Goal: Task Accomplishment & Management: Use online tool/utility

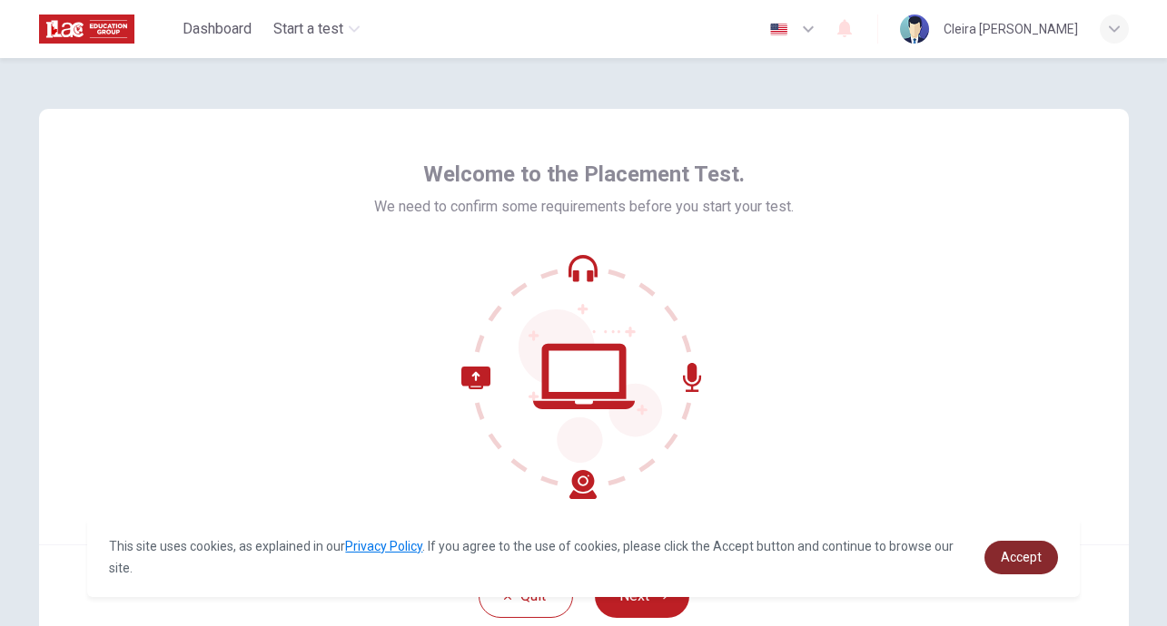
click at [1009, 556] on span "Accept" at bounding box center [1021, 557] width 41 height 15
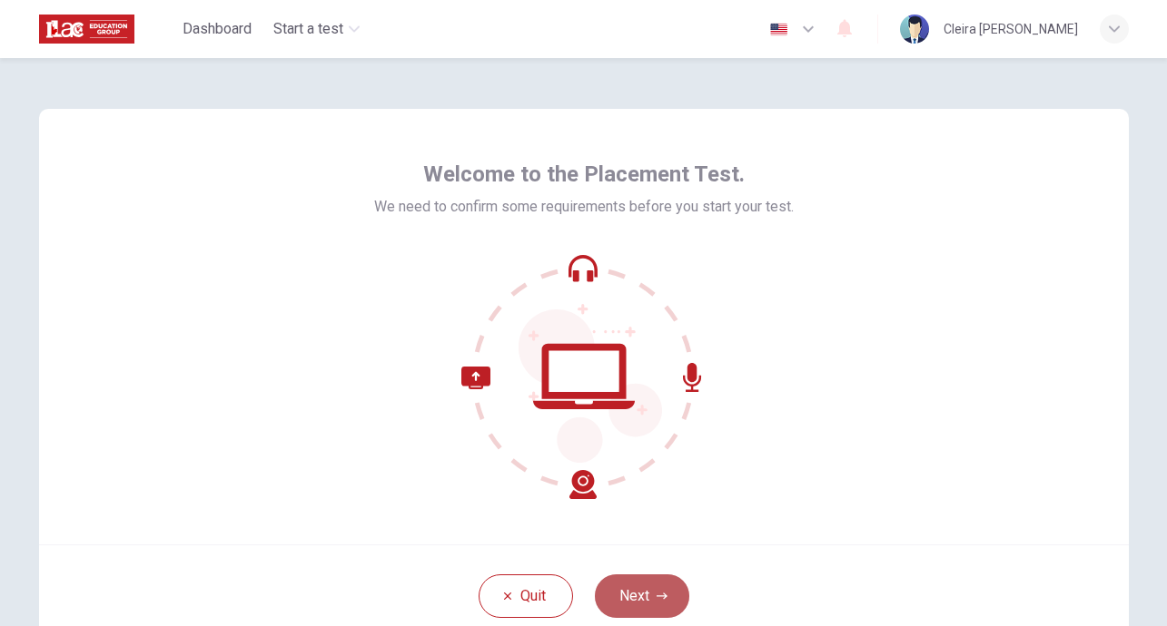
click at [636, 598] on button "Next" at bounding box center [642, 597] width 94 height 44
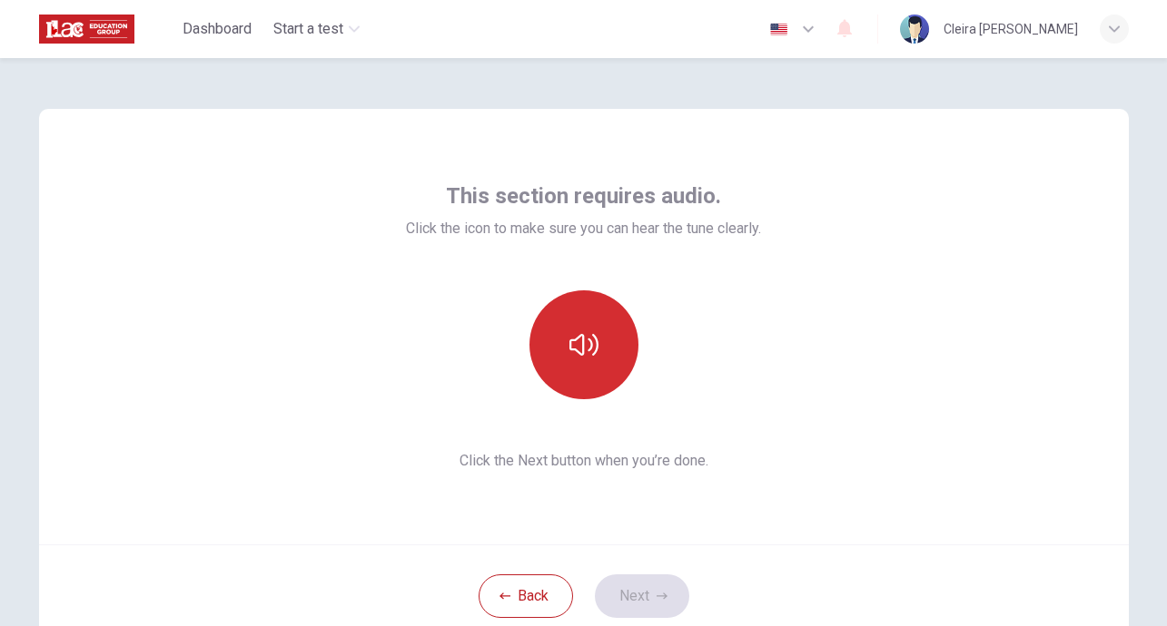
click at [586, 354] on icon "button" at bounding box center [583, 344] width 29 height 29
click at [597, 346] on button "button" at bounding box center [583, 345] width 109 height 109
click at [596, 373] on button "button" at bounding box center [583, 345] width 109 height 109
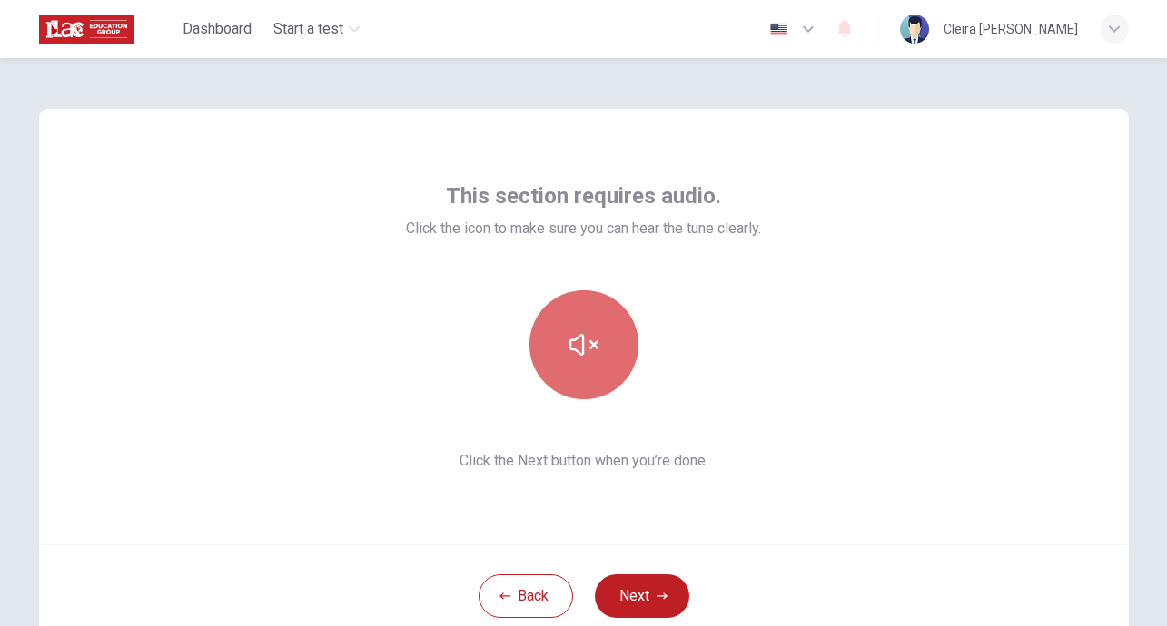
click at [592, 364] on button "button" at bounding box center [583, 345] width 109 height 109
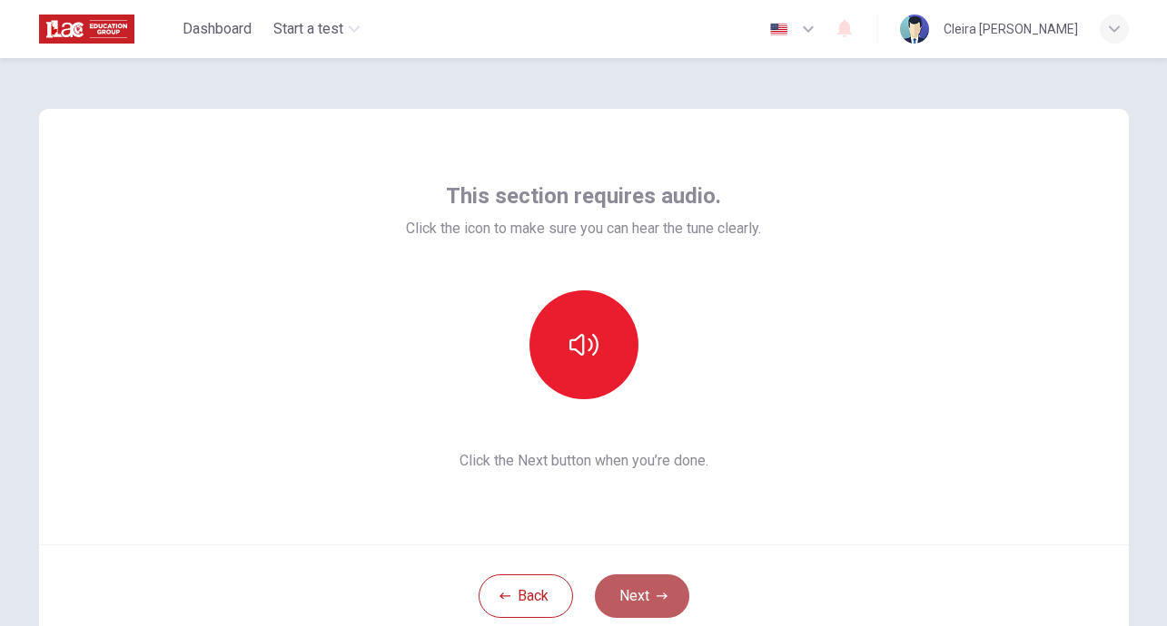
click at [647, 600] on button "Next" at bounding box center [642, 597] width 94 height 44
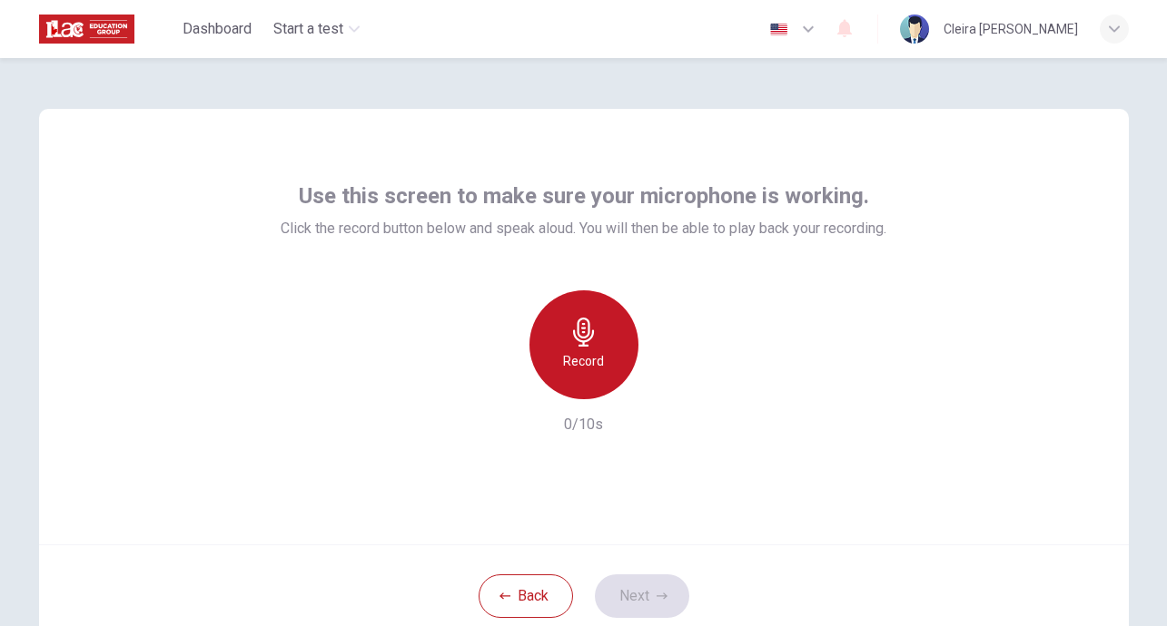
click at [578, 333] on icon "button" at bounding box center [583, 332] width 29 height 29
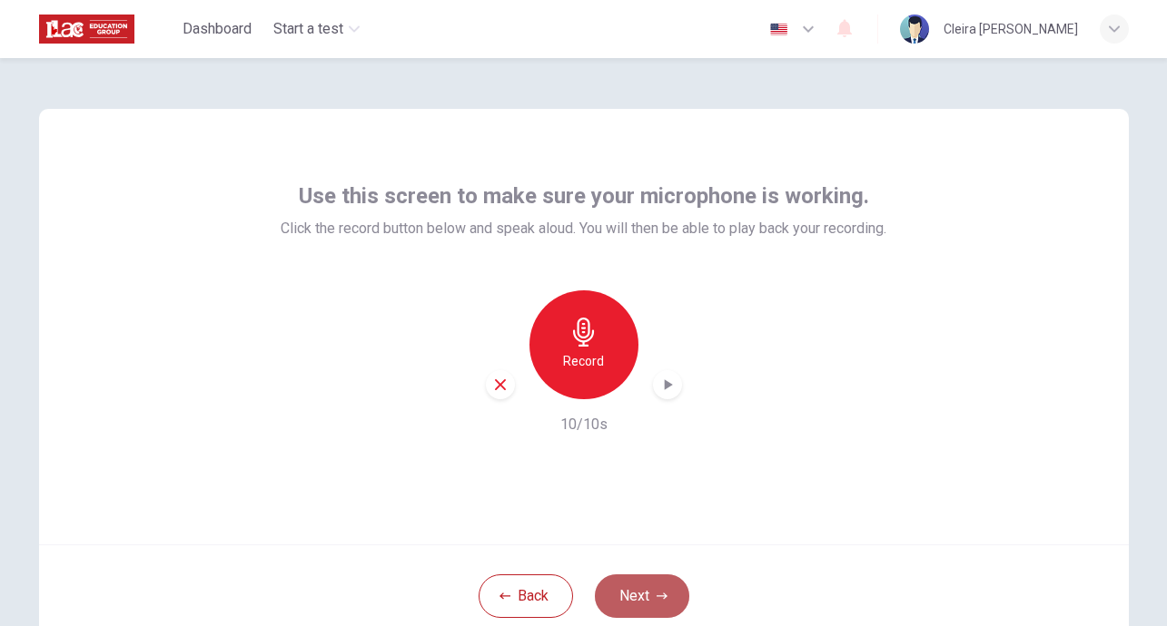
click at [646, 602] on button "Next" at bounding box center [642, 597] width 94 height 44
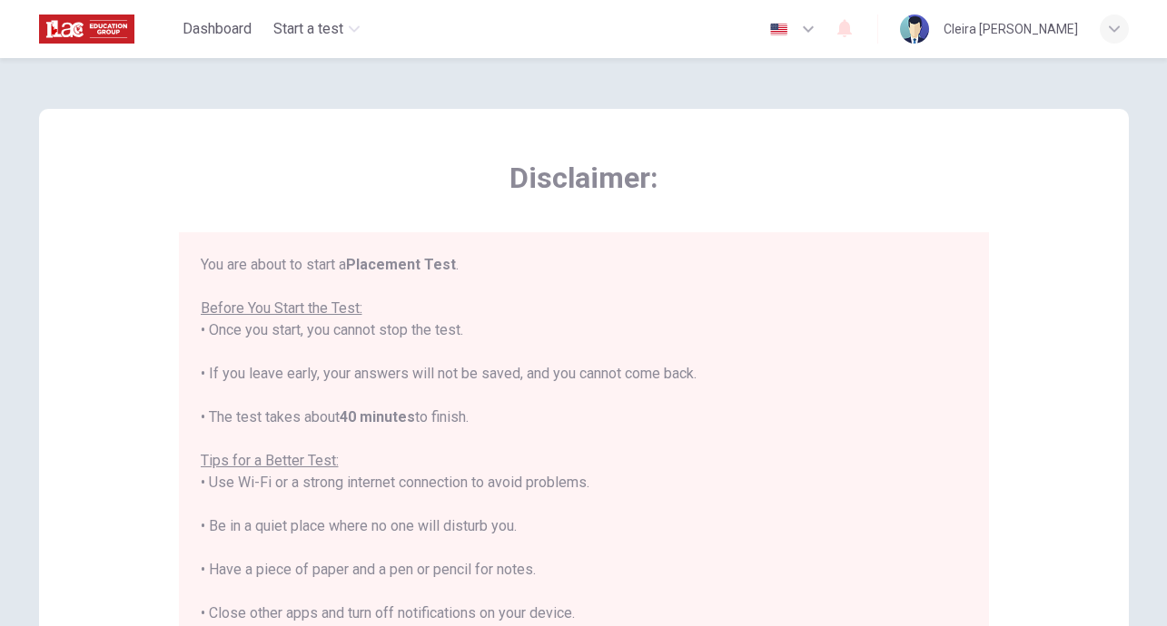
click at [1040, 415] on div "Disclaimer: You are about to start a Placement Test . Before You Start the Test…" at bounding box center [583, 453] width 1089 height 689
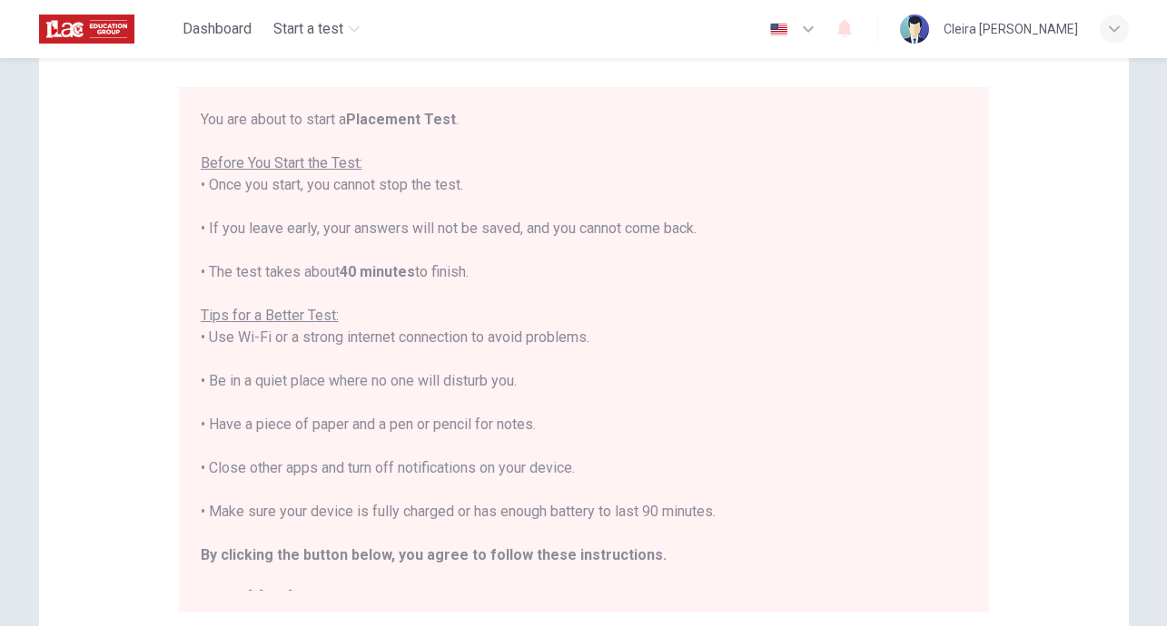
scroll to position [182, 0]
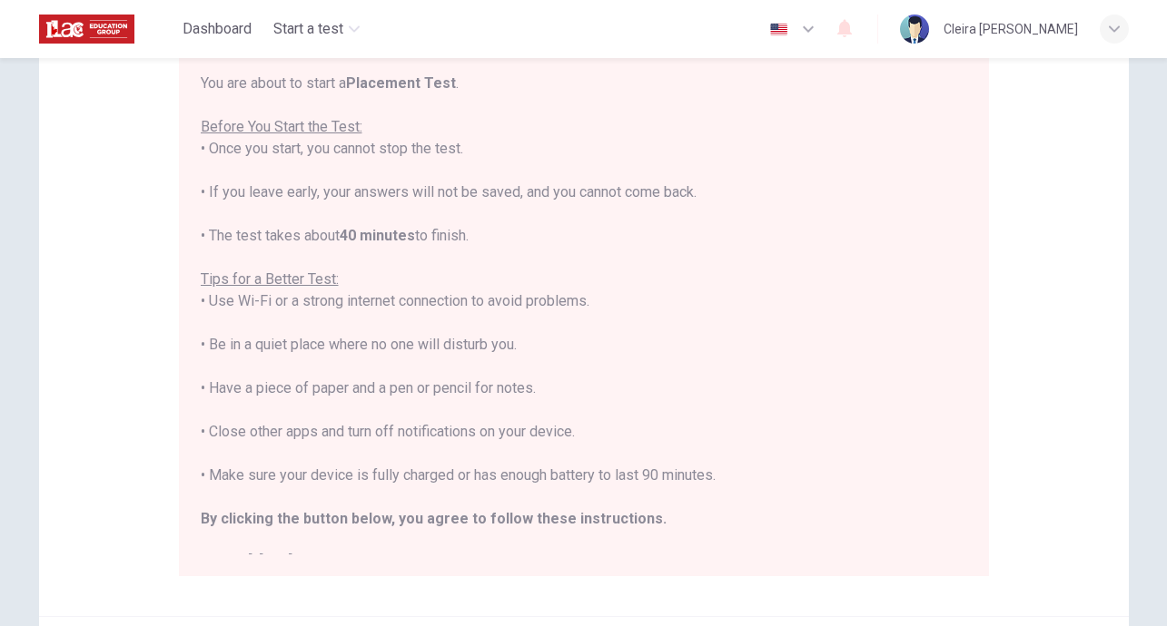
click at [968, 491] on div "You are about to start a Placement Test . Before You Start the Test: • Once you…" at bounding box center [588, 314] width 774 height 482
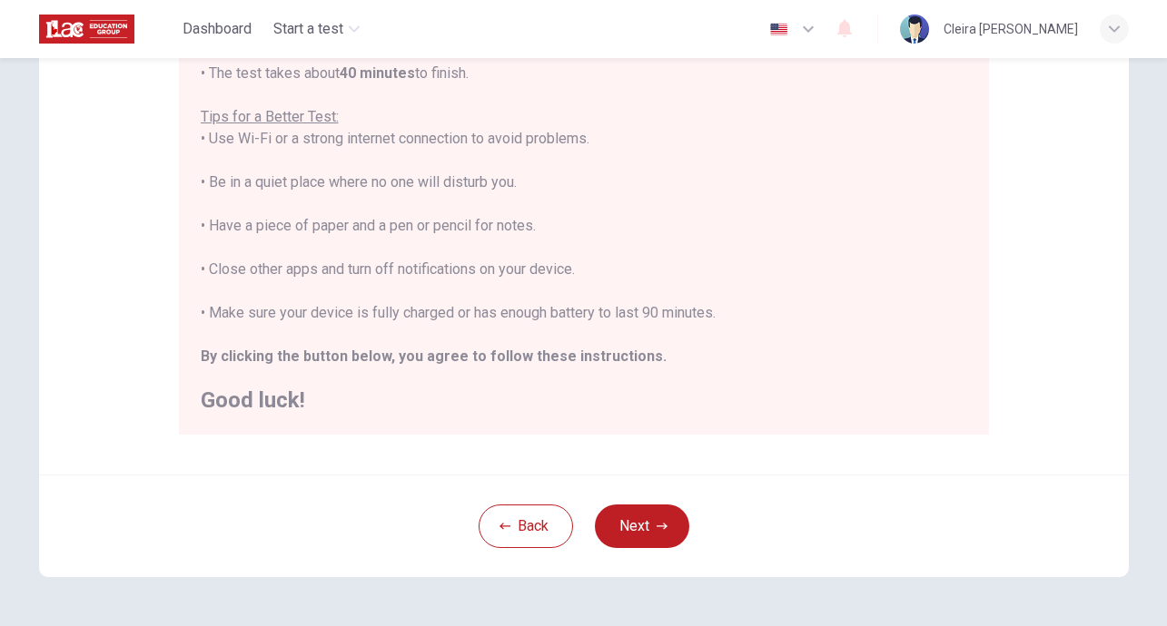
scroll to position [327, 0]
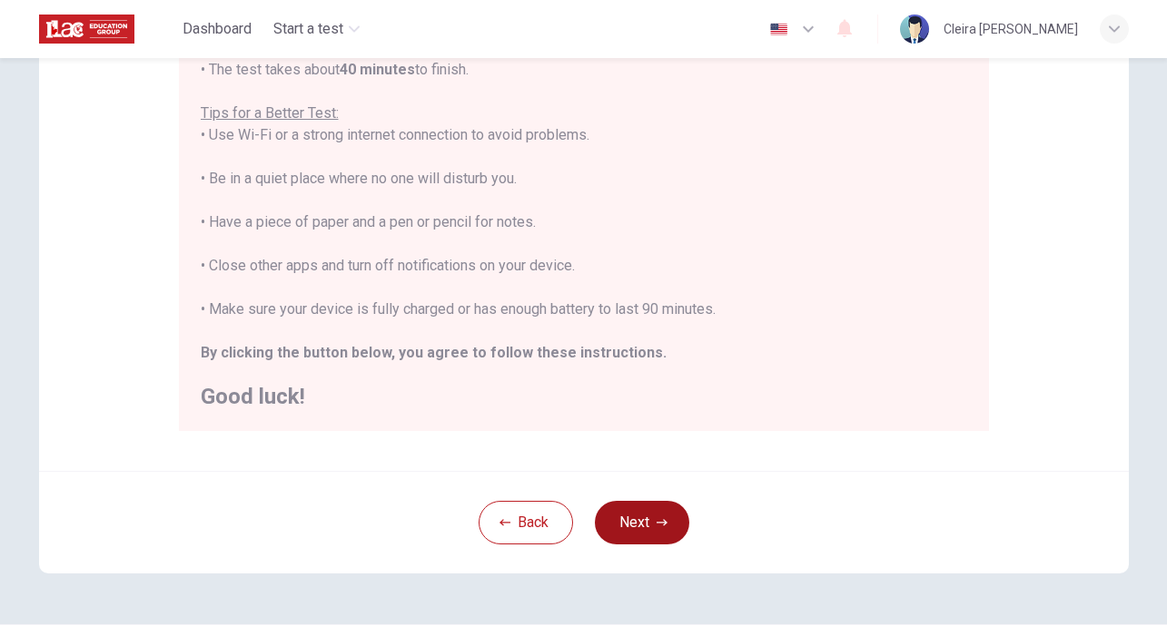
click at [639, 522] on button "Next" at bounding box center [642, 523] width 94 height 44
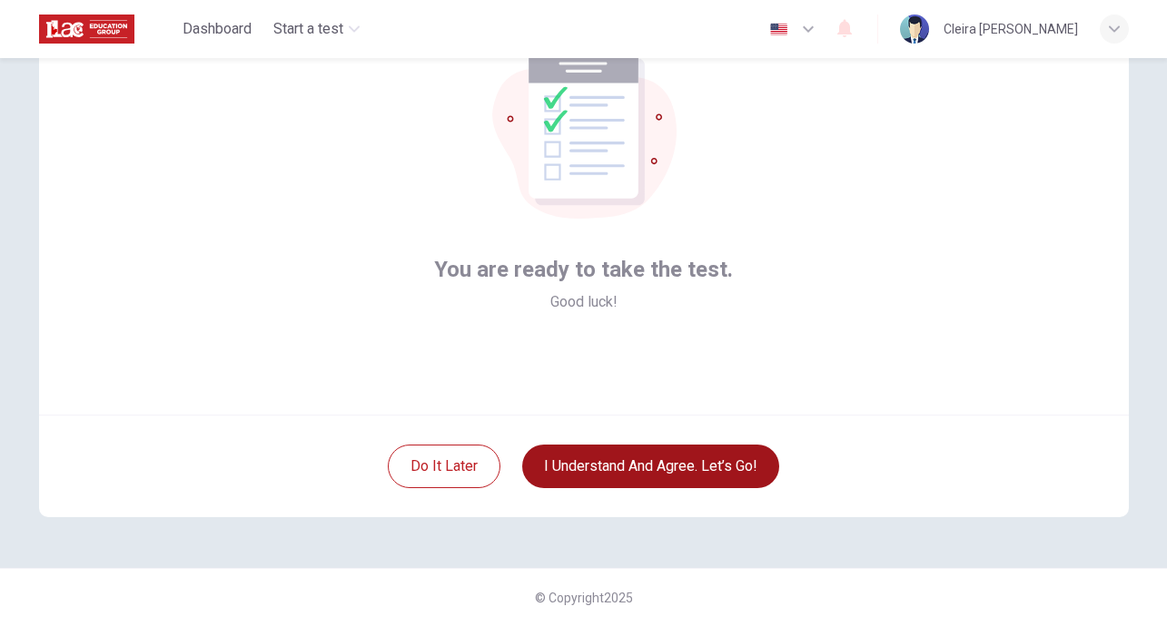
scroll to position [130, 0]
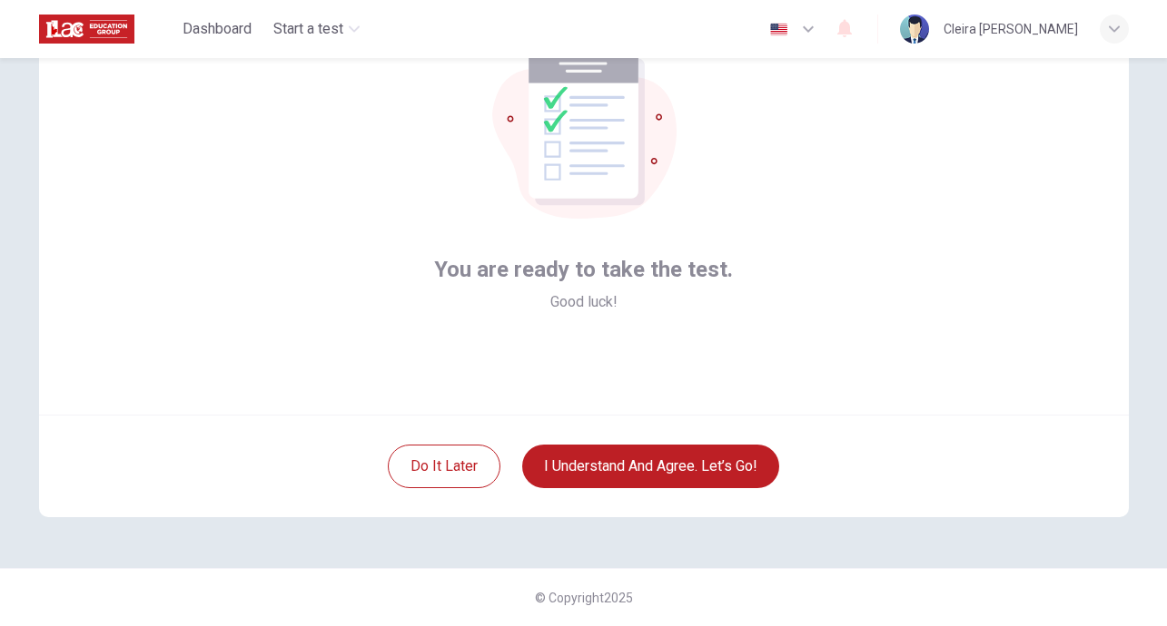
click at [896, 389] on div "You are ready to take the test. Good luck!" at bounding box center [583, 197] width 1089 height 436
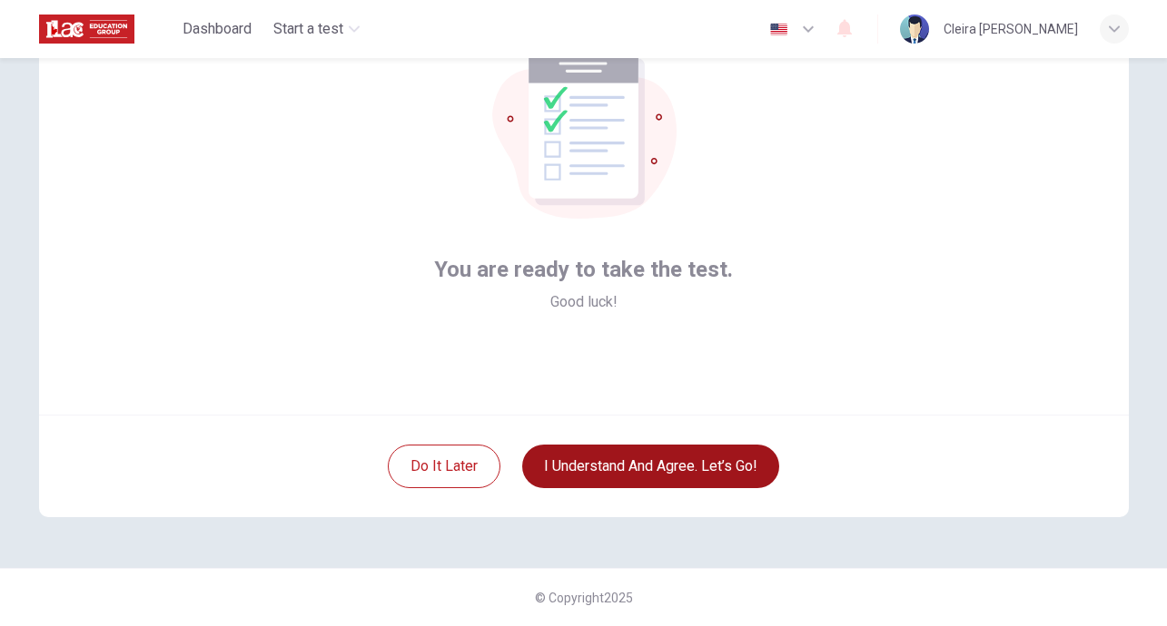
click at [732, 472] on button "I understand and agree. Let’s go!" at bounding box center [650, 467] width 257 height 44
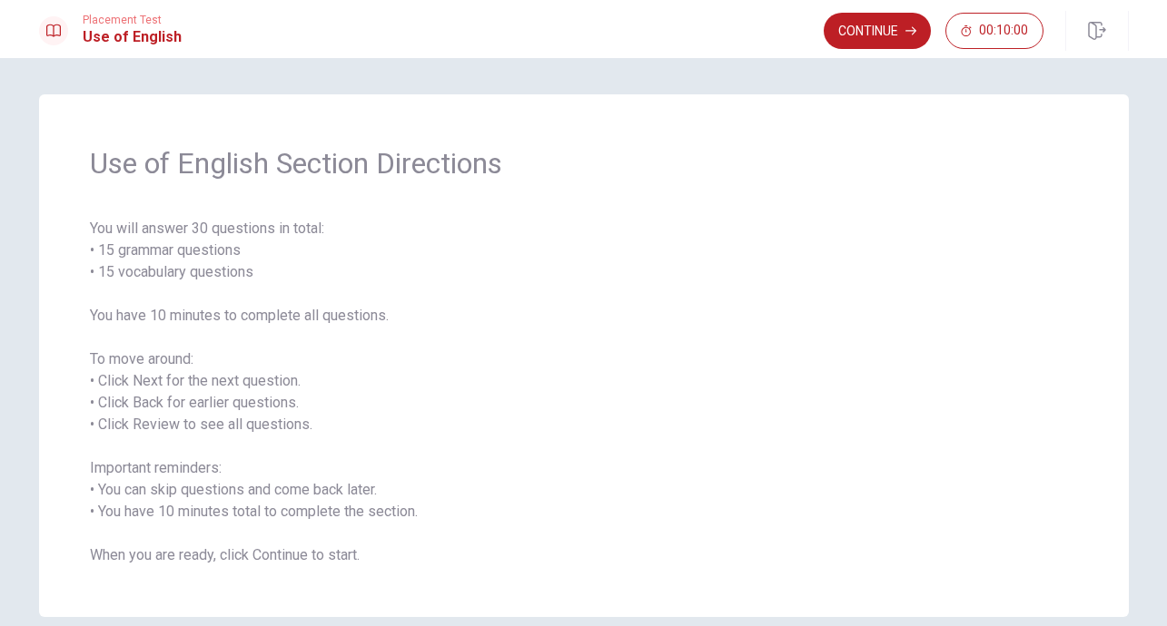
click at [813, 387] on span "You will answer 30 questions in total: • 15 grammar questions • 15 vocabulary q…" at bounding box center [584, 392] width 988 height 349
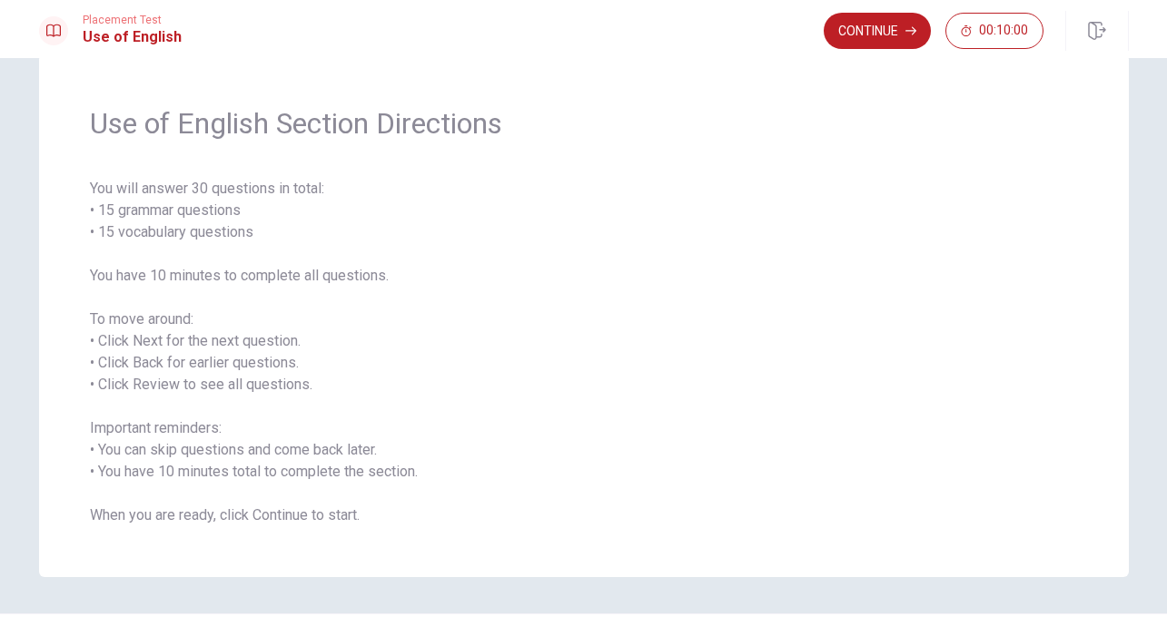
scroll to position [36, 0]
click at [497, 503] on span "You will answer 30 questions in total: • 15 grammar questions • 15 vocabulary q…" at bounding box center [584, 356] width 988 height 349
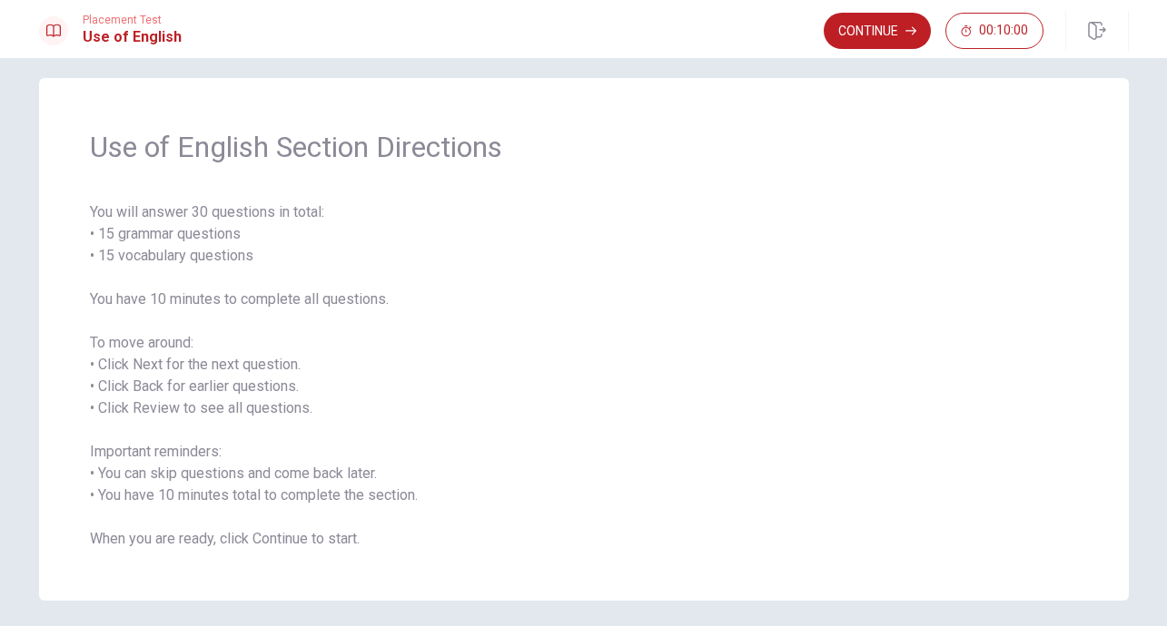
scroll to position [13, 0]
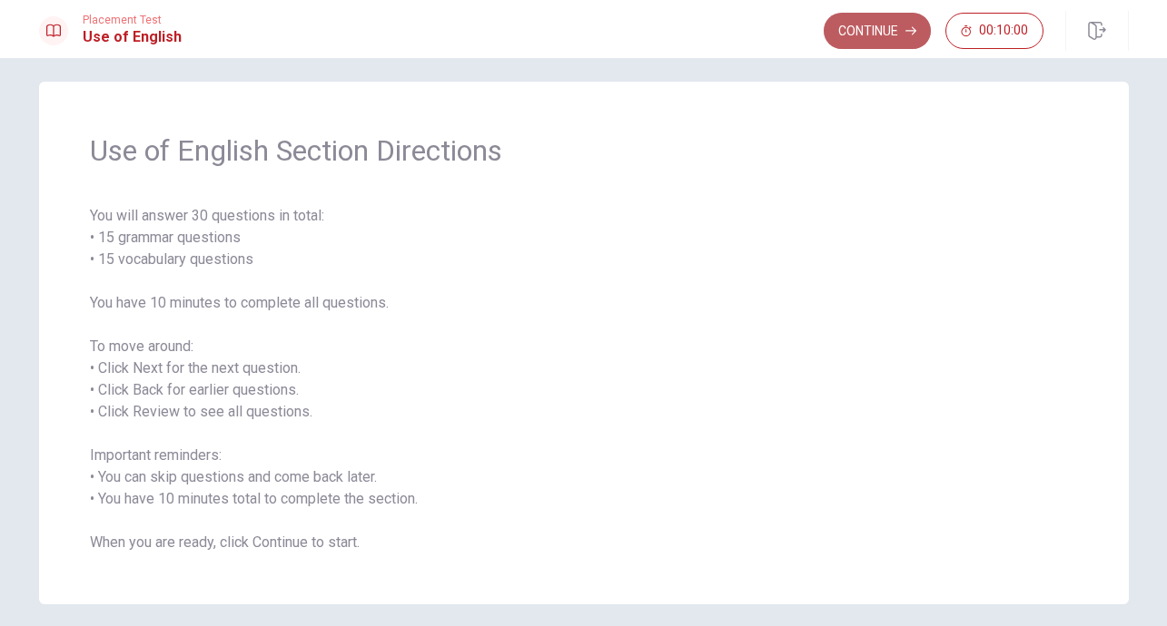
click at [879, 34] on button "Continue" at bounding box center [876, 31] width 107 height 36
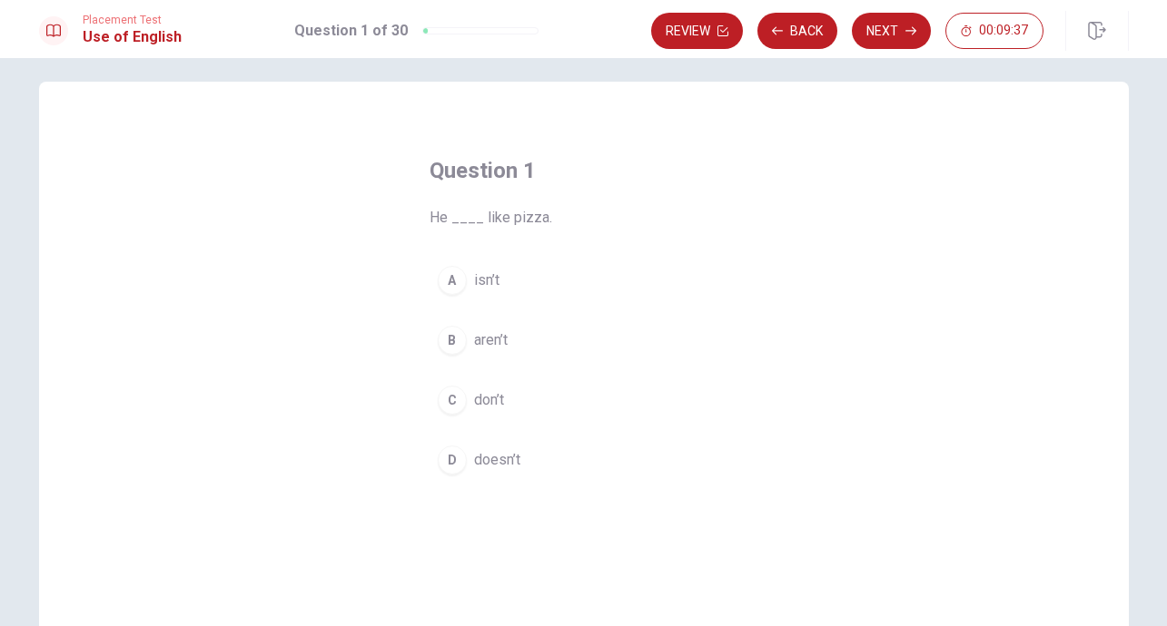
click at [505, 458] on span "doesn’t" at bounding box center [497, 460] width 46 height 22
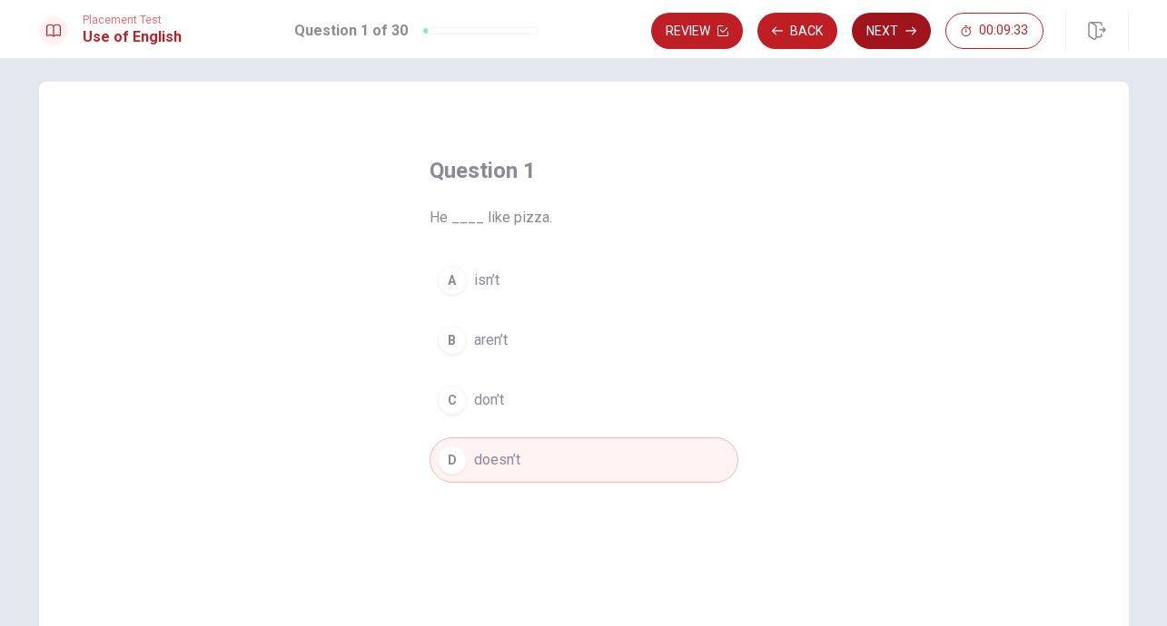
click at [900, 29] on button "Next" at bounding box center [891, 31] width 79 height 36
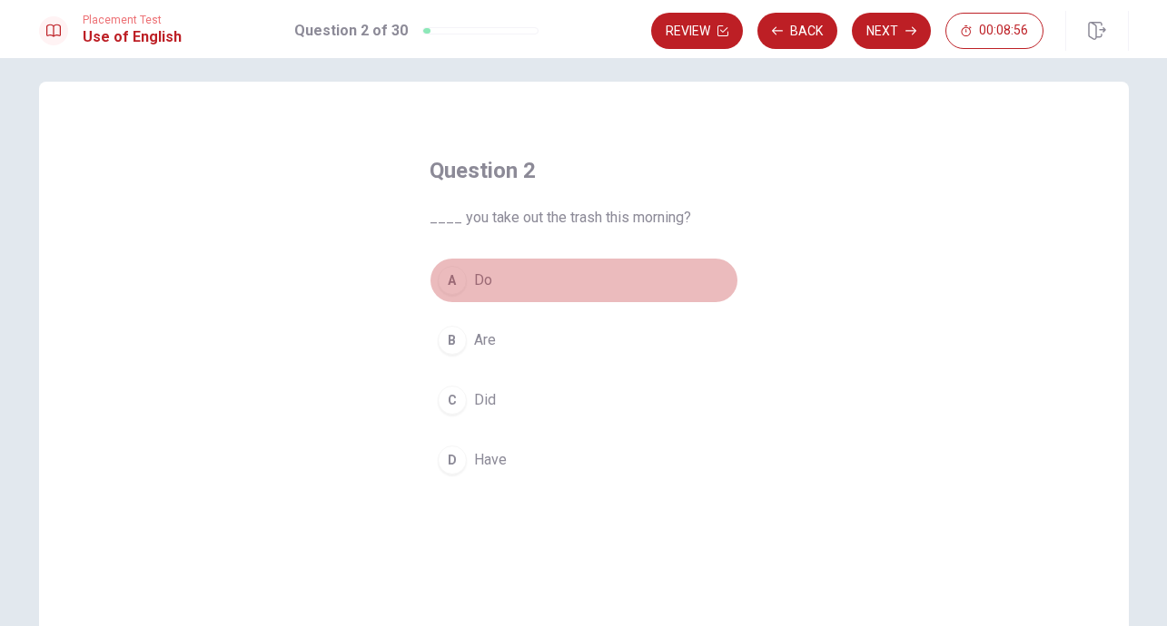
click at [458, 280] on div "A" at bounding box center [452, 280] width 29 height 29
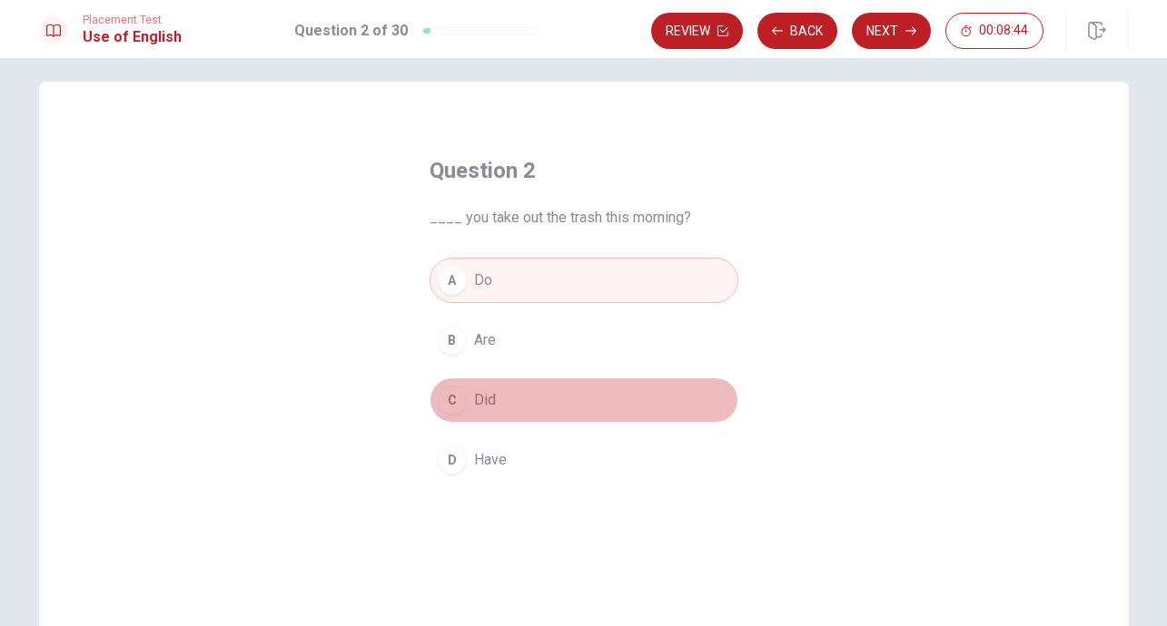
click at [494, 398] on span "Did" at bounding box center [485, 400] width 22 height 22
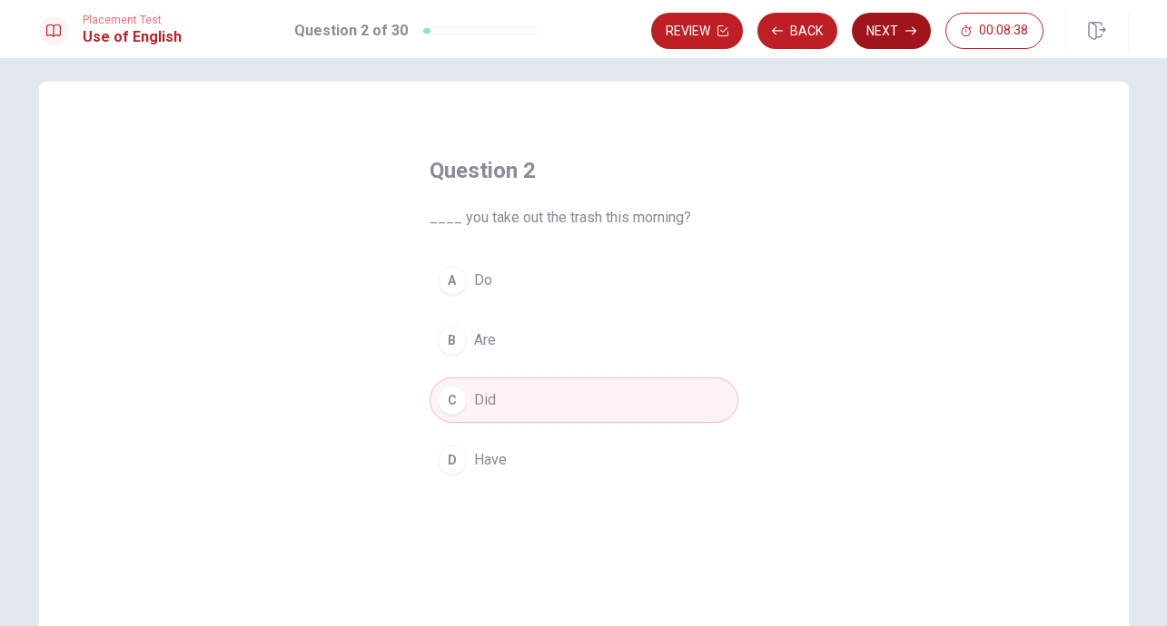
click at [893, 32] on button "Next" at bounding box center [891, 31] width 79 height 36
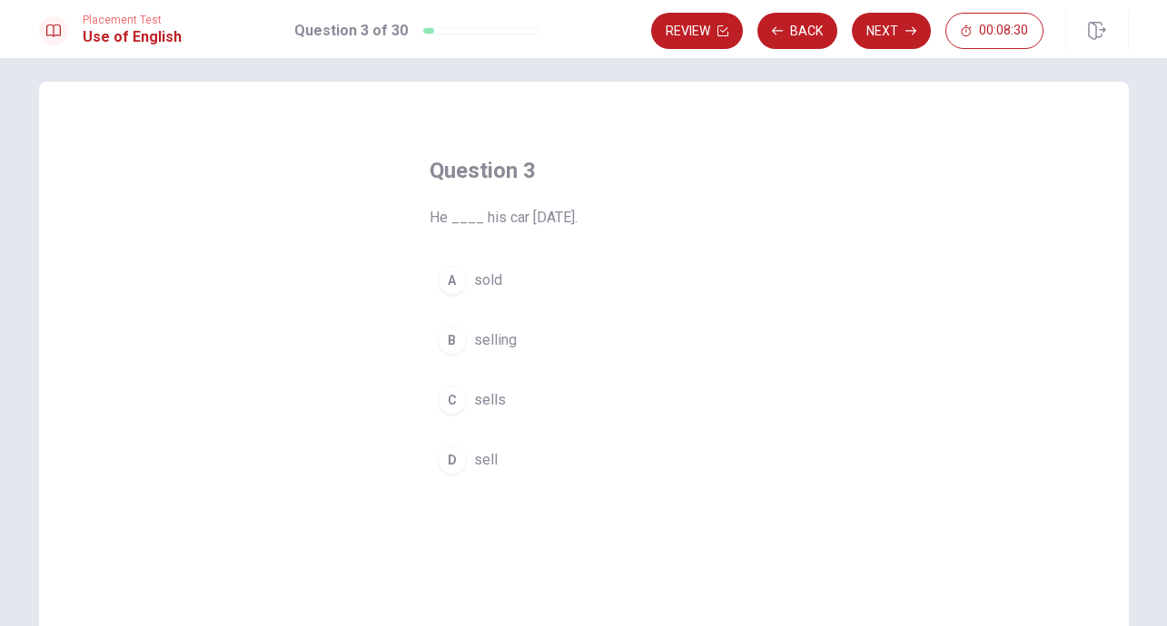
click at [562, 294] on button "A sold" at bounding box center [583, 280] width 309 height 45
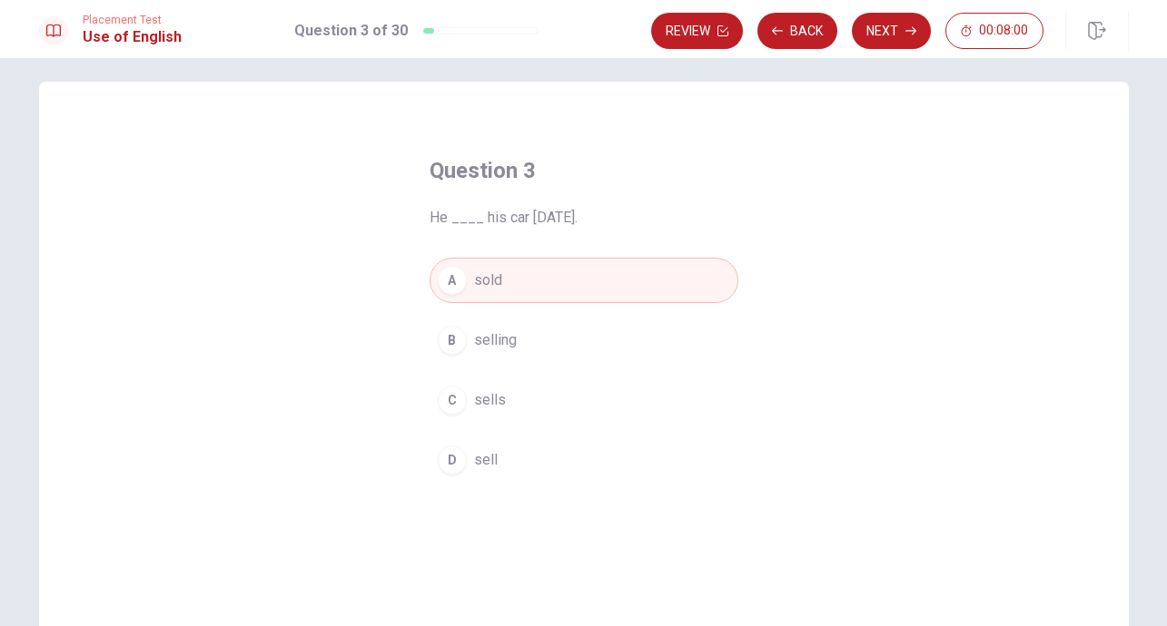
click at [491, 281] on span "sold" at bounding box center [488, 281] width 28 height 22
click at [896, 32] on button "Next" at bounding box center [891, 31] width 79 height 36
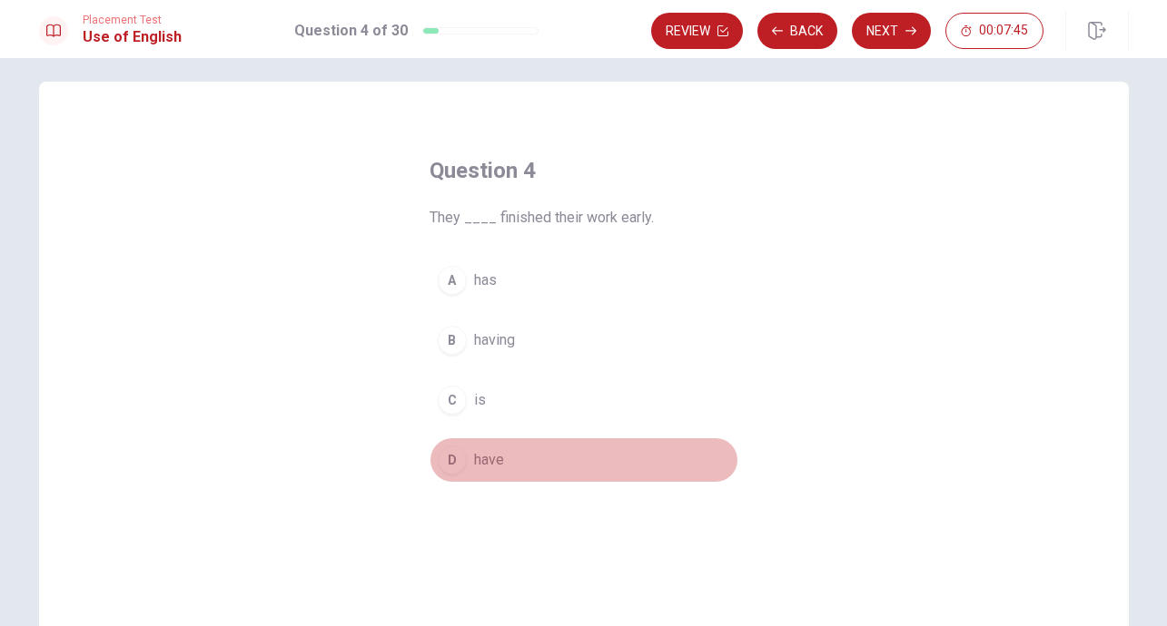
click at [486, 456] on span "have" at bounding box center [489, 460] width 30 height 22
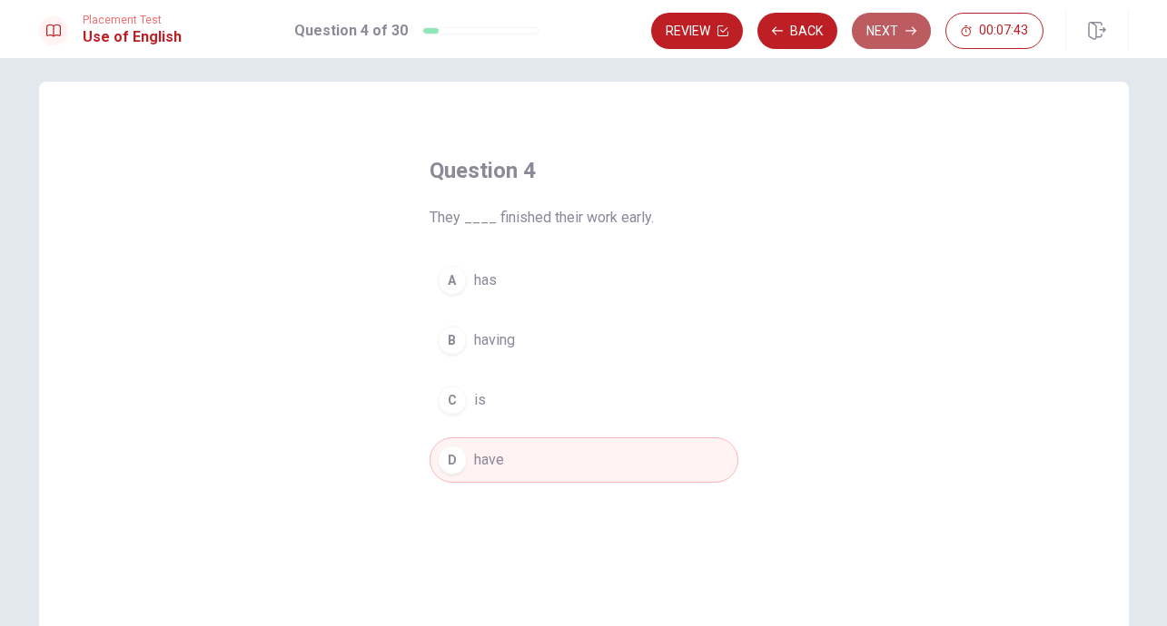
click at [889, 35] on button "Next" at bounding box center [891, 31] width 79 height 36
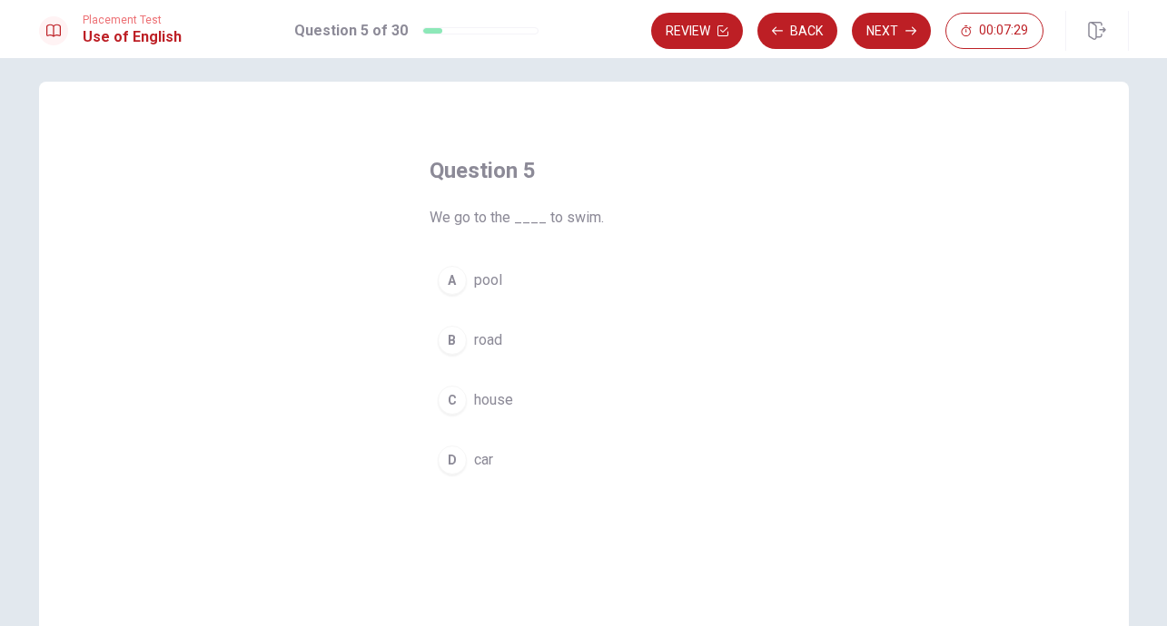
click at [497, 279] on span "pool" at bounding box center [488, 281] width 28 height 22
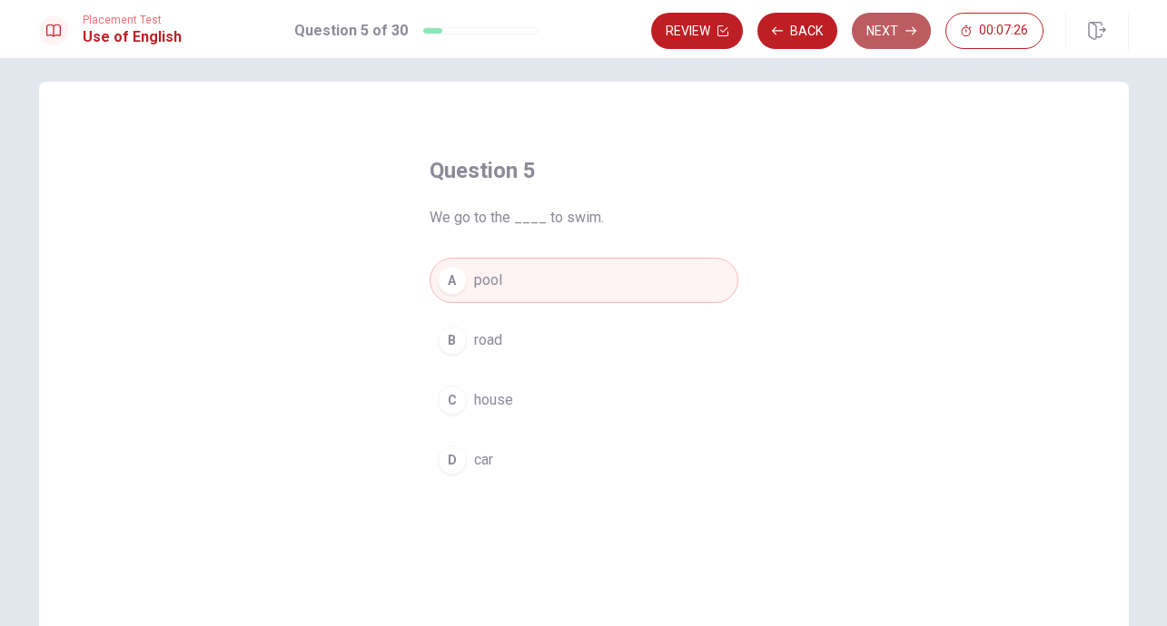
click at [881, 25] on button "Next" at bounding box center [891, 31] width 79 height 36
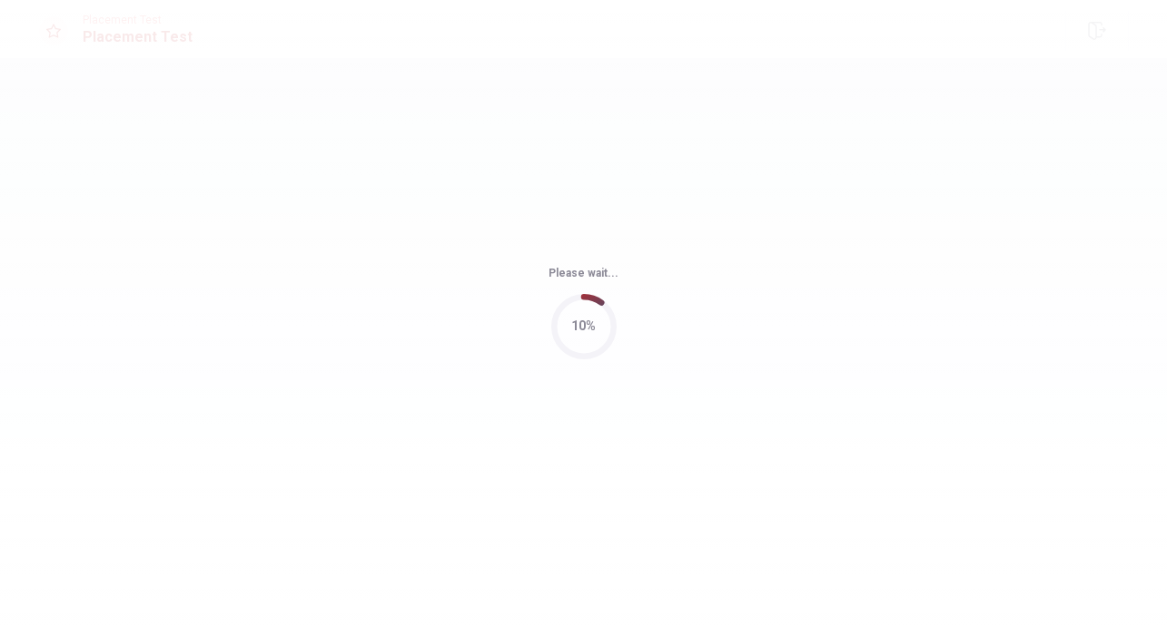
scroll to position [0, 0]
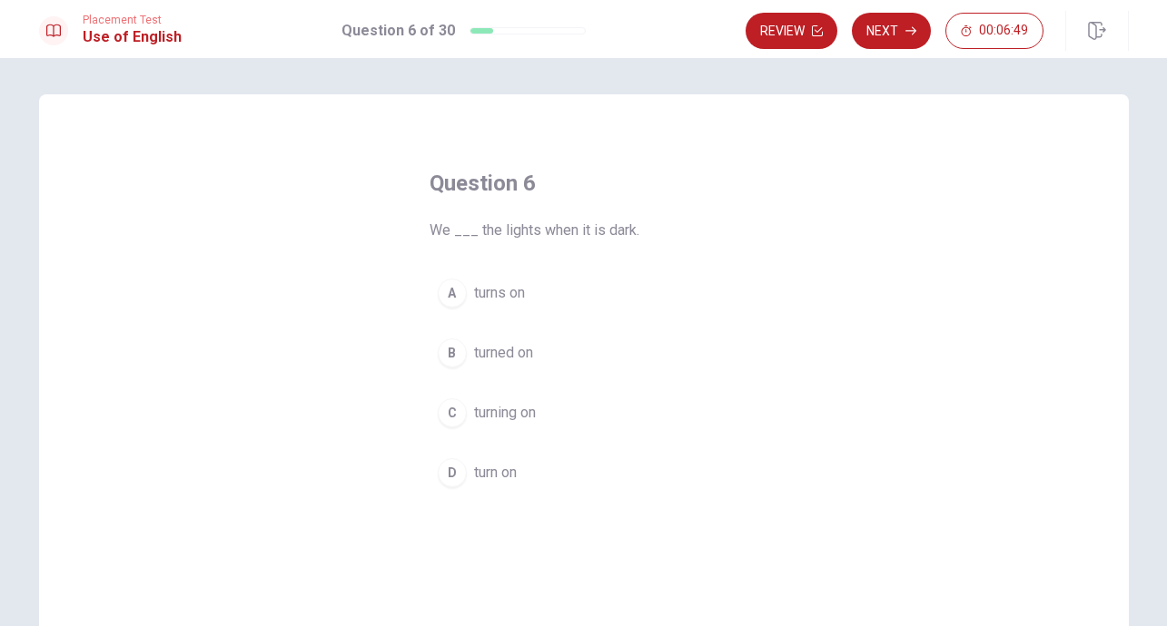
click at [509, 478] on span "turn on" at bounding box center [495, 473] width 43 height 22
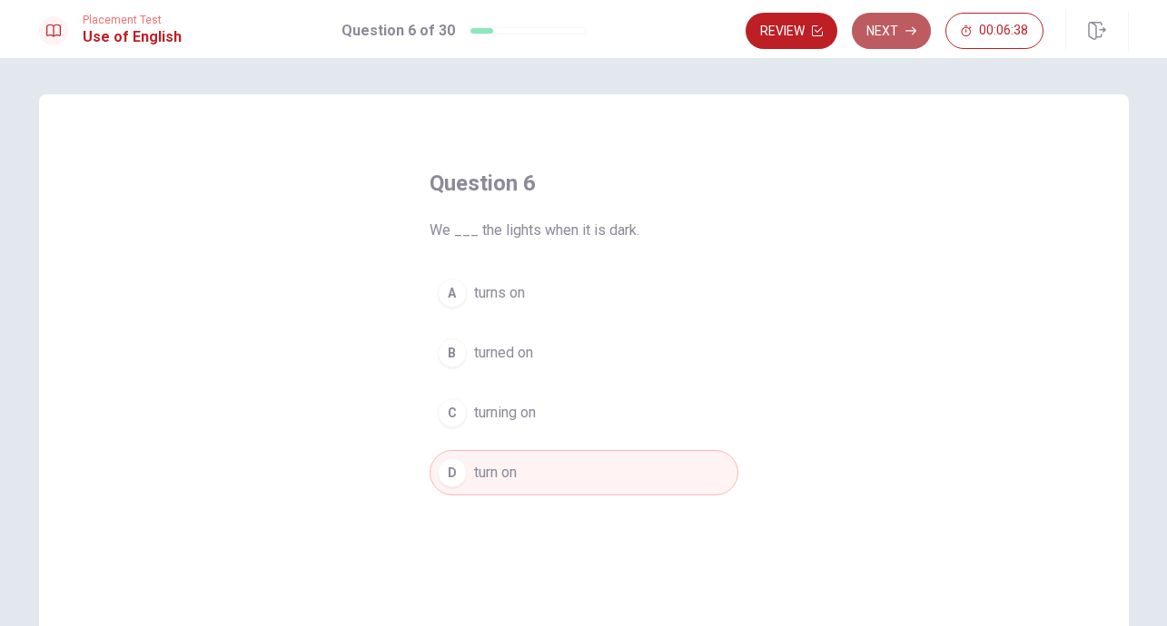
click at [891, 28] on button "Next" at bounding box center [891, 31] width 79 height 36
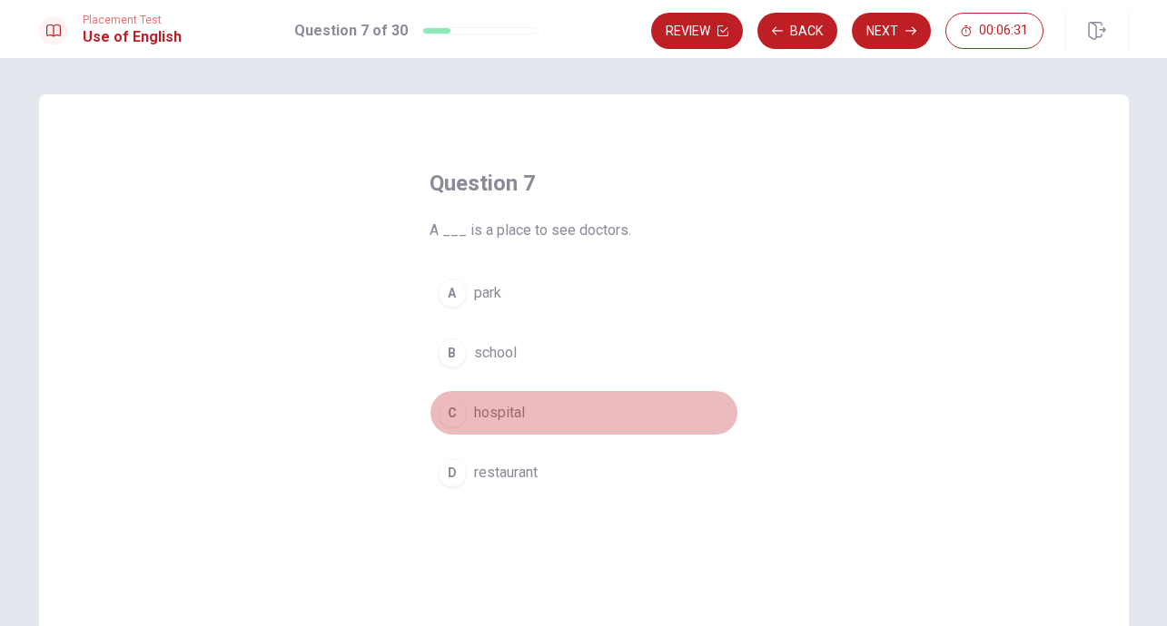
click at [506, 412] on span "hospital" at bounding box center [499, 413] width 51 height 22
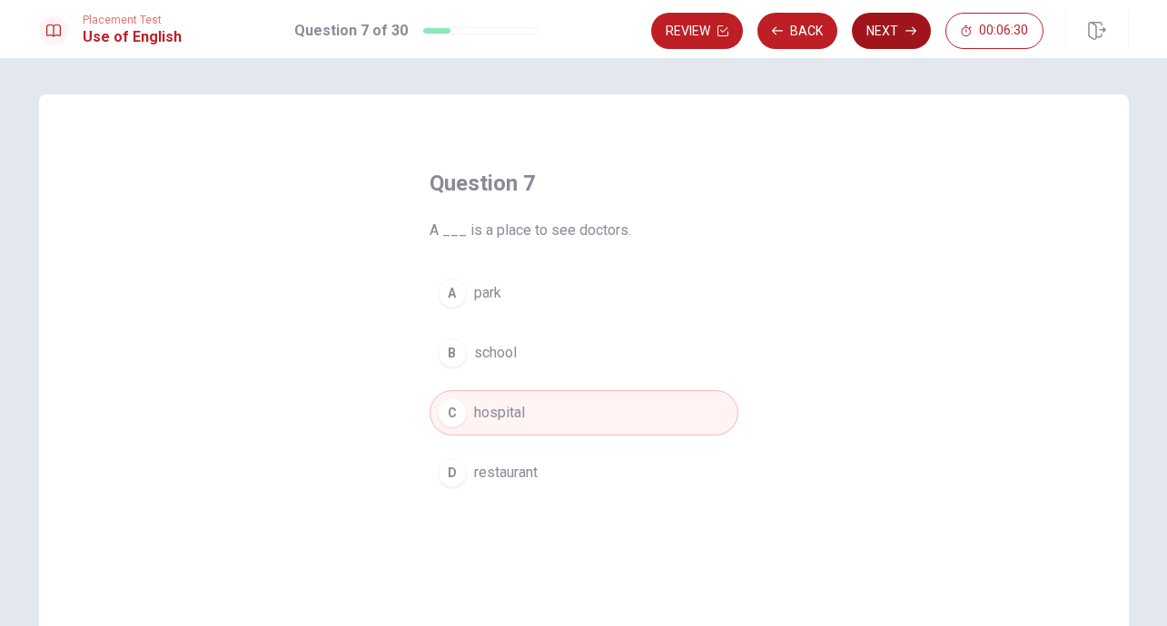
click at [898, 27] on button "Next" at bounding box center [891, 31] width 79 height 36
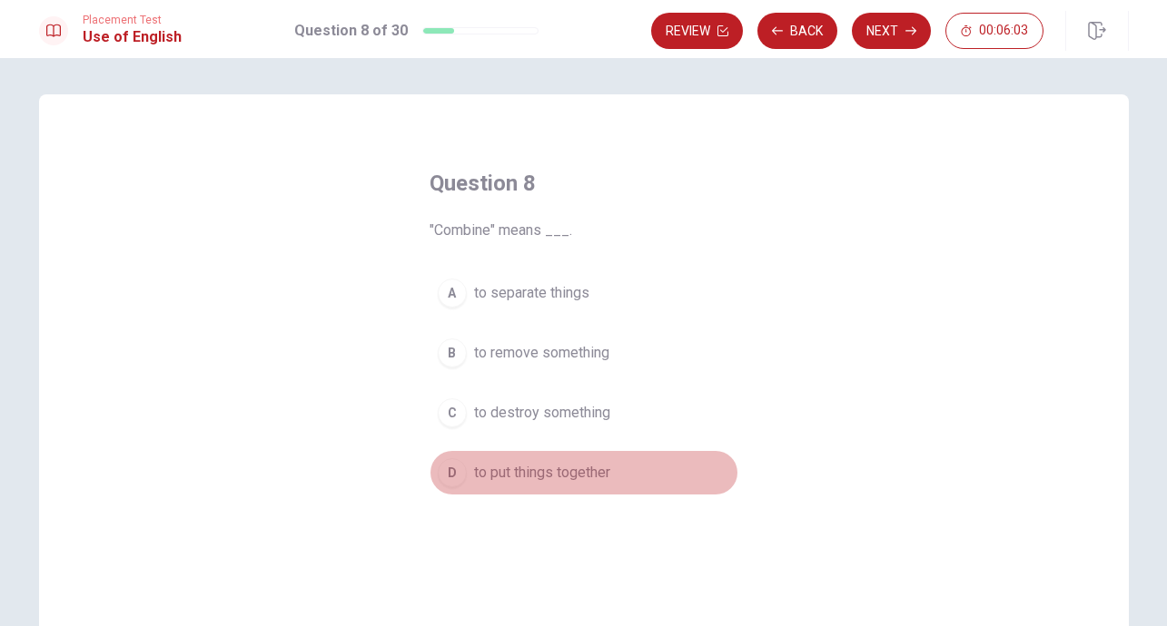
click at [548, 471] on span "to put things together" at bounding box center [542, 473] width 136 height 22
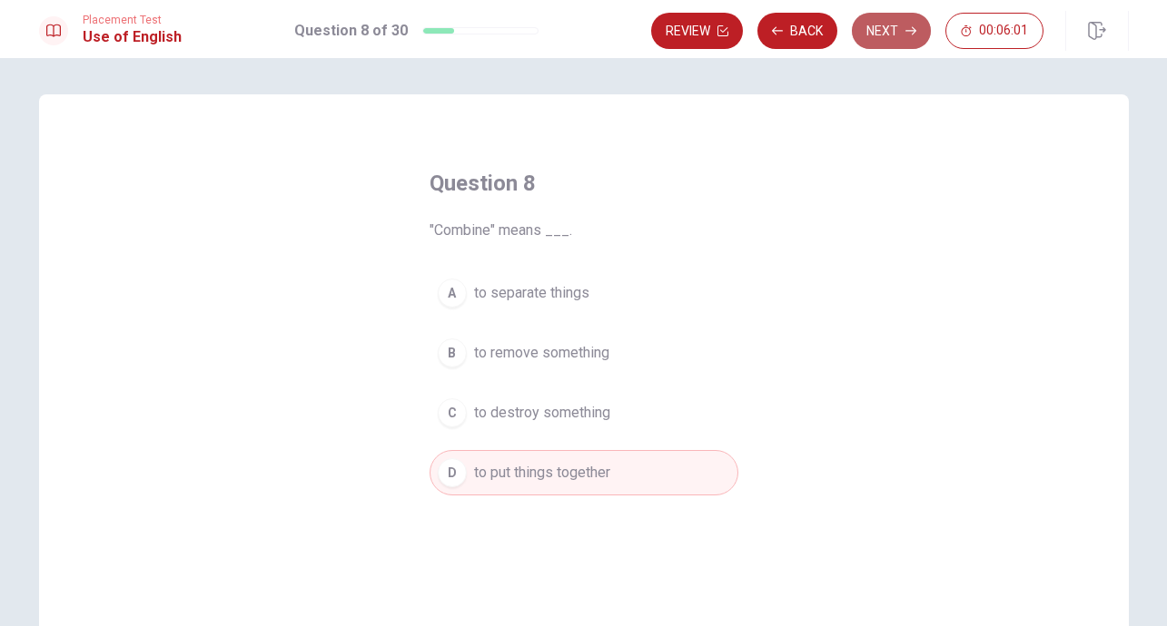
click at [890, 31] on button "Next" at bounding box center [891, 31] width 79 height 36
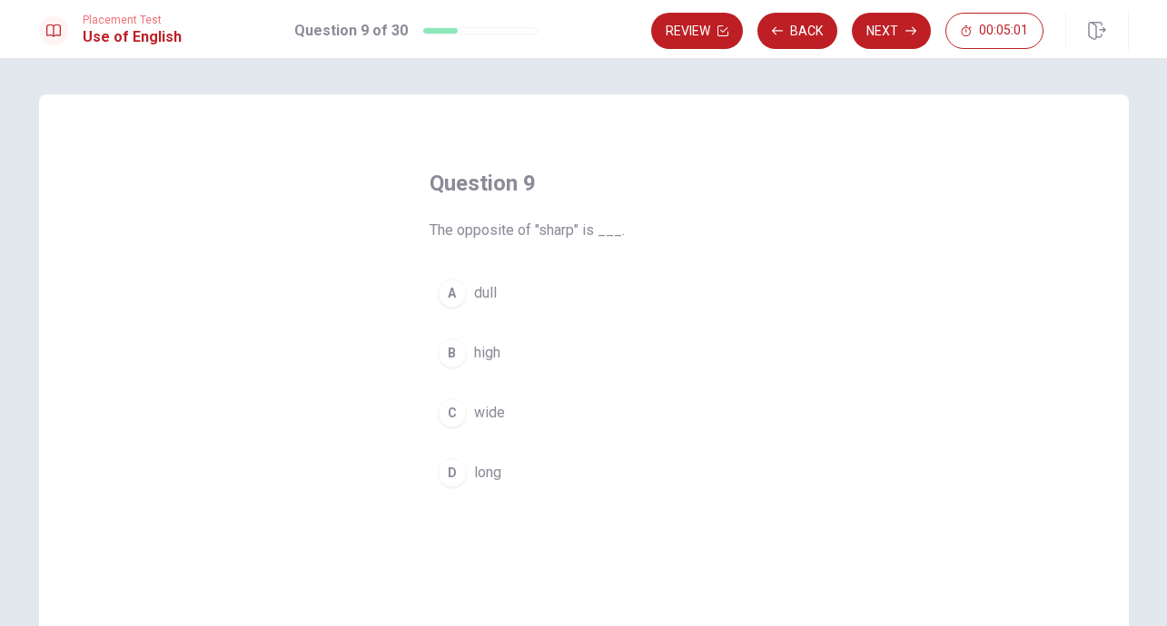
click at [456, 293] on div "A" at bounding box center [452, 293] width 29 height 29
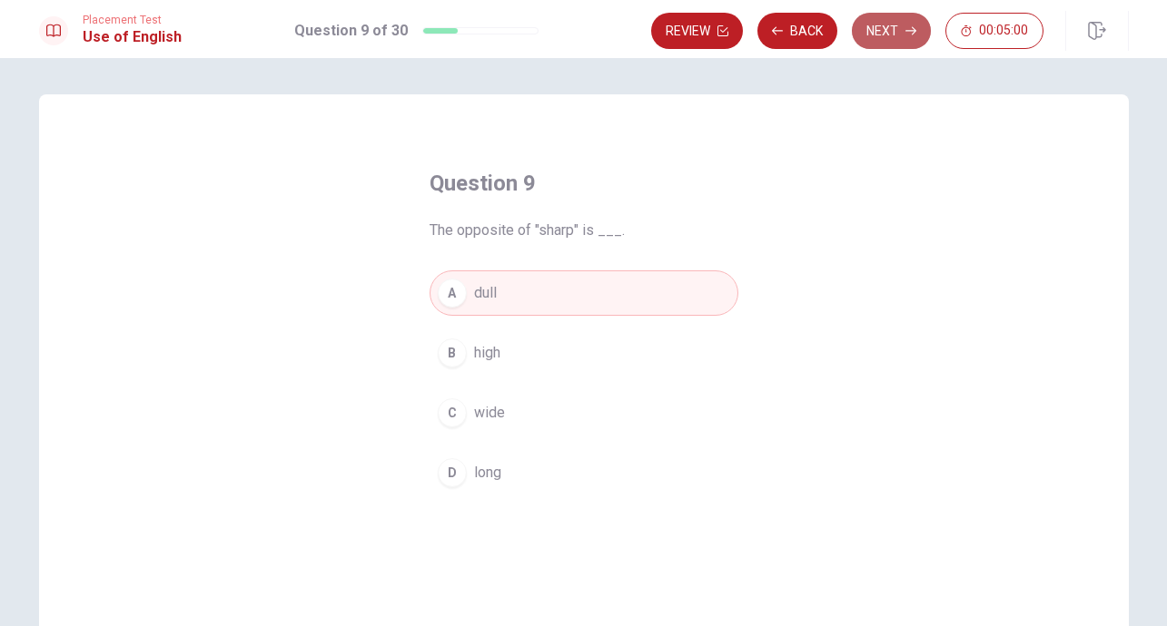
click at [887, 28] on button "Next" at bounding box center [891, 31] width 79 height 36
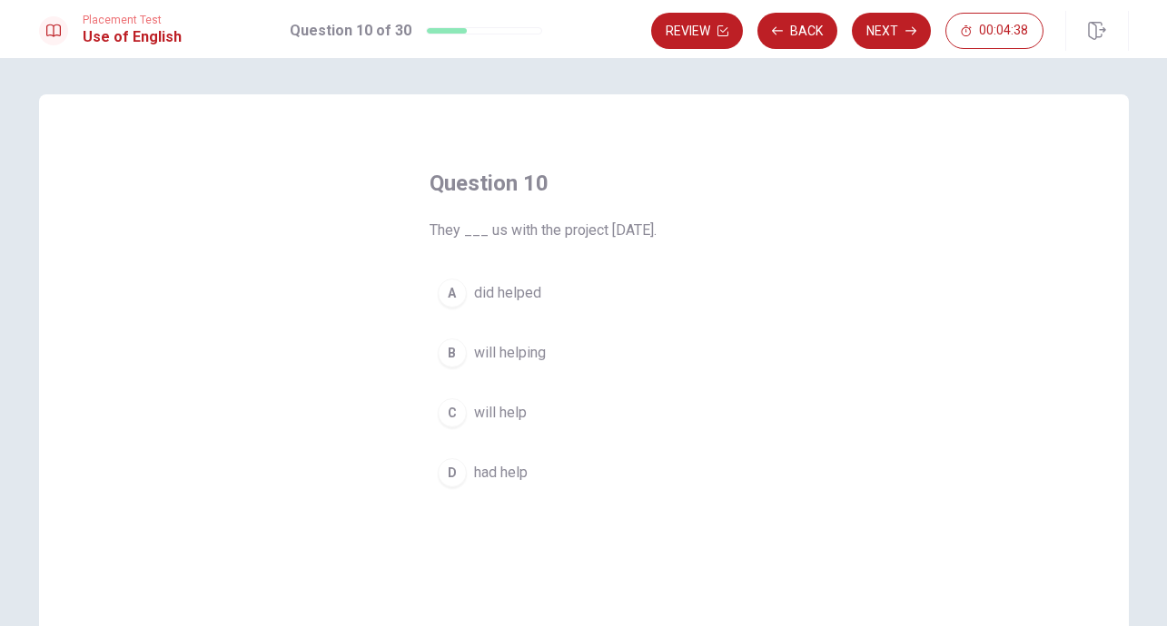
click at [513, 415] on span "will help" at bounding box center [500, 413] width 53 height 22
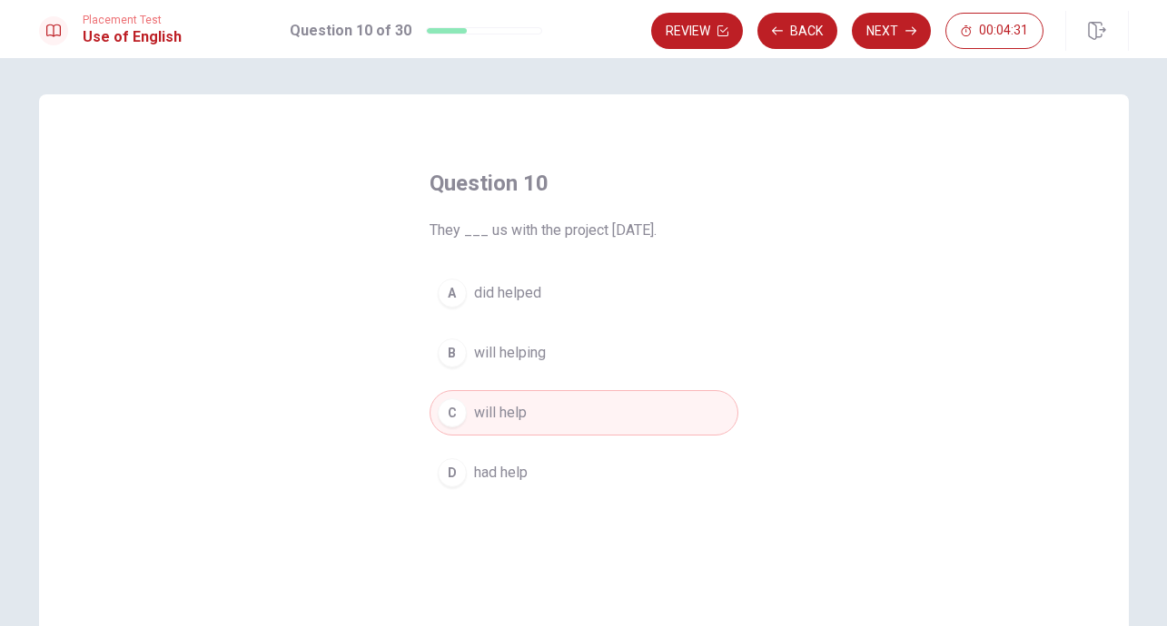
click at [530, 353] on span "will helping" at bounding box center [510, 353] width 72 height 22
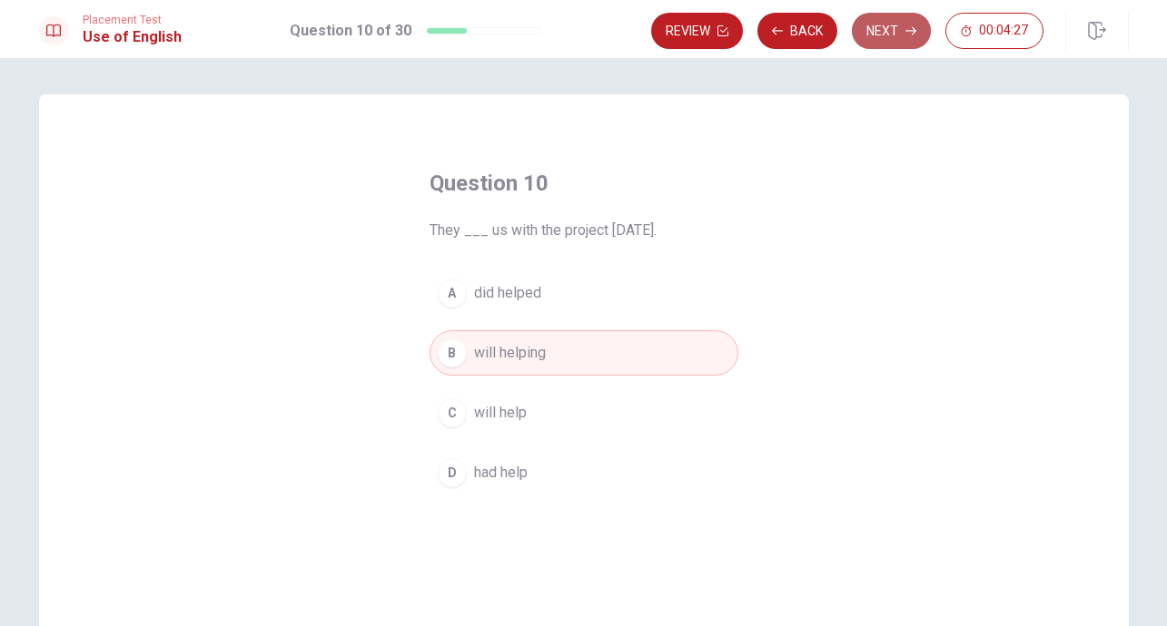
click at [889, 30] on button "Next" at bounding box center [891, 31] width 79 height 36
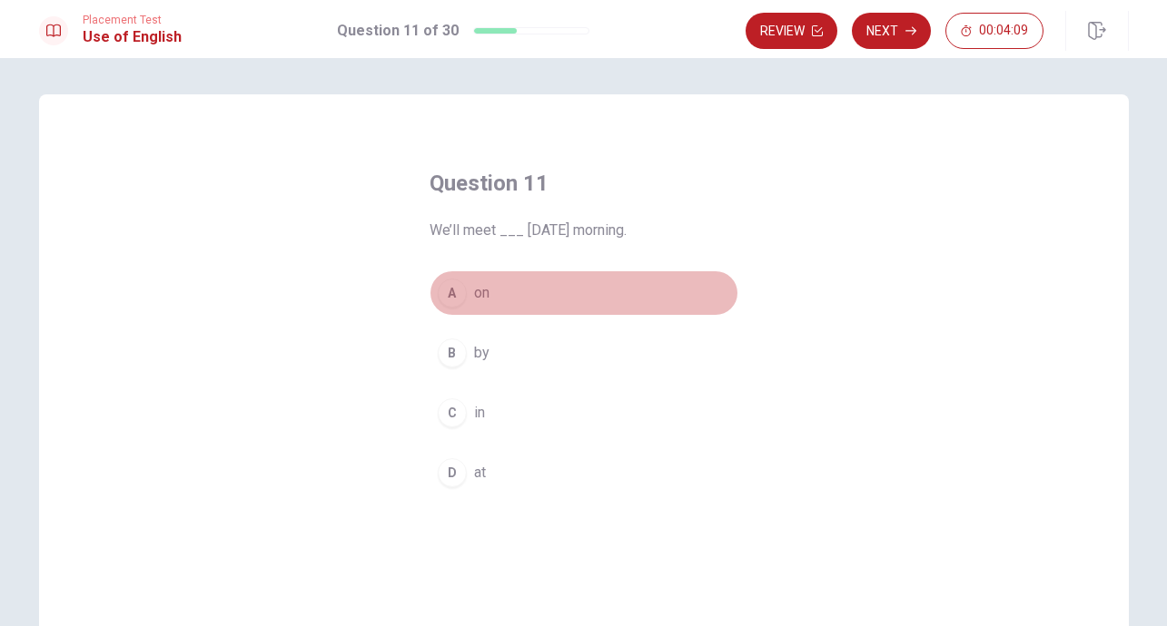
click at [455, 292] on div "A" at bounding box center [452, 293] width 29 height 29
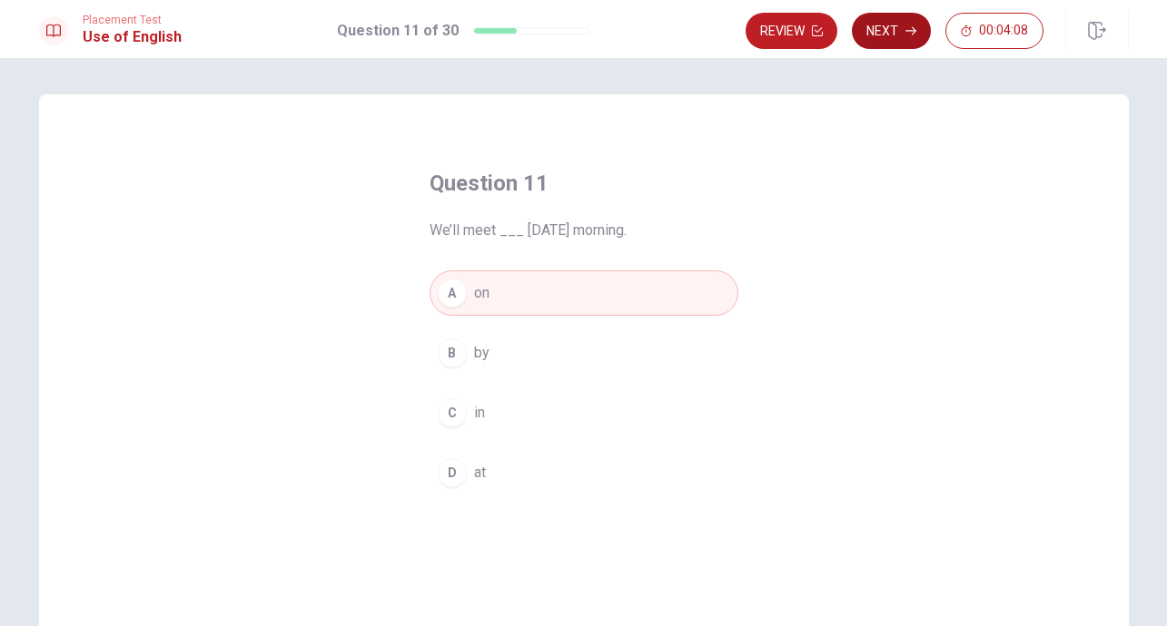
click at [895, 34] on button "Next" at bounding box center [891, 31] width 79 height 36
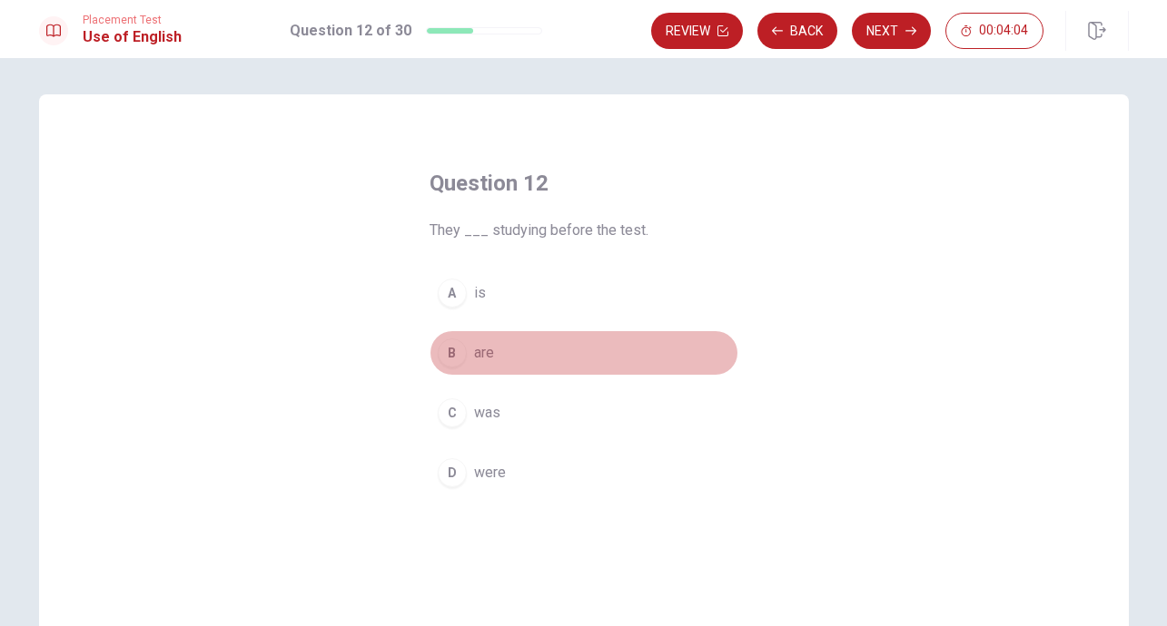
click at [462, 358] on div "B" at bounding box center [452, 353] width 29 height 29
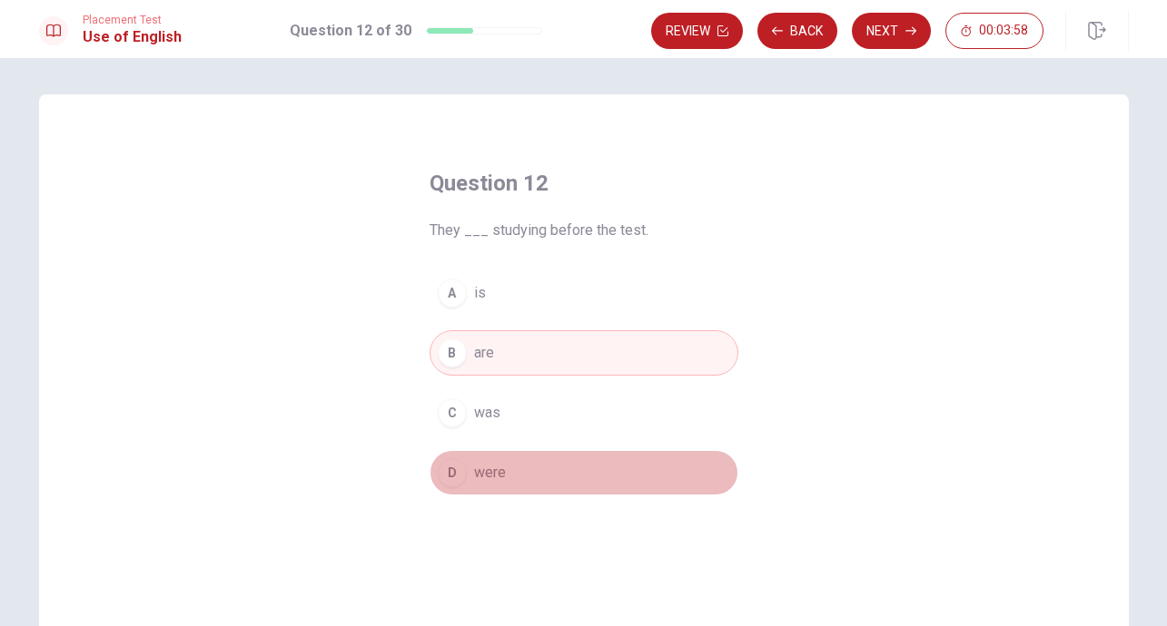
click at [489, 477] on span "were" at bounding box center [490, 473] width 32 height 22
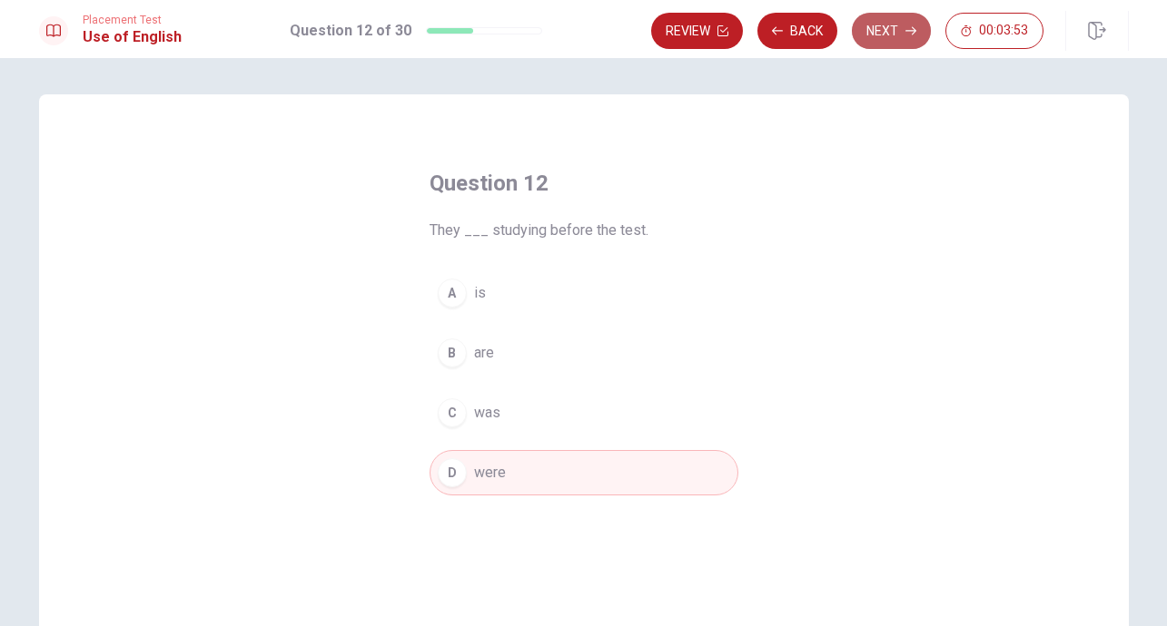
click at [887, 30] on button "Next" at bounding box center [891, 31] width 79 height 36
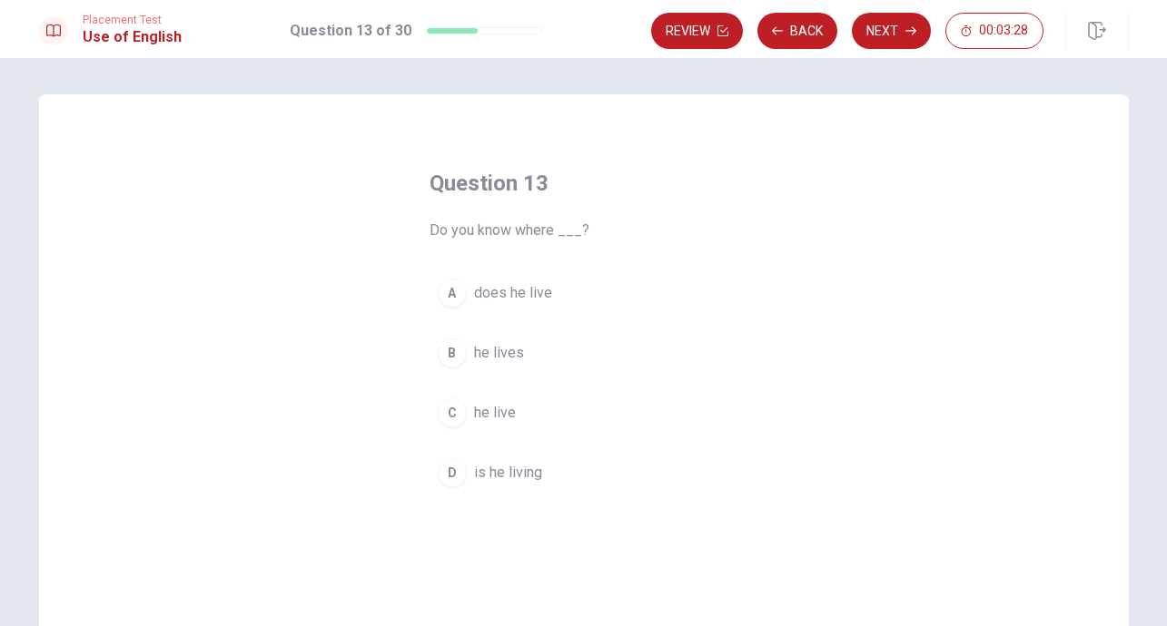
click at [521, 297] on span "does he live" at bounding box center [513, 293] width 78 height 22
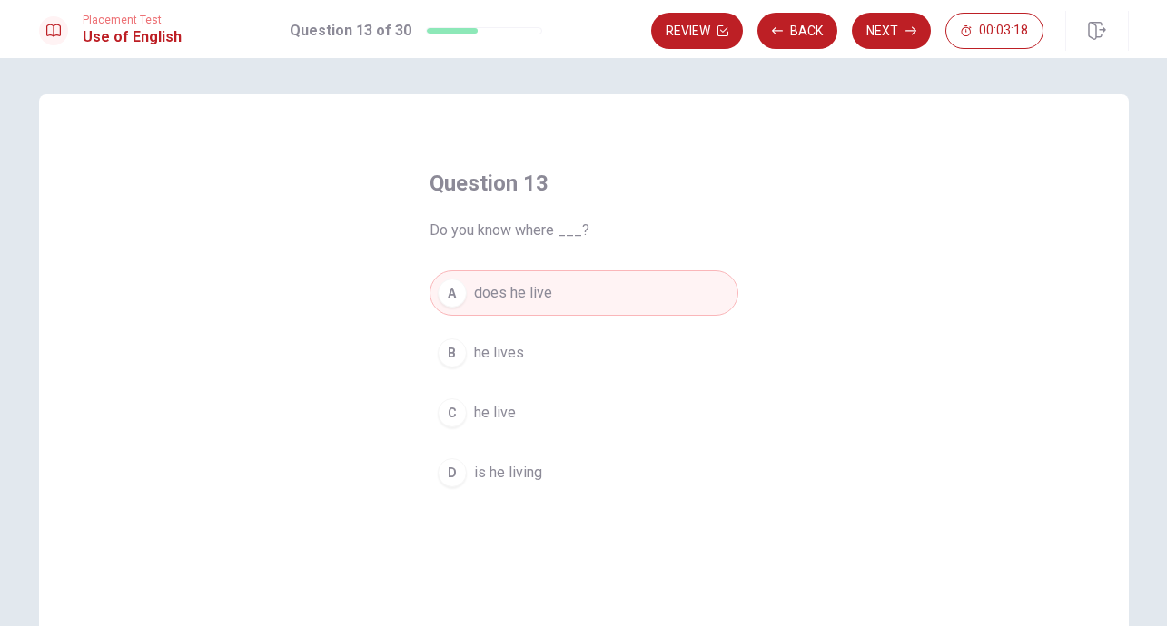
click at [512, 476] on span "is he living" at bounding box center [508, 473] width 68 height 22
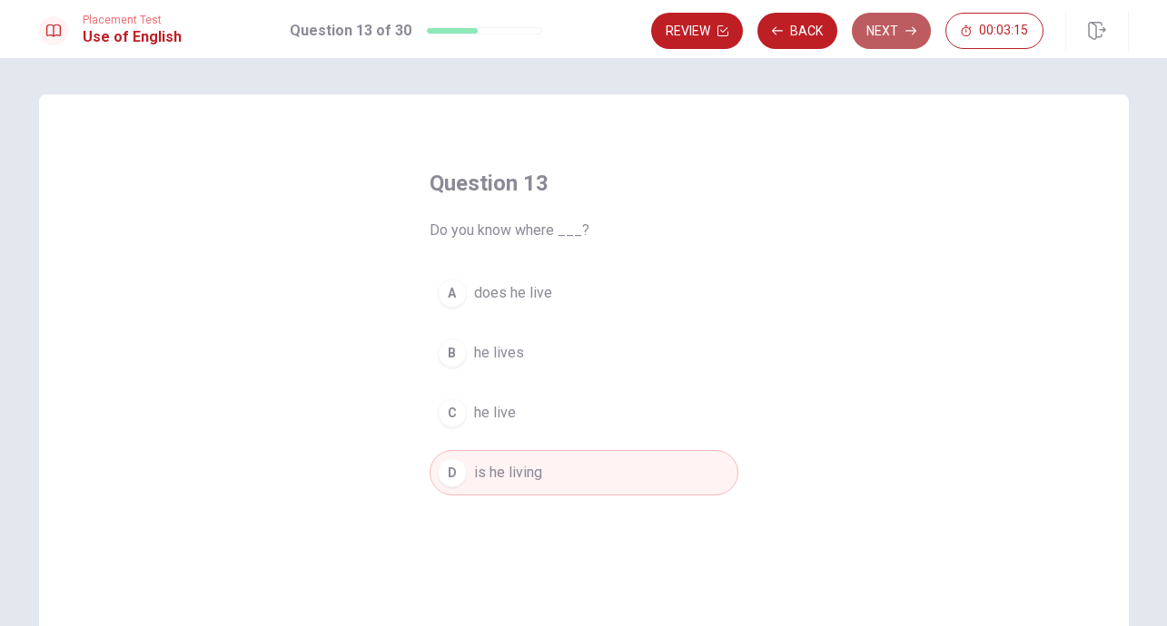
click at [894, 26] on button "Next" at bounding box center [891, 31] width 79 height 36
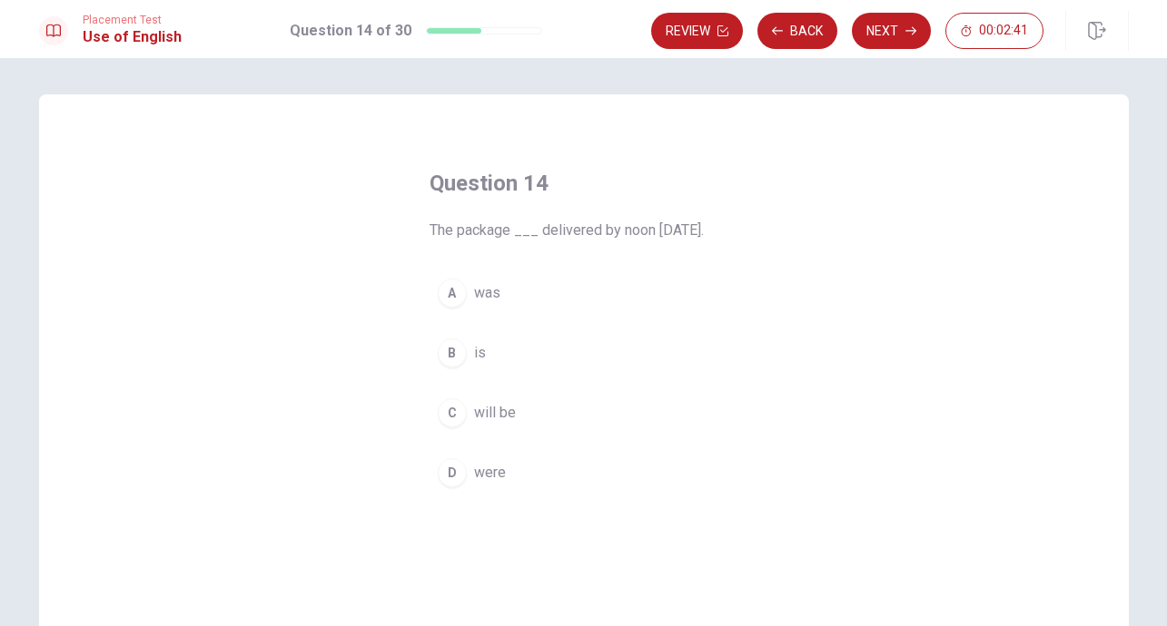
click at [460, 410] on div "C" at bounding box center [452, 413] width 29 height 29
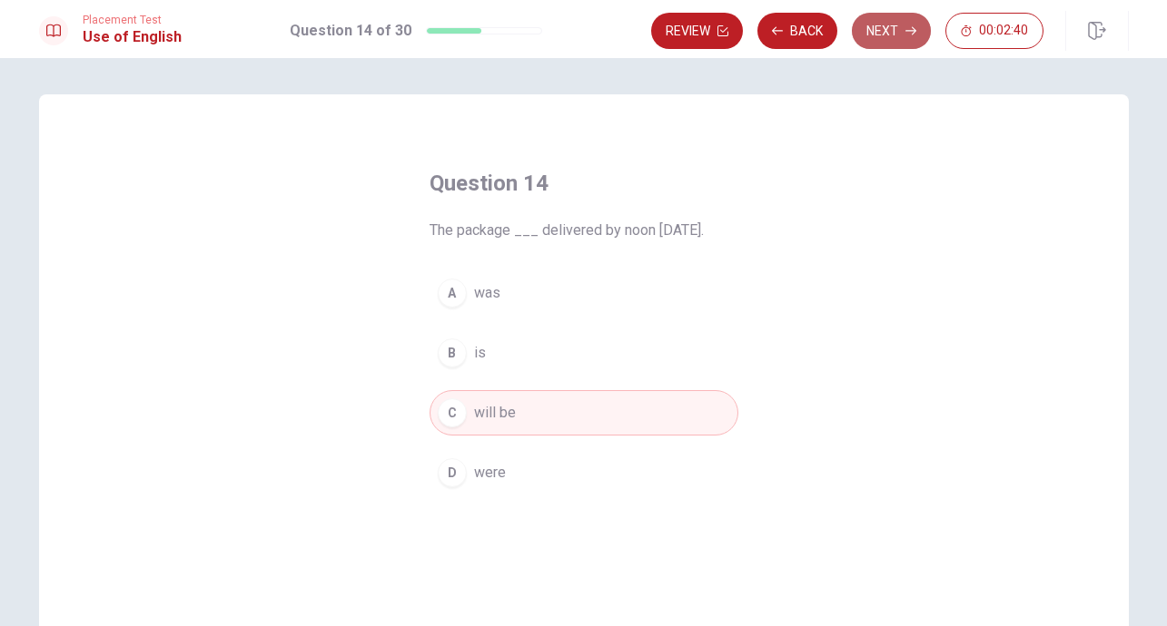
click at [892, 32] on button "Next" at bounding box center [891, 31] width 79 height 36
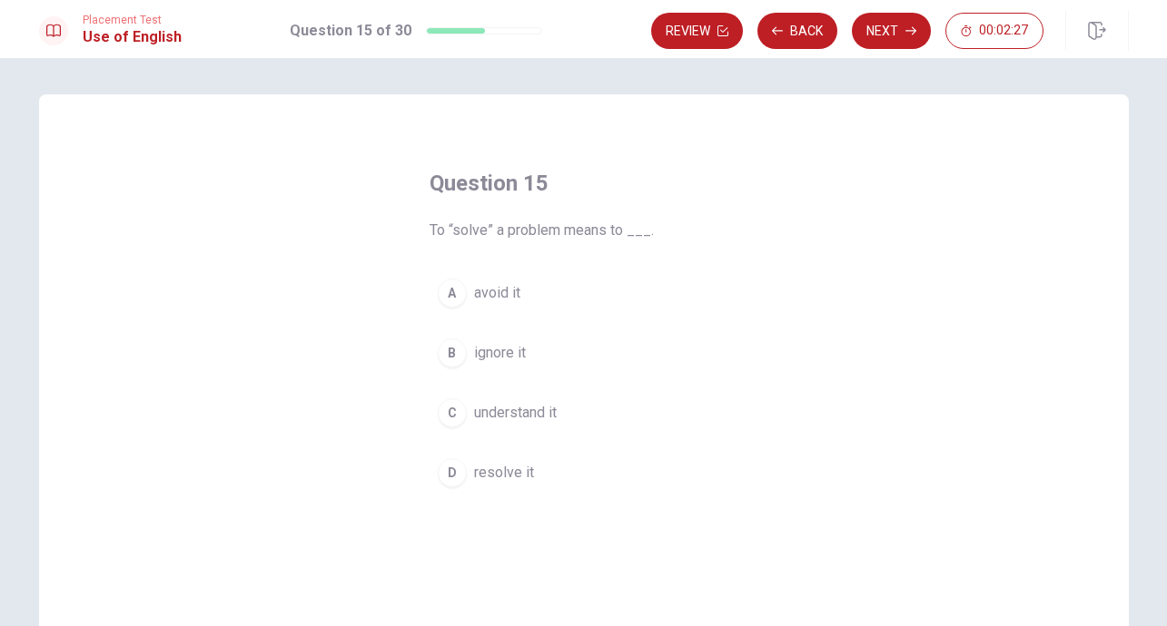
click at [480, 246] on div "Question 15 To “solve” a problem means to ___. A avoid it B ignore it C underst…" at bounding box center [583, 332] width 381 height 385
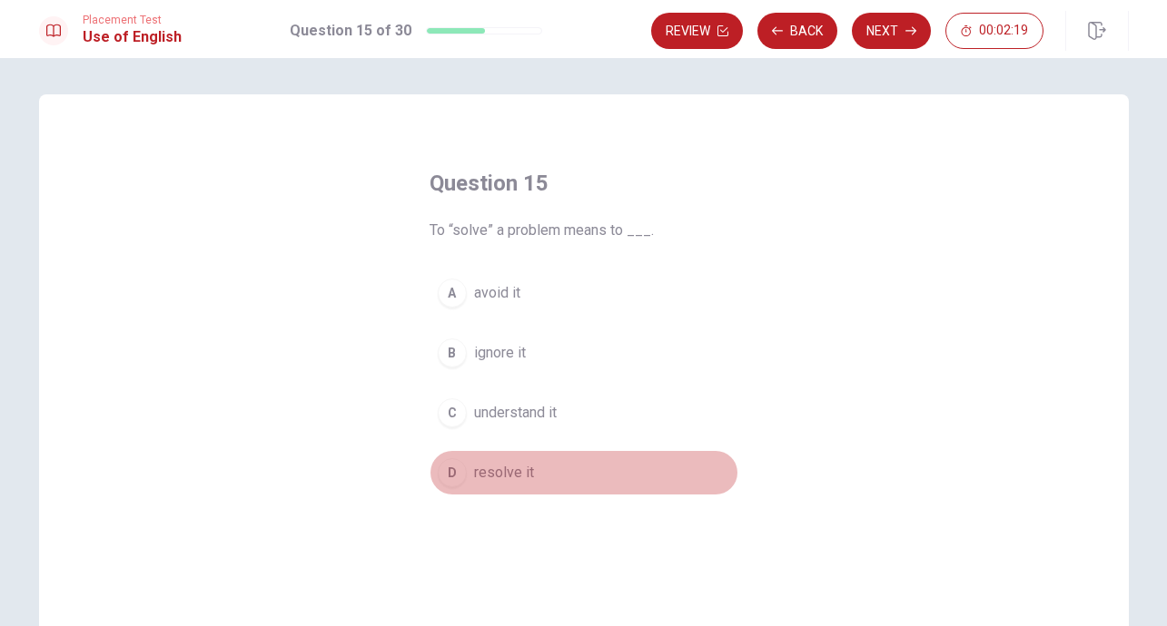
click at [505, 475] on span "resolve it" at bounding box center [504, 473] width 60 height 22
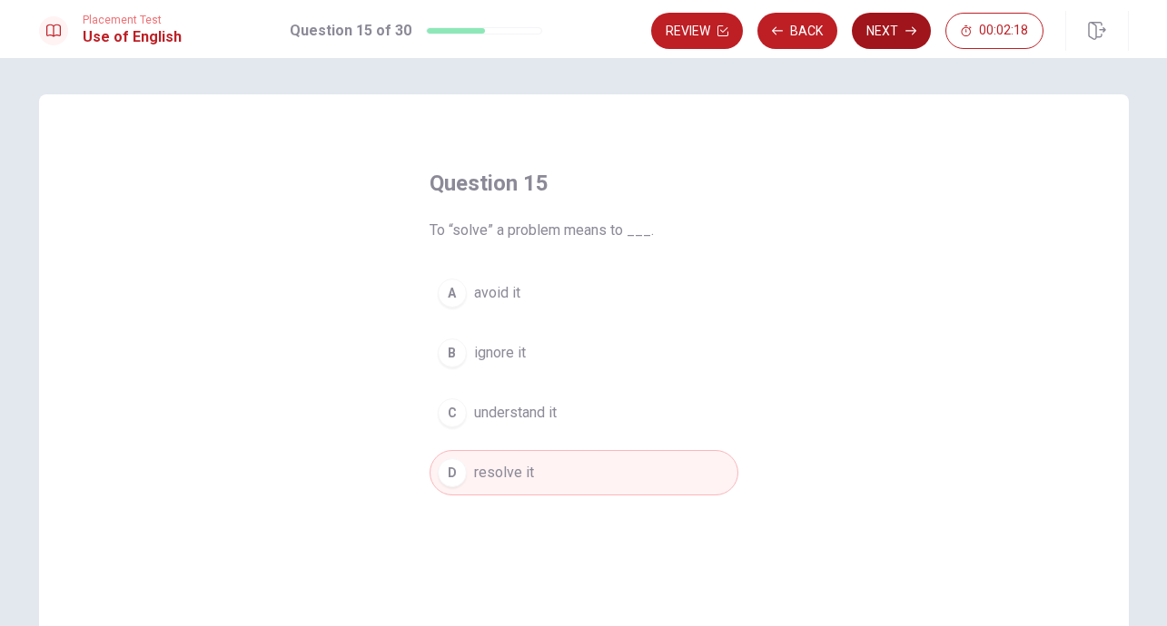
click at [887, 33] on button "Next" at bounding box center [891, 31] width 79 height 36
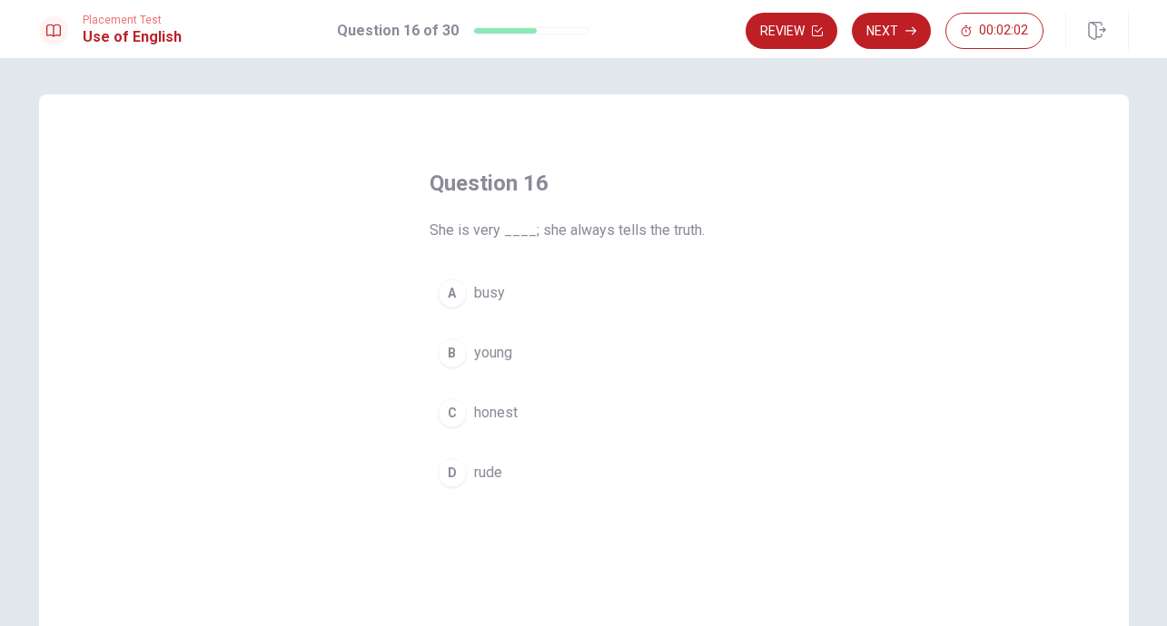
click at [504, 410] on span "honest" at bounding box center [496, 413] width 44 height 22
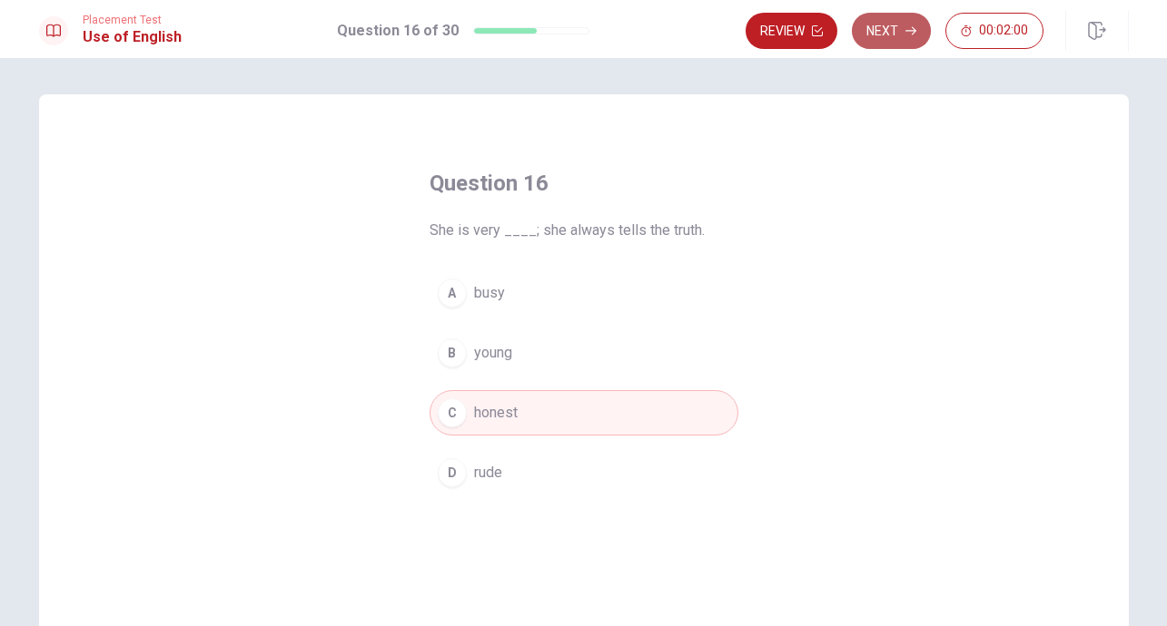
click at [900, 23] on button "Next" at bounding box center [891, 31] width 79 height 36
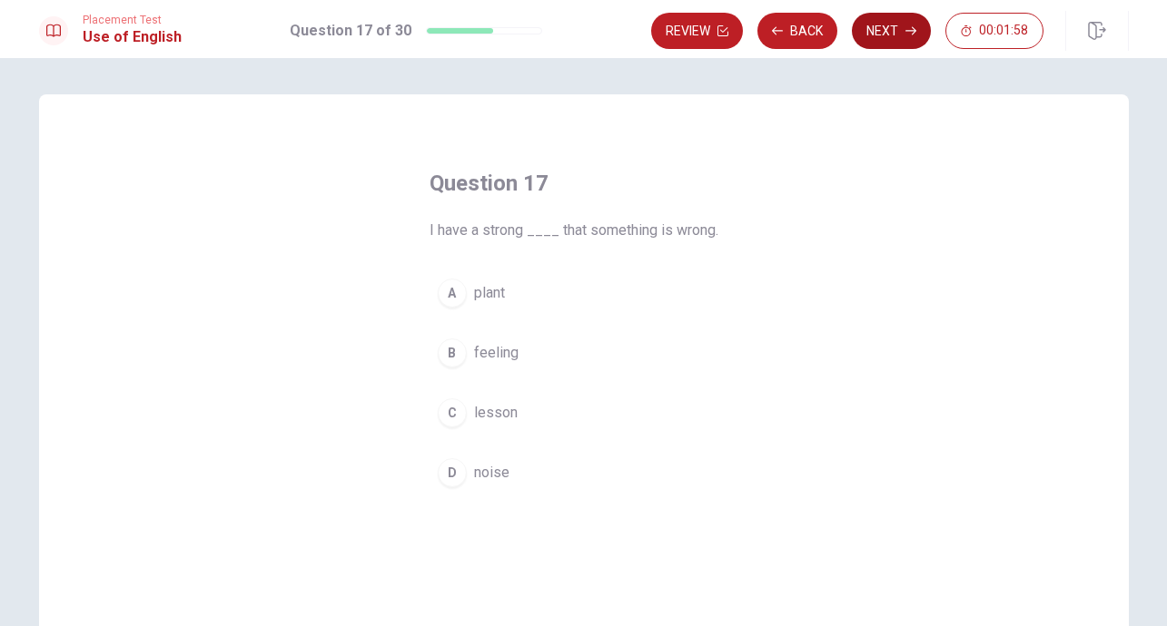
click at [887, 35] on button "Next" at bounding box center [891, 31] width 79 height 36
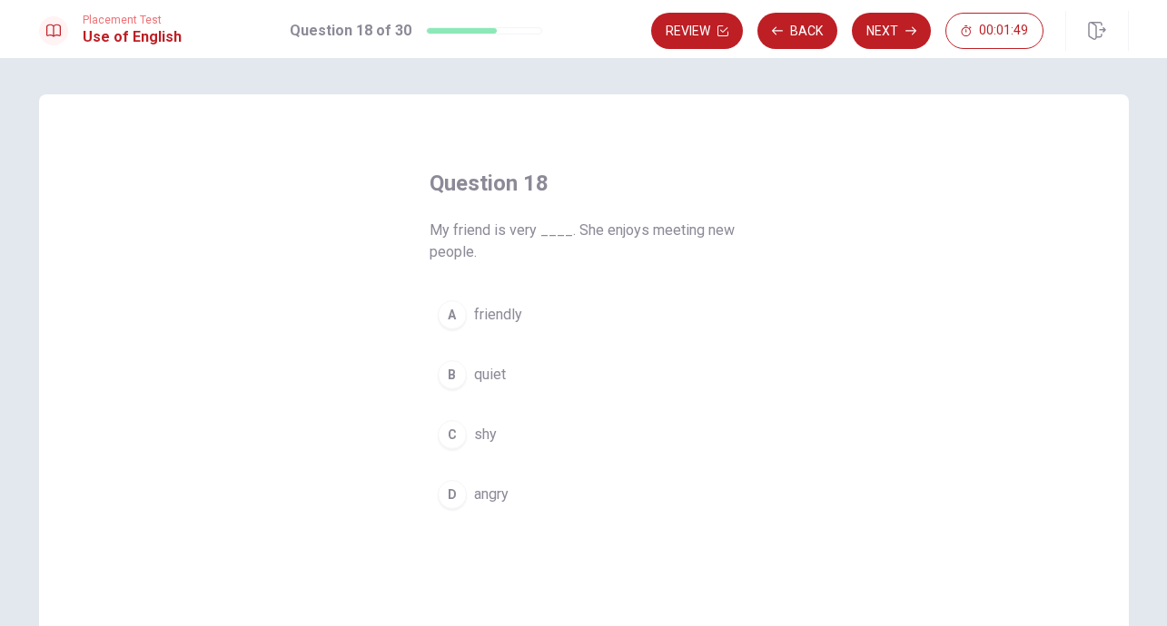
click at [509, 311] on span "friendly" at bounding box center [498, 315] width 48 height 22
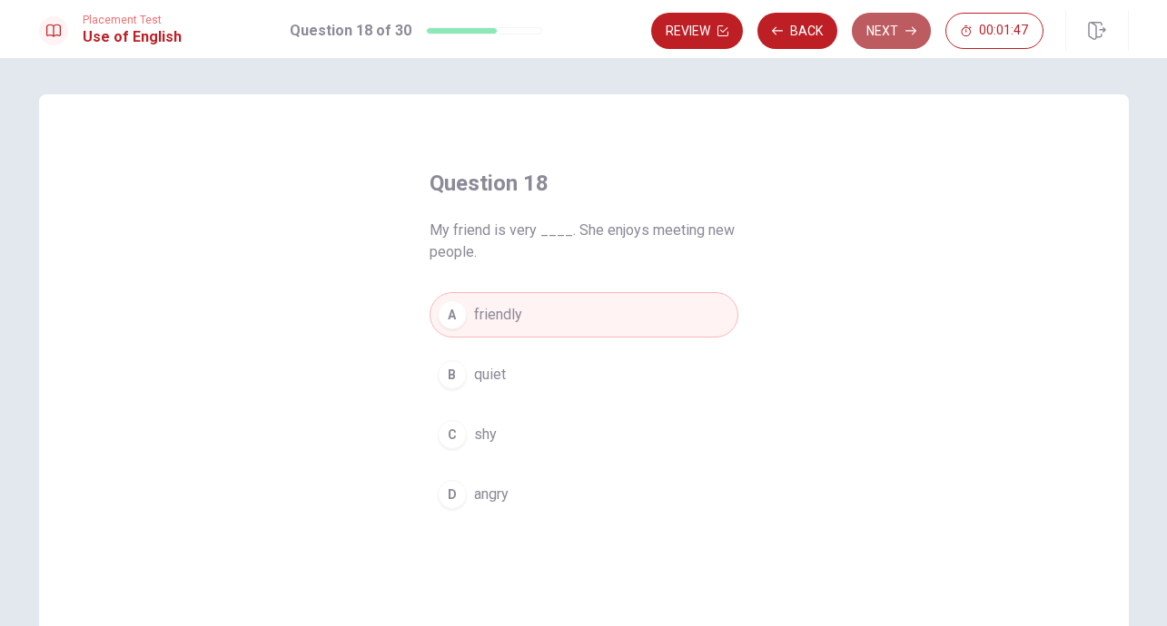
click at [890, 25] on button "Next" at bounding box center [891, 31] width 79 height 36
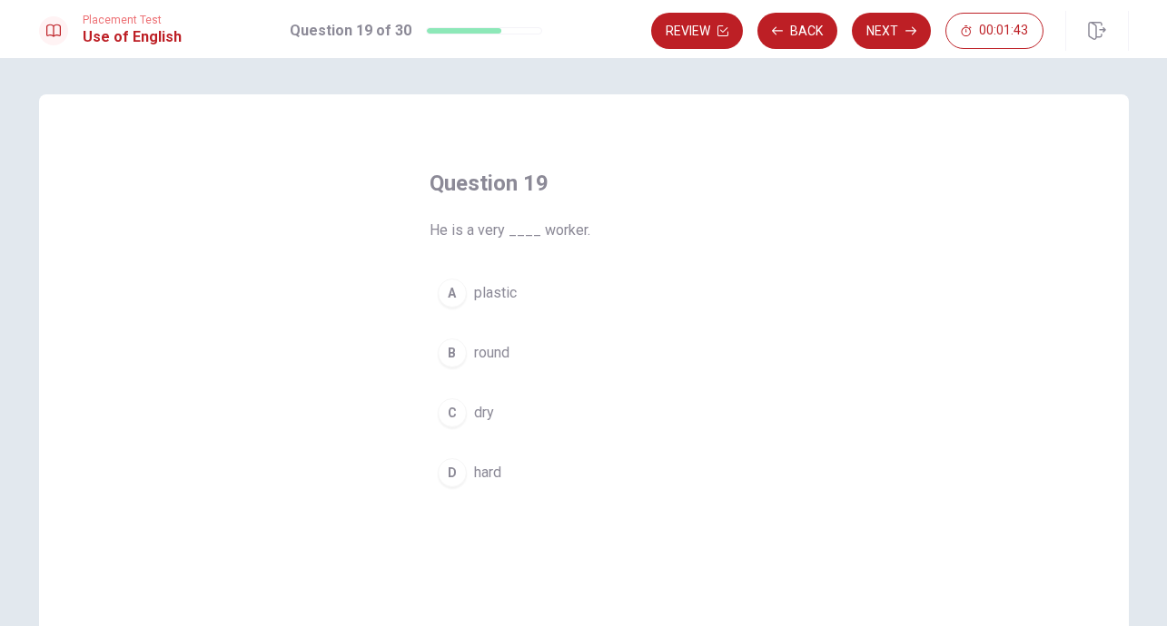
click at [486, 473] on span "hard" at bounding box center [487, 473] width 27 height 22
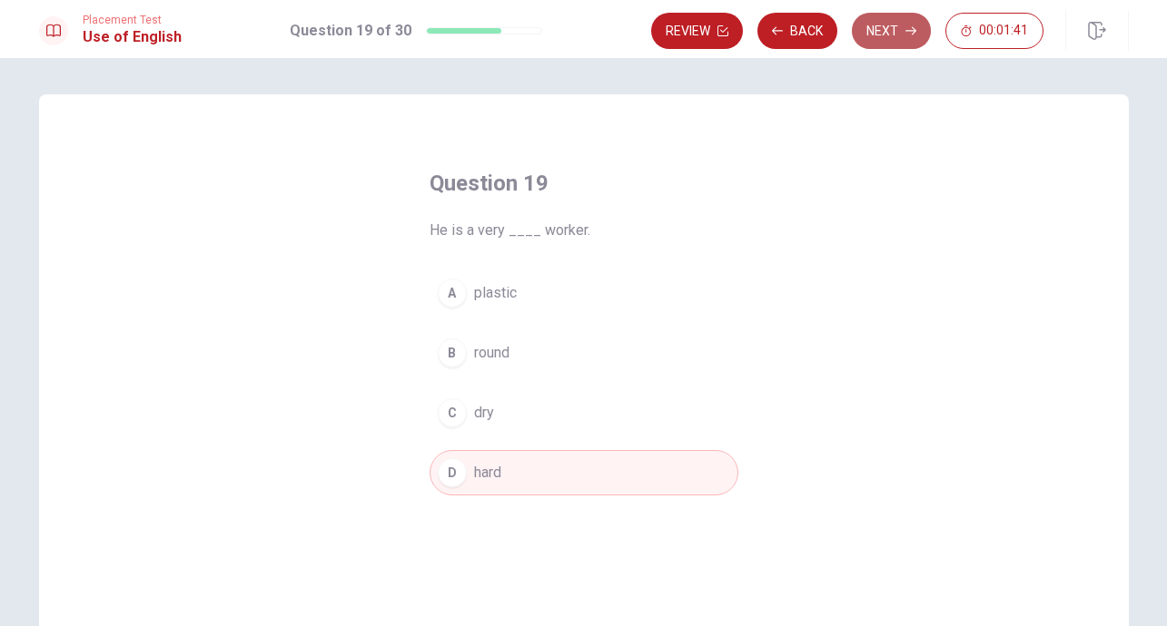
click at [891, 25] on button "Next" at bounding box center [891, 31] width 79 height 36
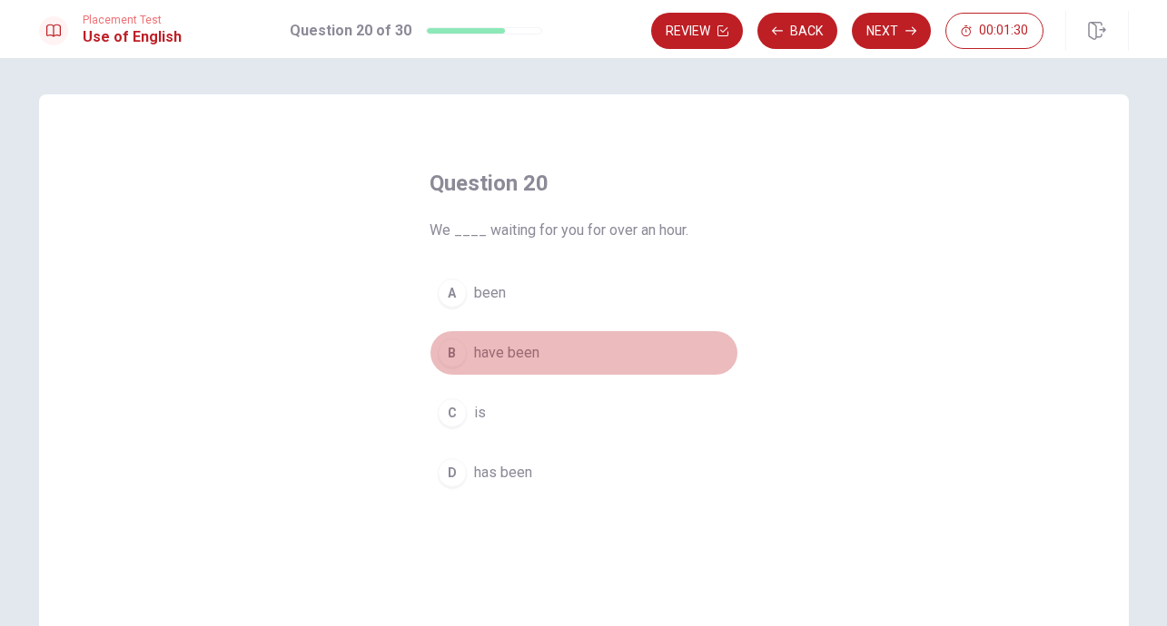
click at [511, 356] on span "have been" at bounding box center [506, 353] width 65 height 22
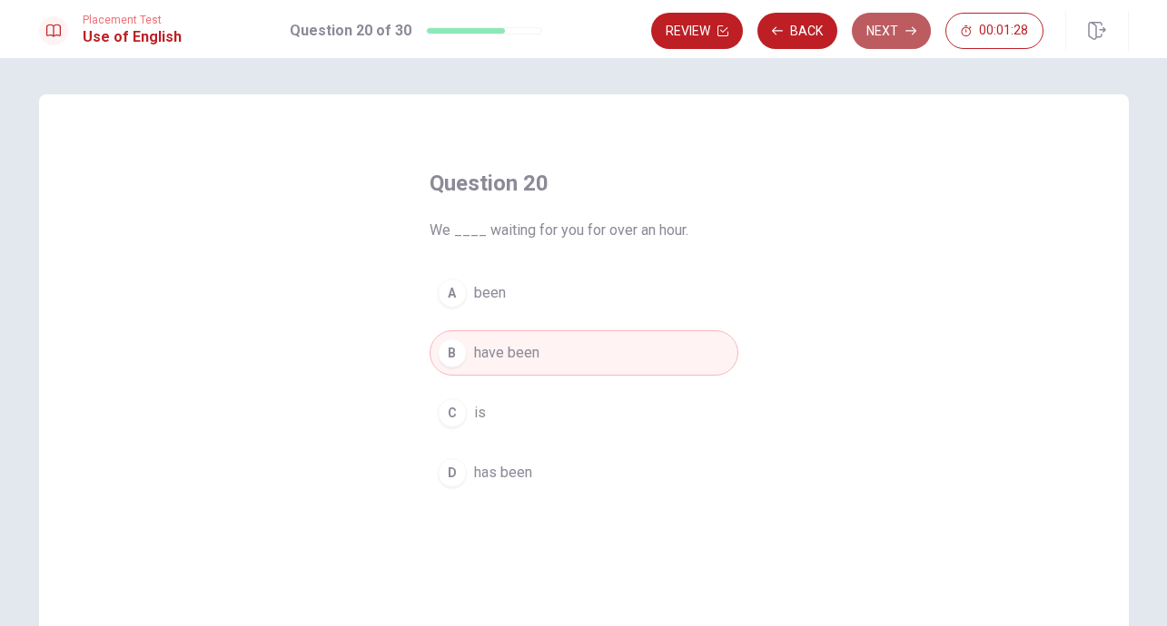
click at [886, 35] on button "Next" at bounding box center [891, 31] width 79 height 36
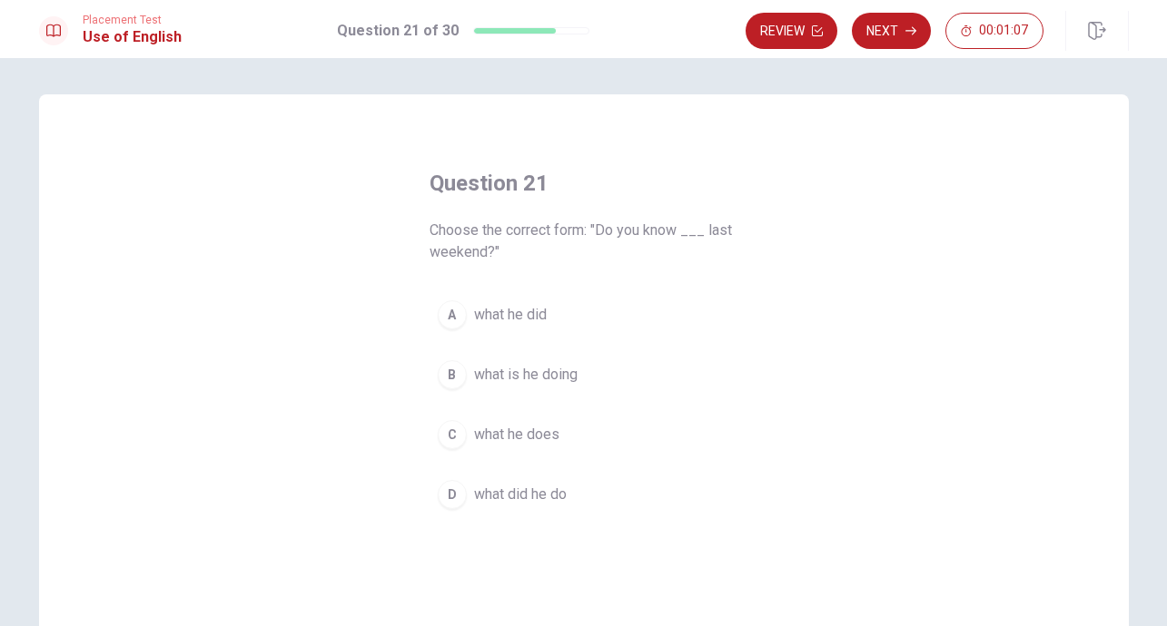
click at [549, 378] on span "what is he doing" at bounding box center [526, 375] width 104 height 22
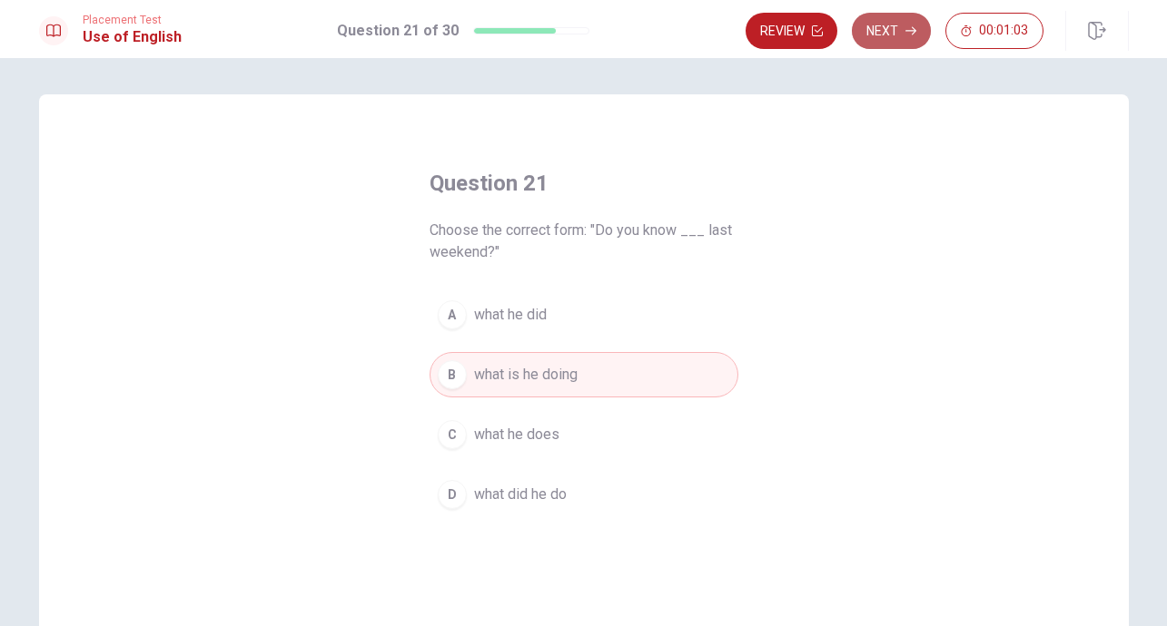
click at [896, 33] on button "Next" at bounding box center [891, 31] width 79 height 36
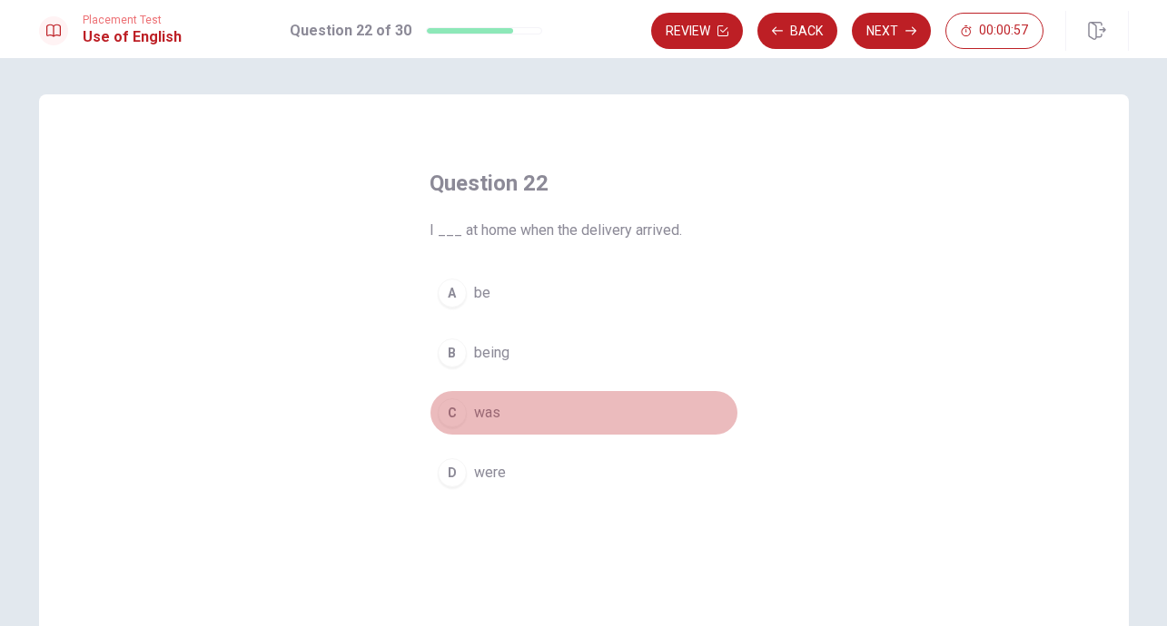
click at [491, 411] on span "was" at bounding box center [487, 413] width 26 height 22
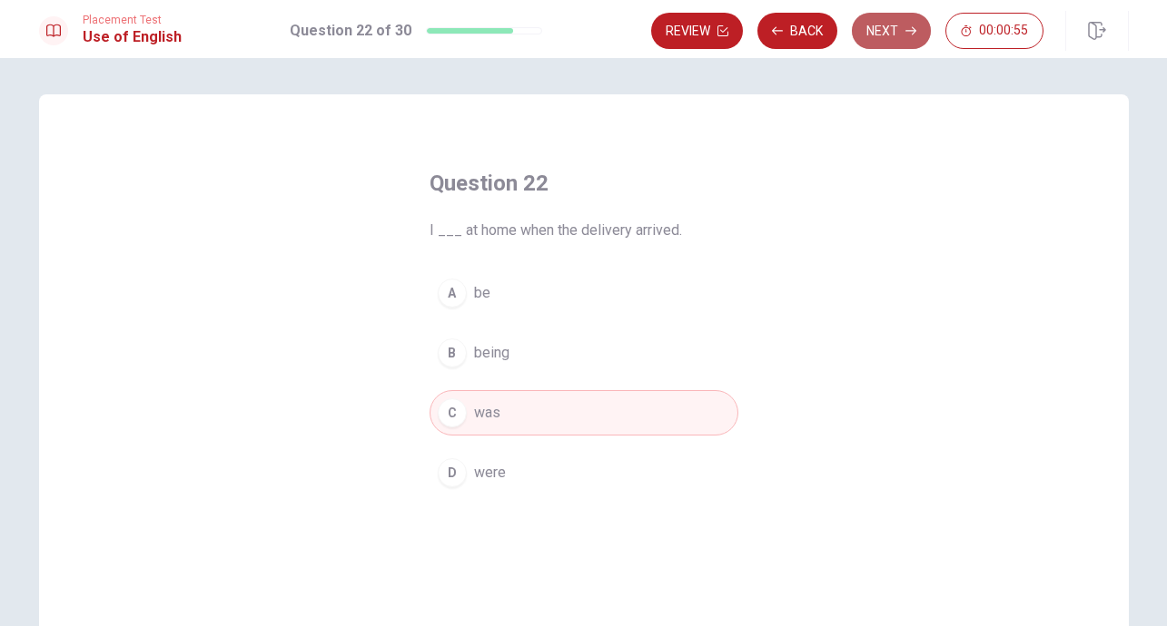
click at [891, 33] on button "Next" at bounding box center [891, 31] width 79 height 36
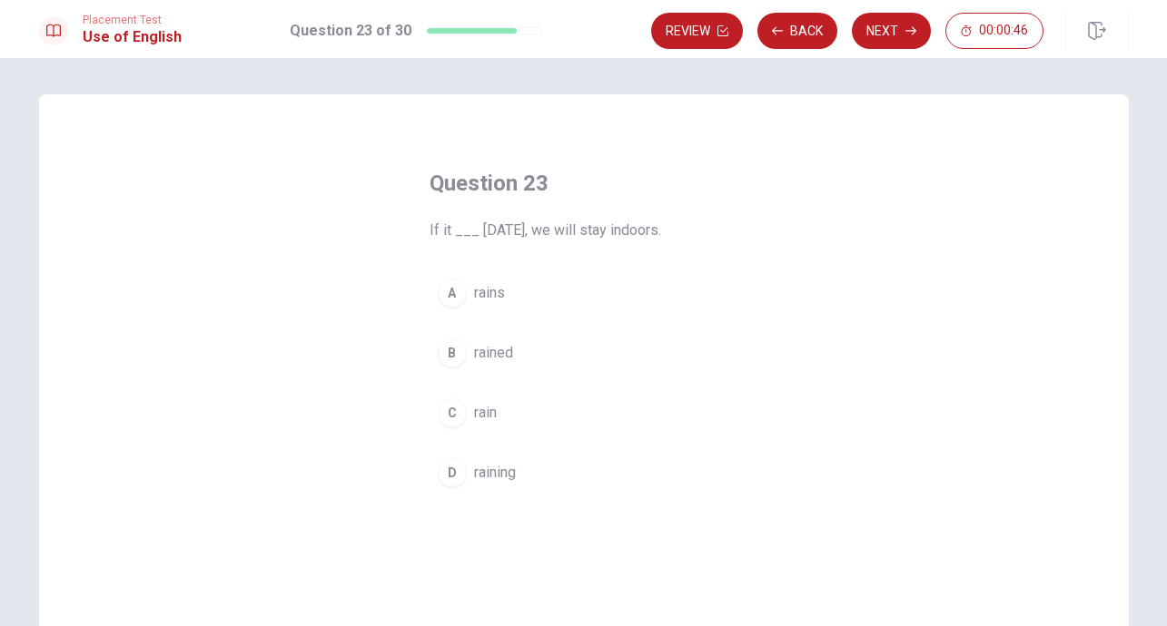
click at [492, 414] on span "rain" at bounding box center [485, 413] width 23 height 22
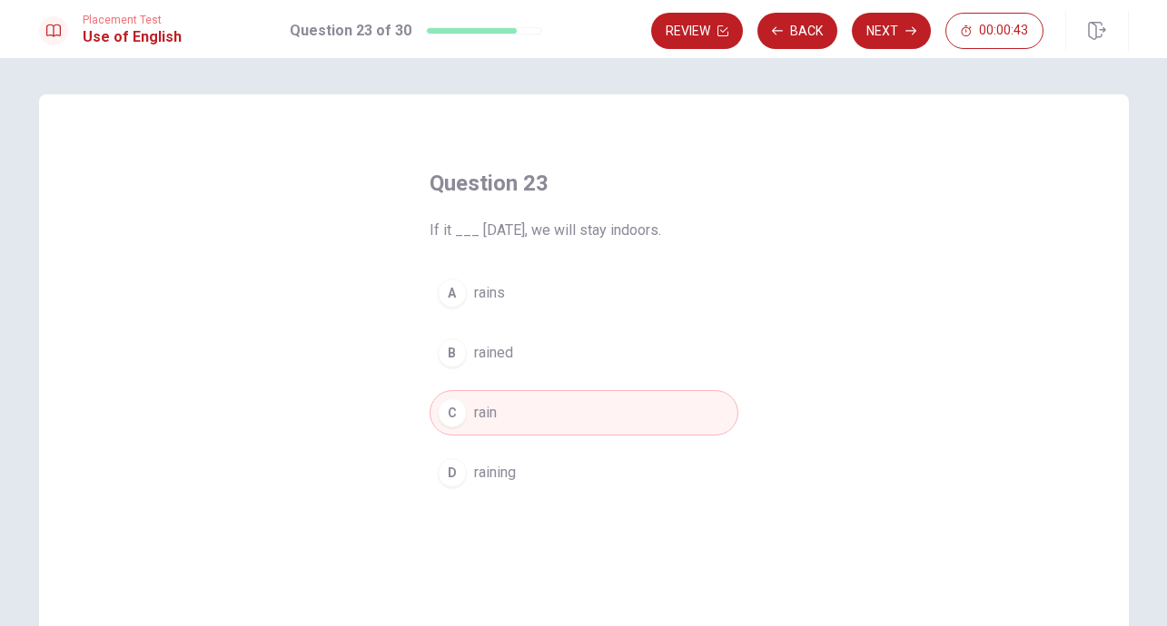
click at [499, 295] on span "rains" at bounding box center [489, 293] width 31 height 22
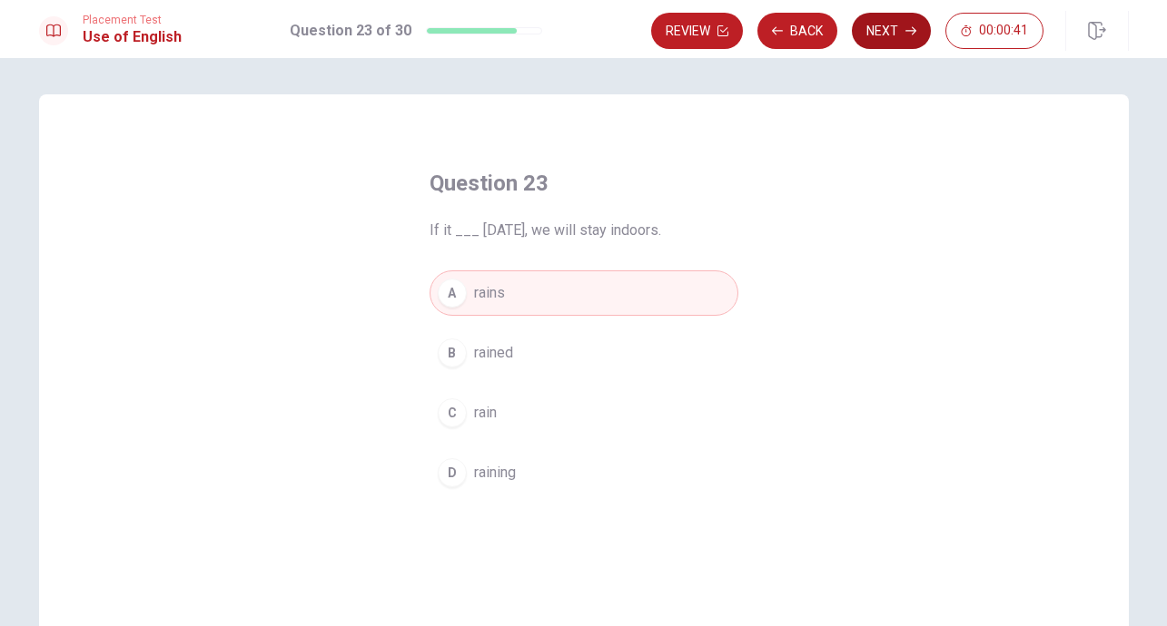
click at [883, 34] on button "Next" at bounding box center [891, 31] width 79 height 36
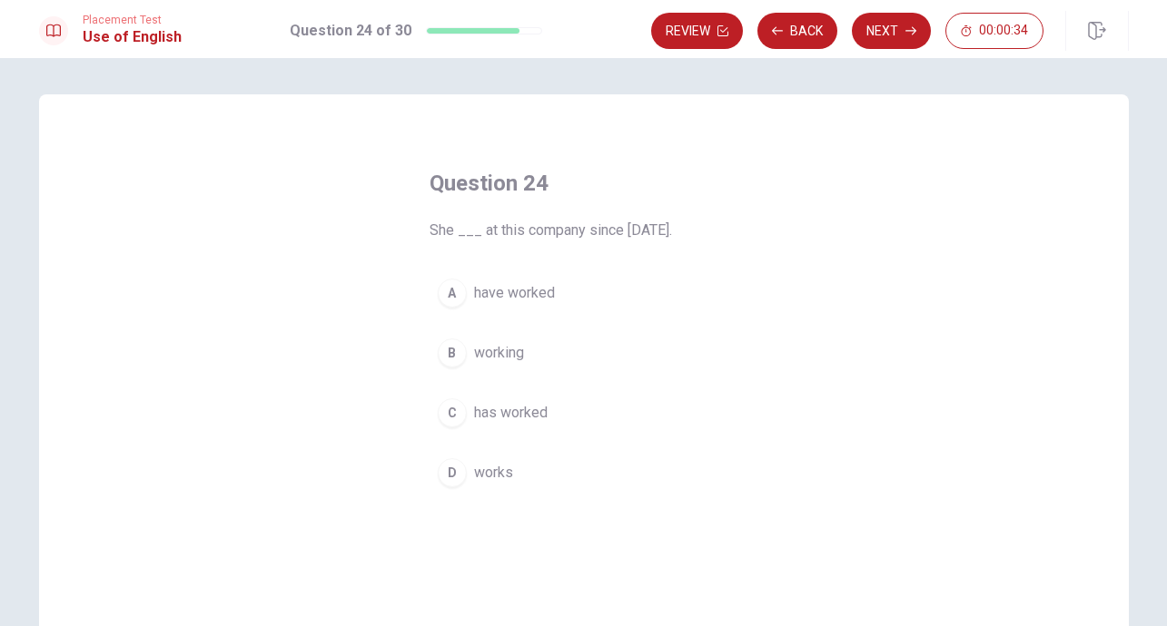
click at [500, 474] on span "works" at bounding box center [493, 473] width 39 height 22
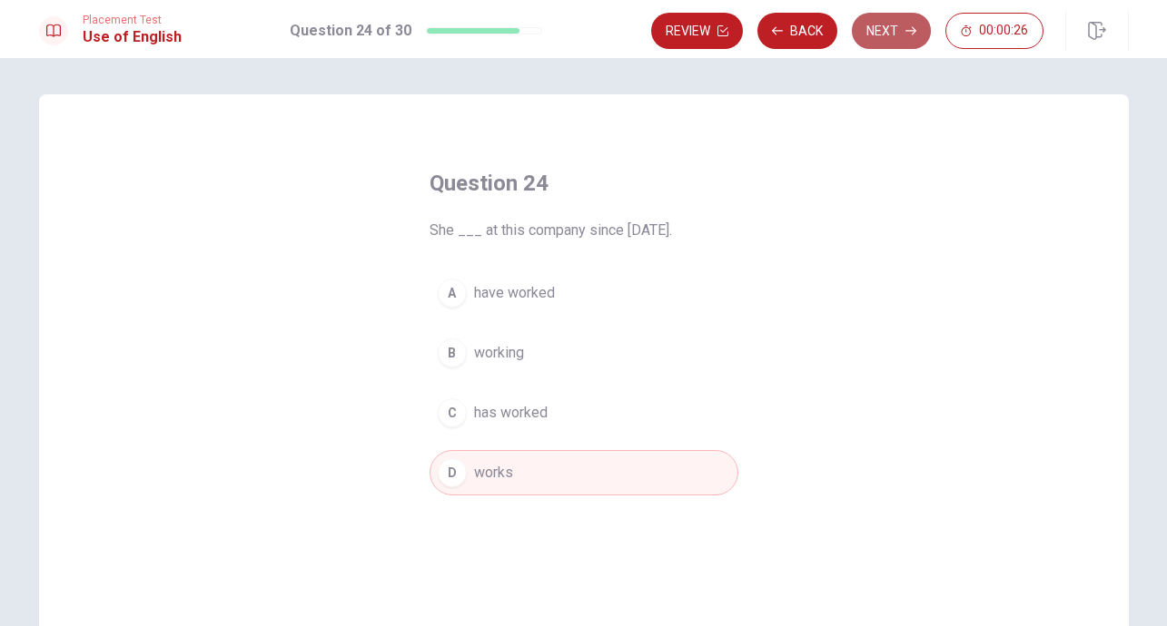
click at [889, 34] on button "Next" at bounding box center [891, 31] width 79 height 36
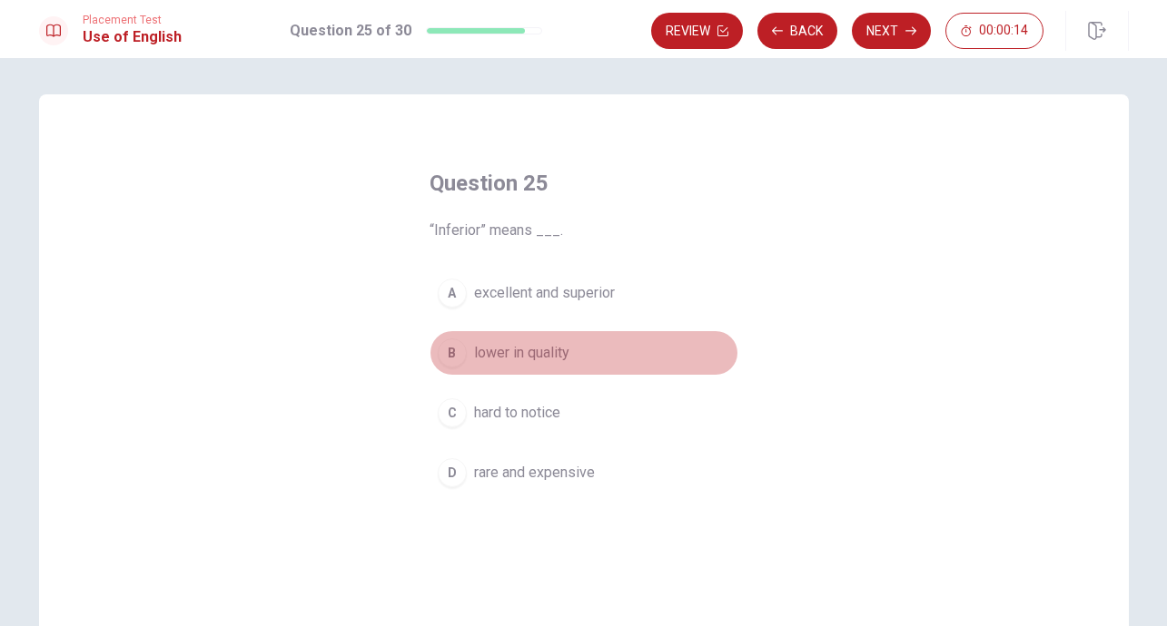
click at [458, 352] on div "B" at bounding box center [452, 353] width 29 height 29
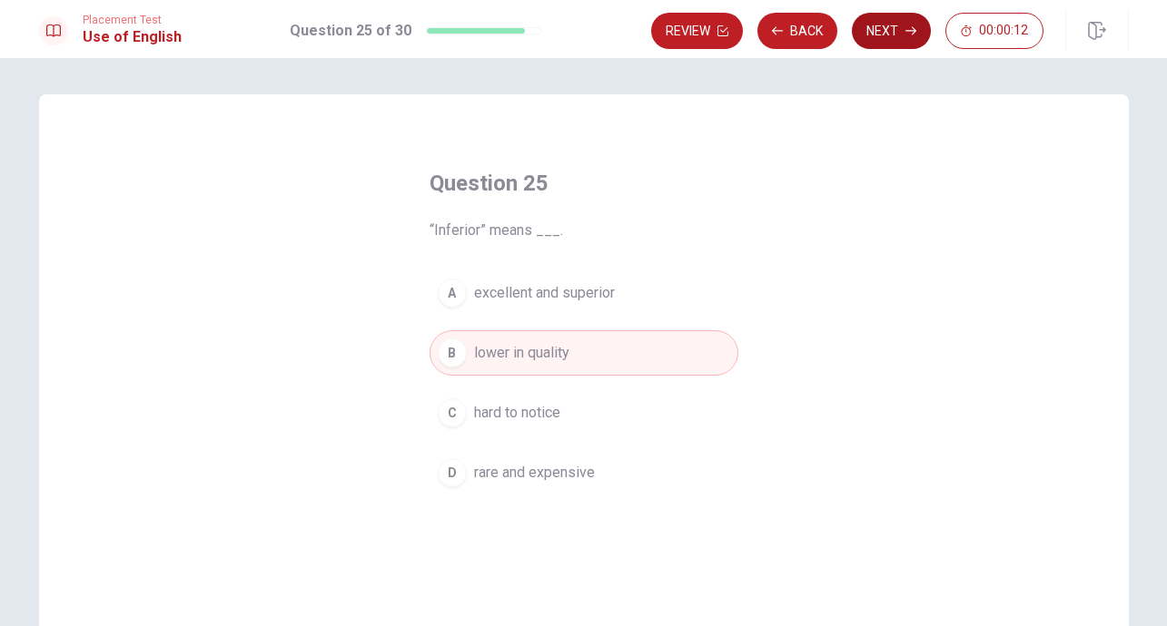
click at [883, 30] on button "Next" at bounding box center [891, 31] width 79 height 36
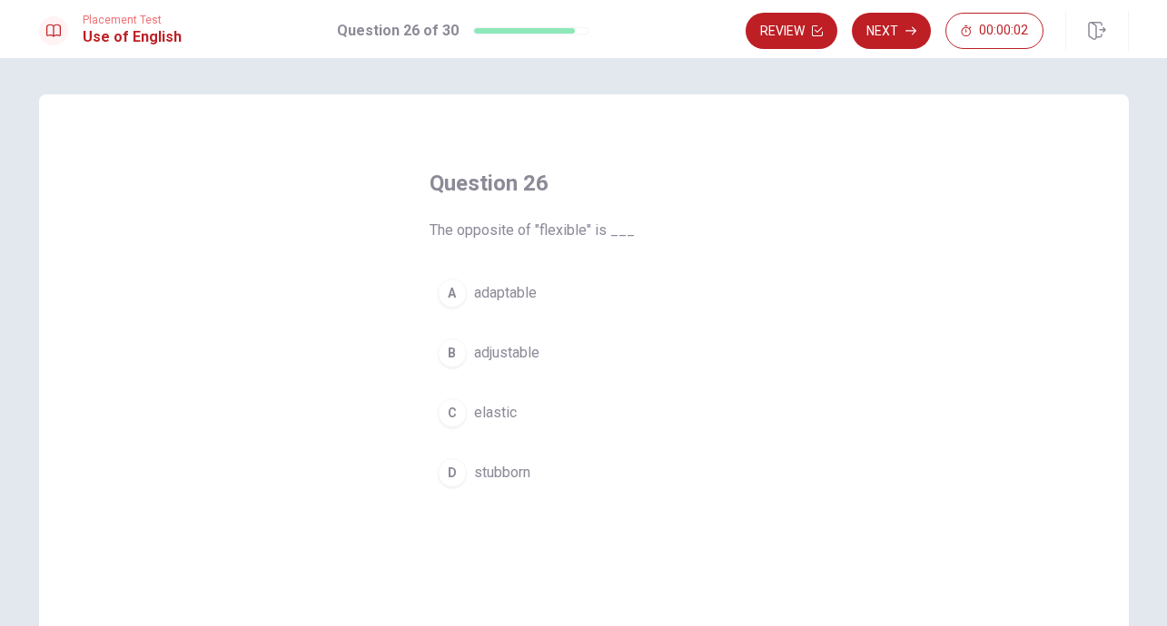
click at [508, 354] on span "adjustable" at bounding box center [506, 353] width 65 height 22
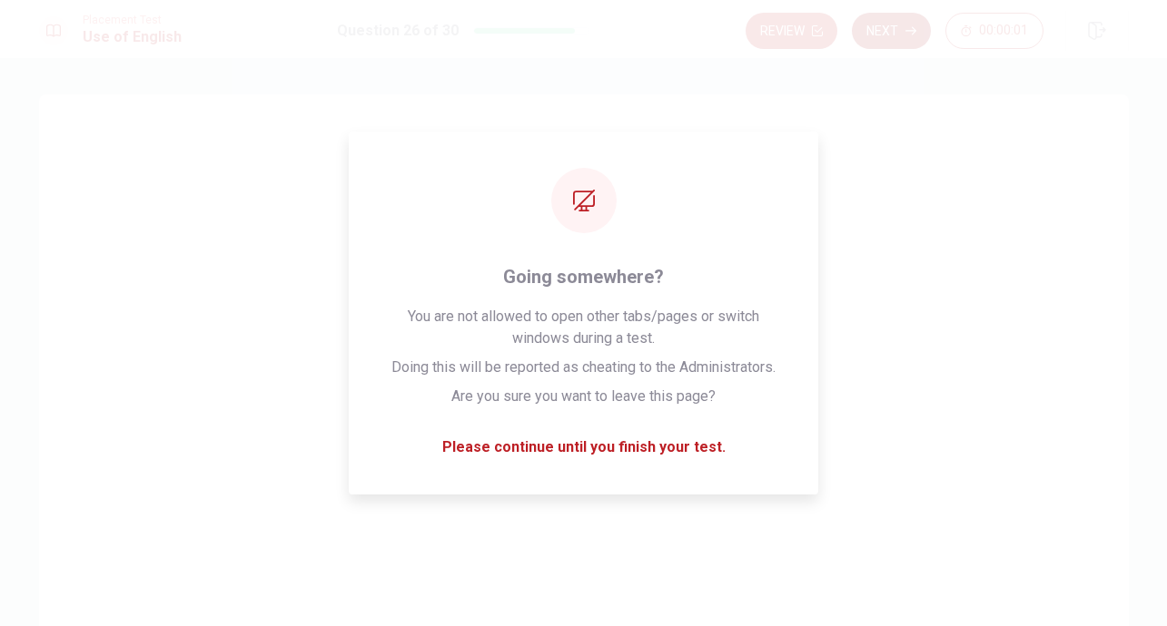
click at [892, 31] on button "Next" at bounding box center [891, 31] width 79 height 36
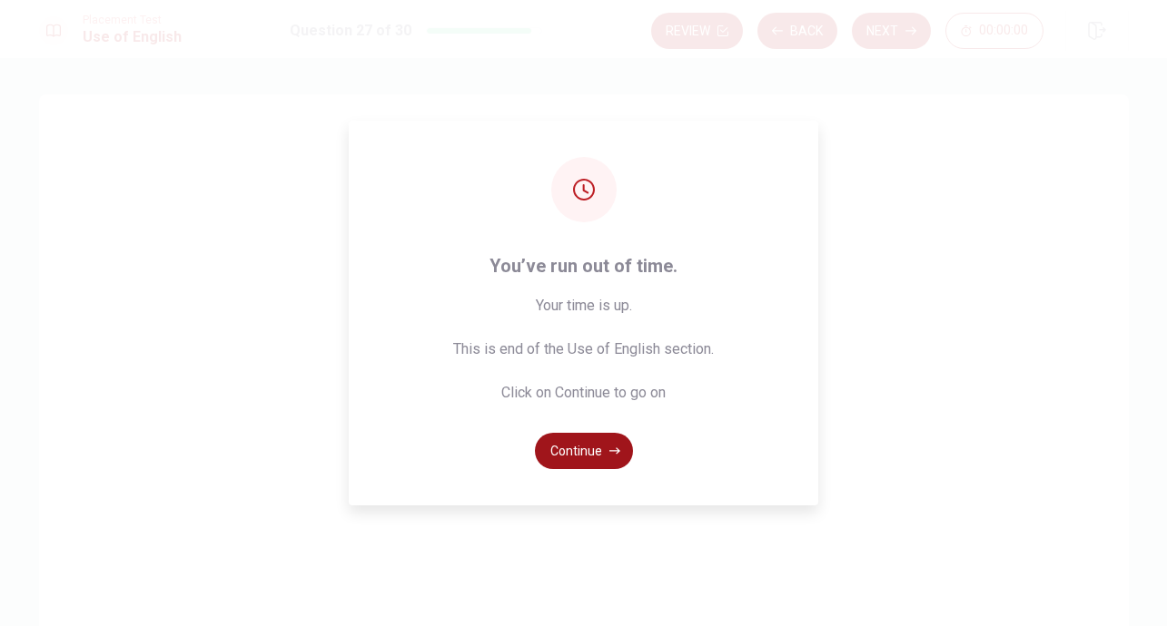
click at [594, 451] on button "Continue" at bounding box center [584, 451] width 98 height 36
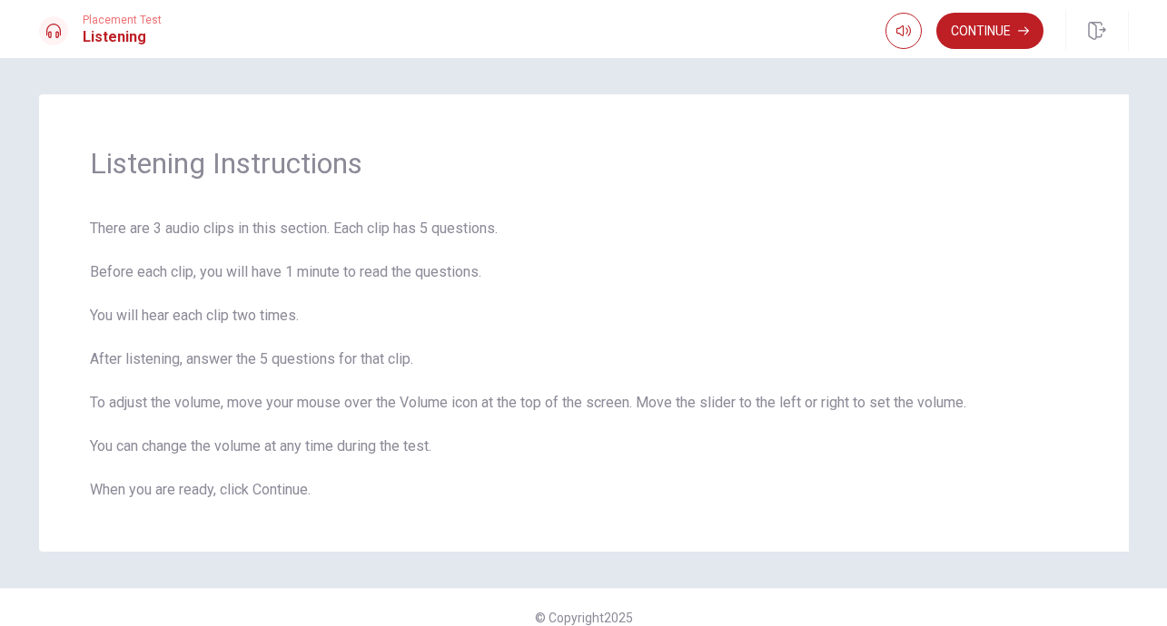
click at [792, 581] on div "Listening Instructions There are 3 audio clips in this section. Each clip has 5…" at bounding box center [583, 342] width 1167 height 568
click at [976, 30] on button "Continue" at bounding box center [989, 31] width 107 height 36
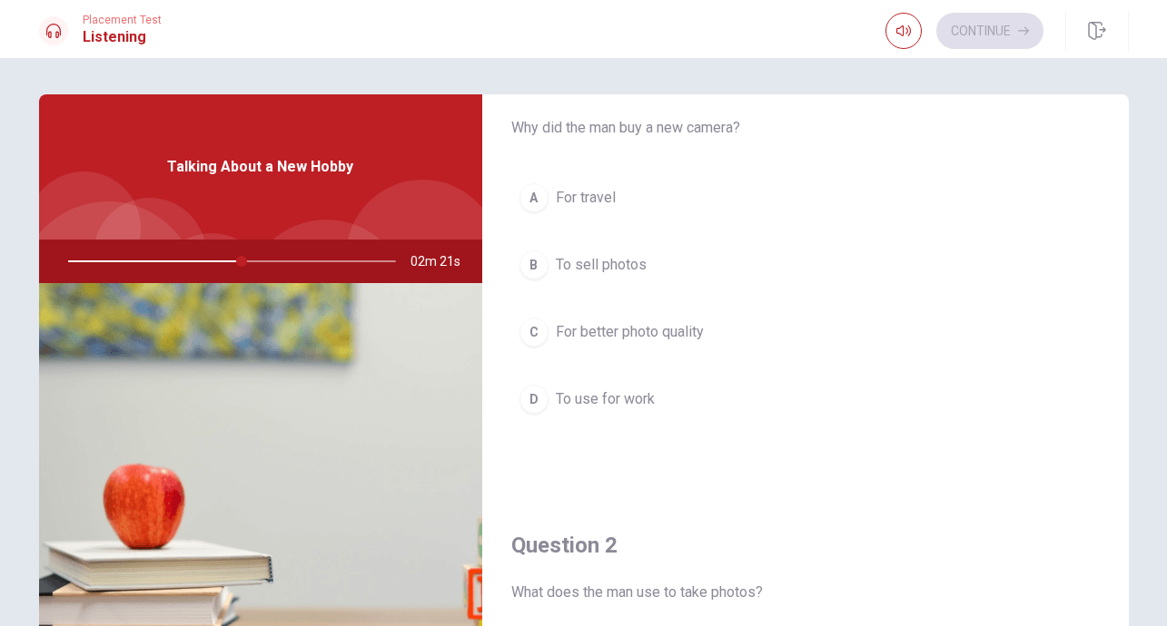
scroll to position [57, 0]
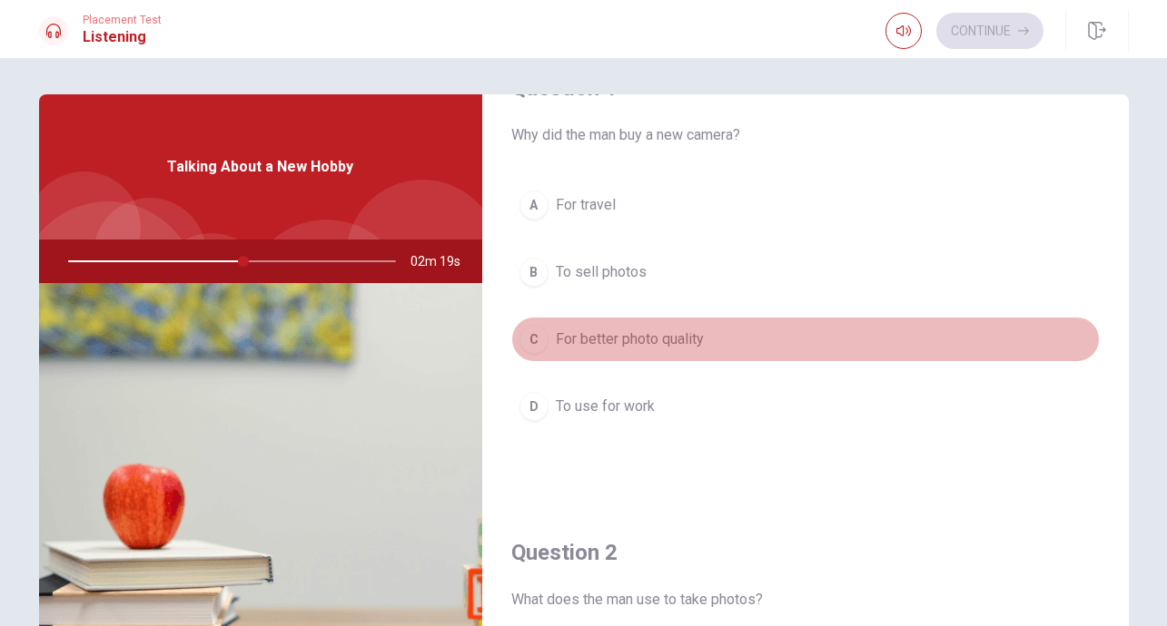
click at [628, 341] on span "For better photo quality" at bounding box center [630, 340] width 148 height 22
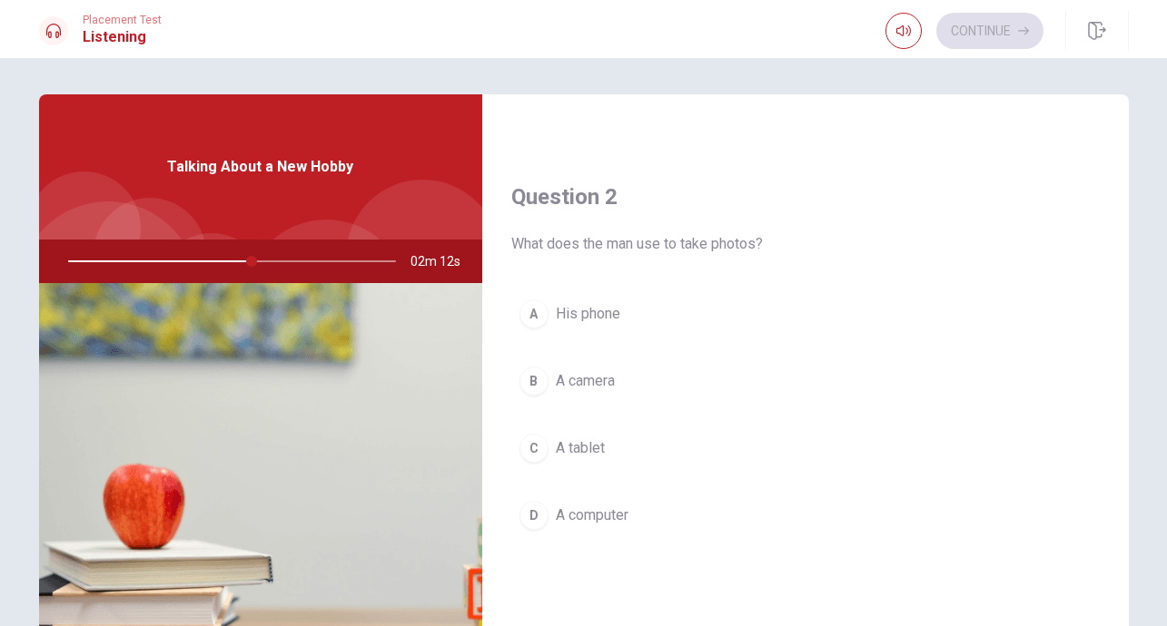
scroll to position [415, 0]
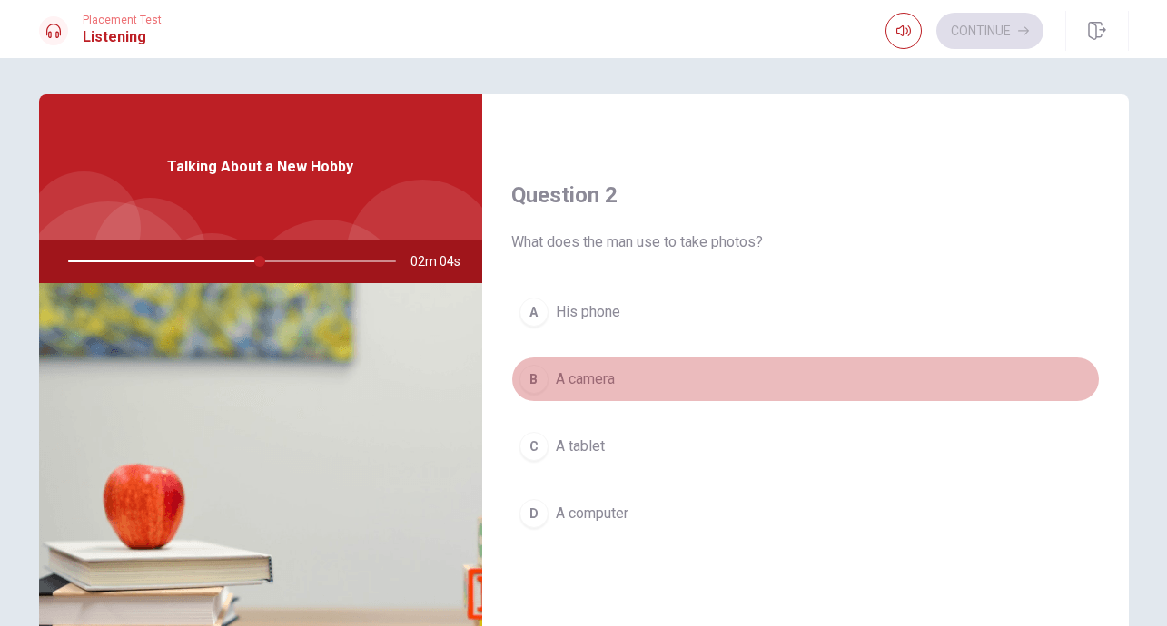
click at [621, 380] on button "B A camera" at bounding box center [805, 379] width 588 height 45
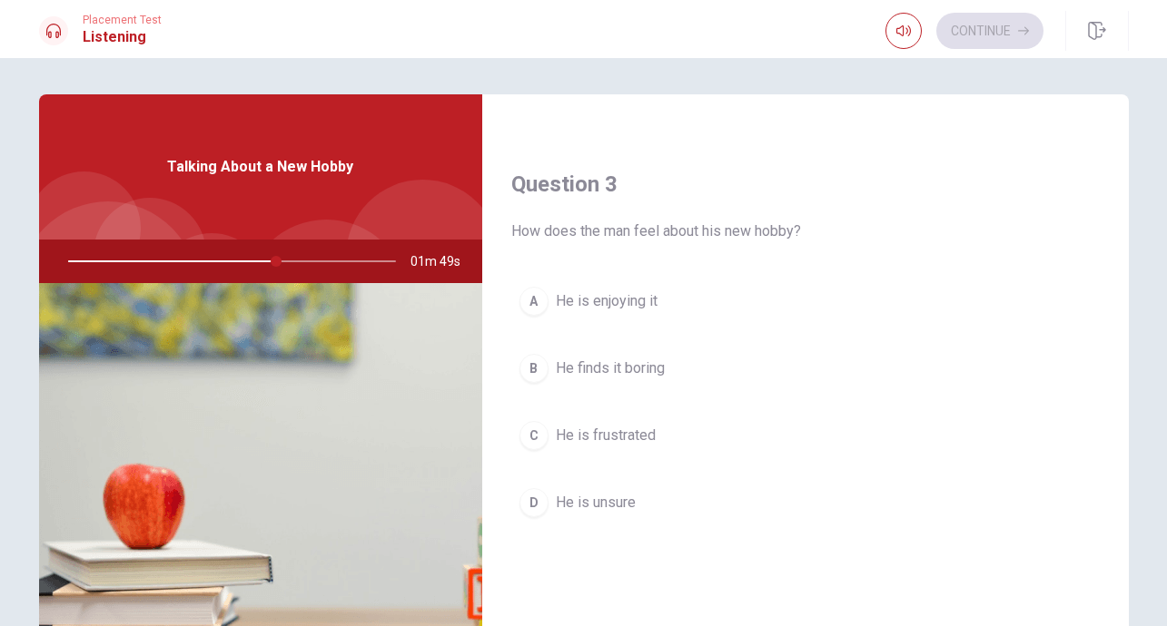
scroll to position [892, 0]
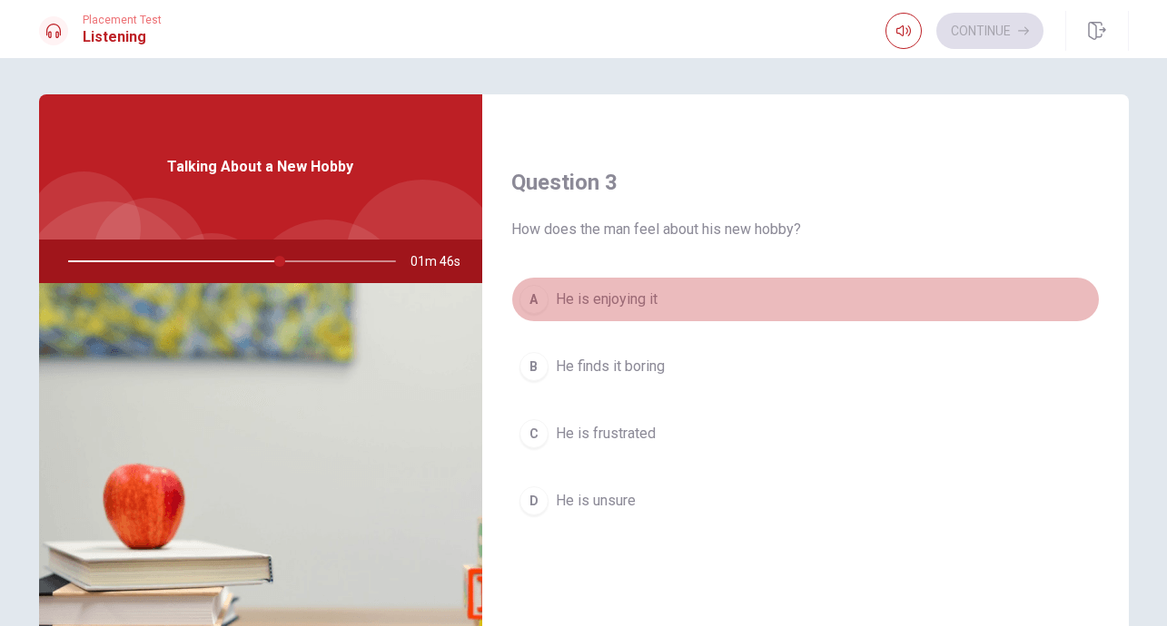
click at [636, 291] on span "He is enjoying it" at bounding box center [607, 300] width 102 height 22
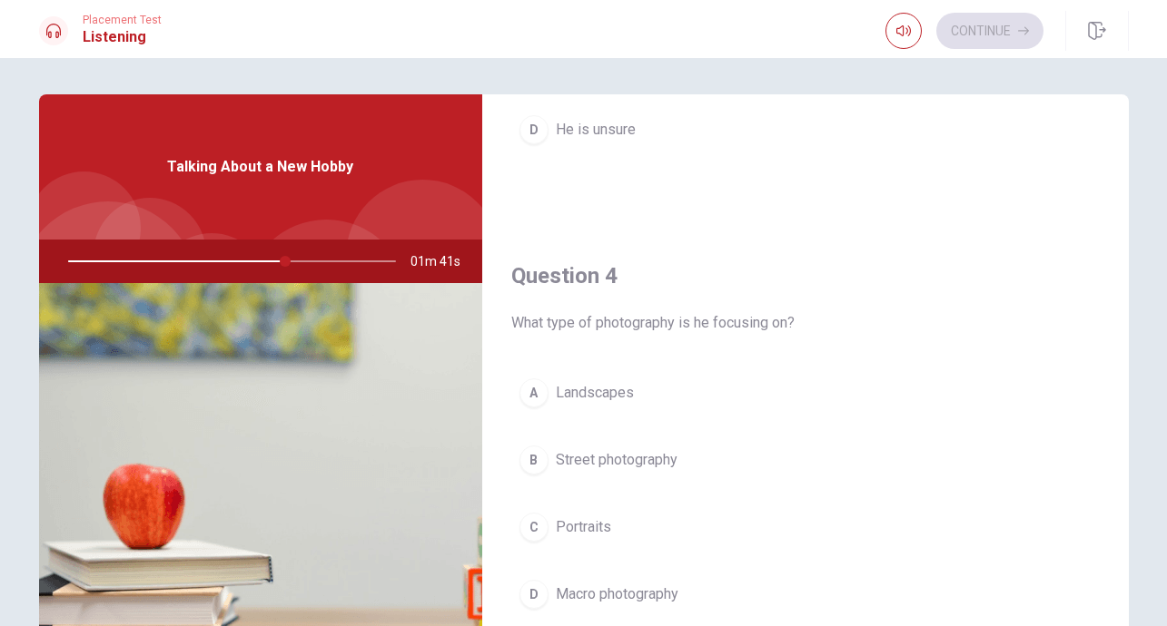
scroll to position [1299, 0]
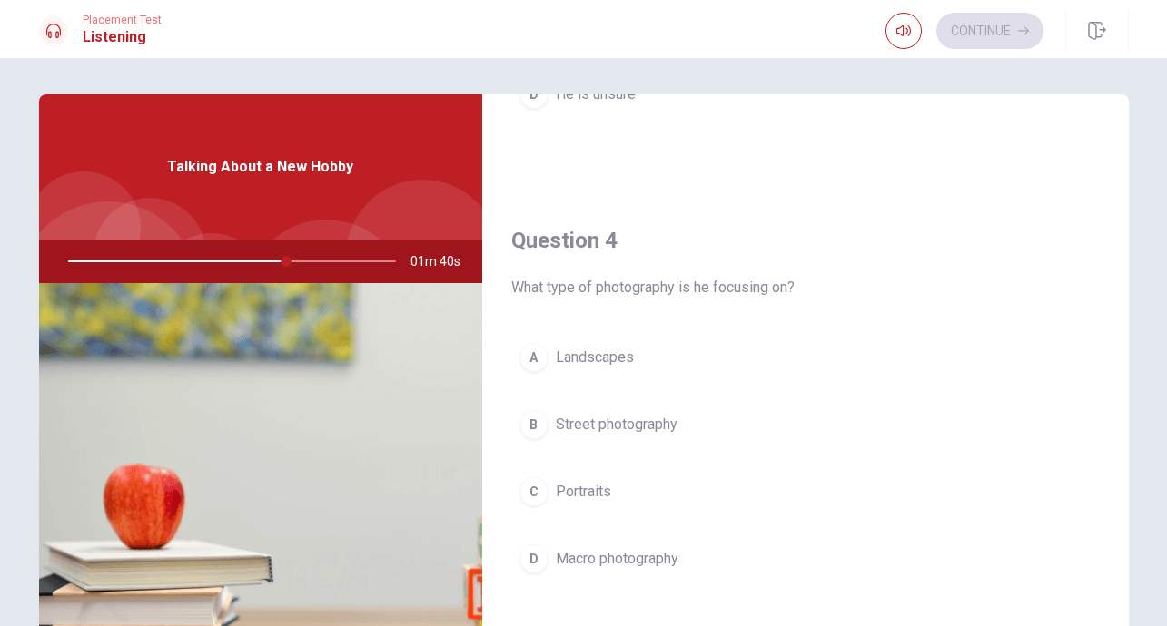
drag, startPoint x: 622, startPoint y: 355, endPoint x: 642, endPoint y: 357, distance: 20.1
click at [622, 355] on span "Landscapes" at bounding box center [595, 358] width 78 height 22
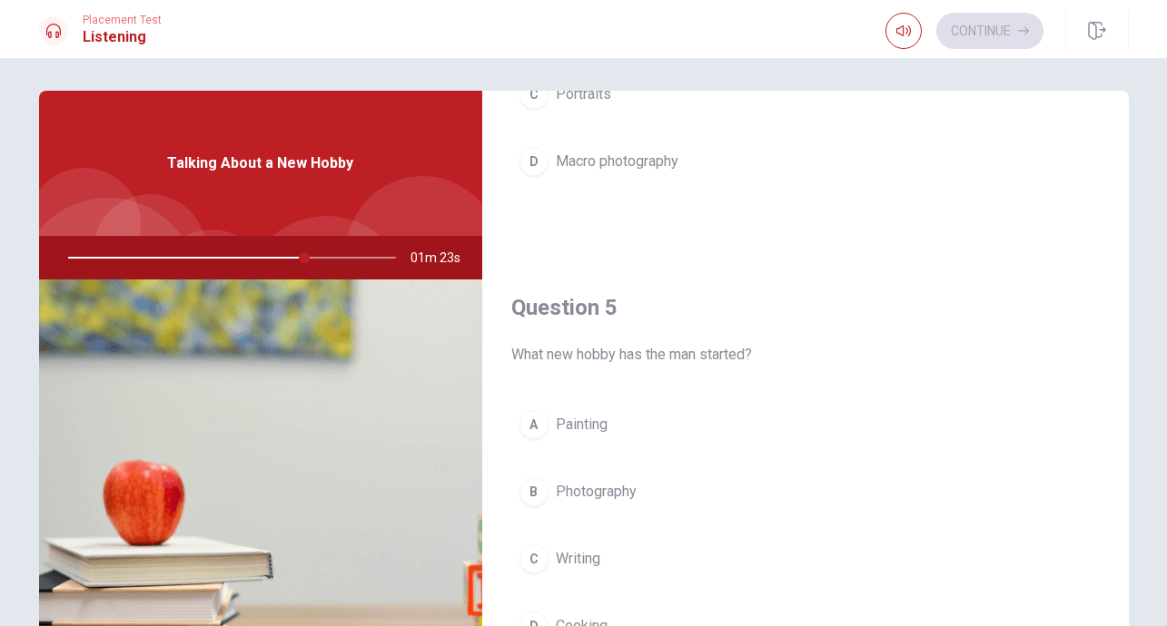
scroll to position [7, 0]
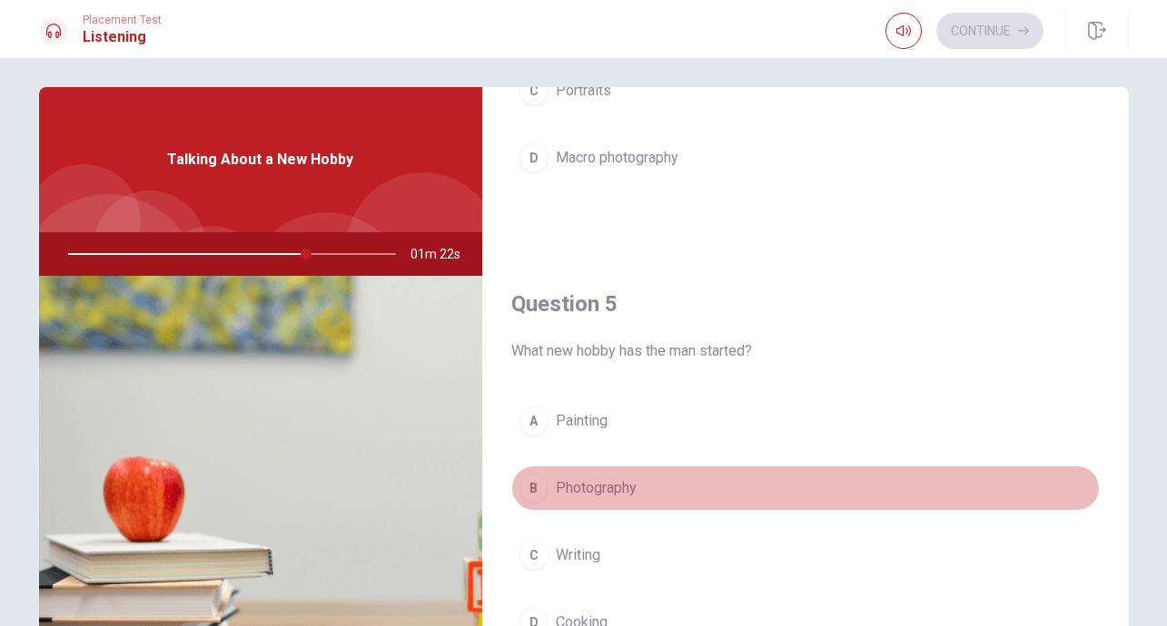
click at [596, 490] on span "Photography" at bounding box center [596, 489] width 81 height 22
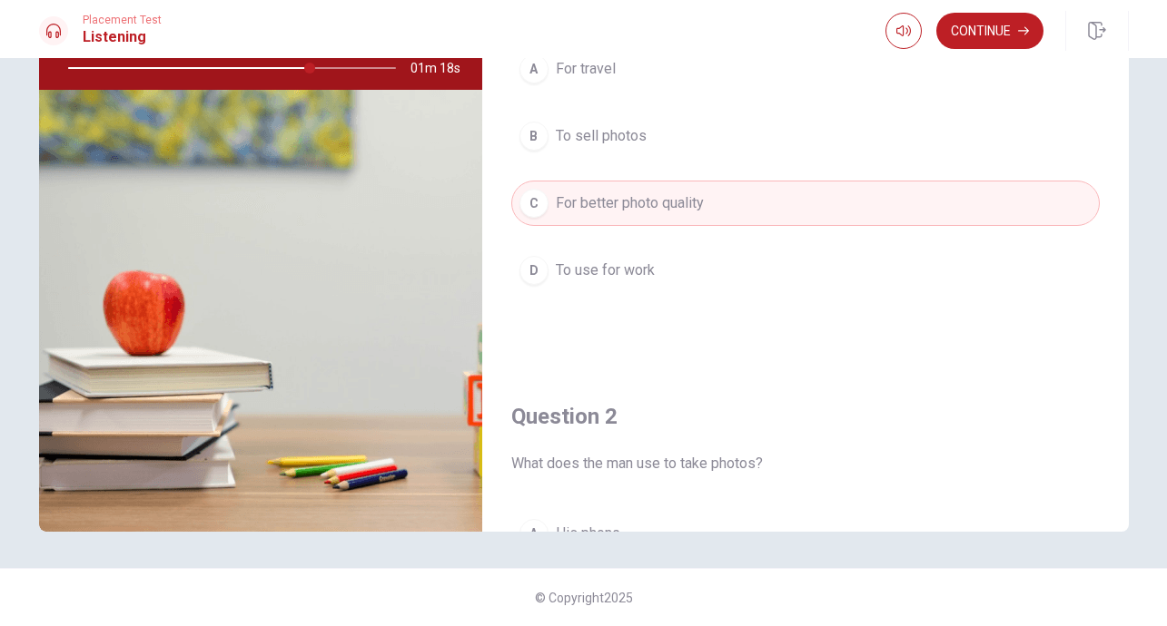
scroll to position [0, 0]
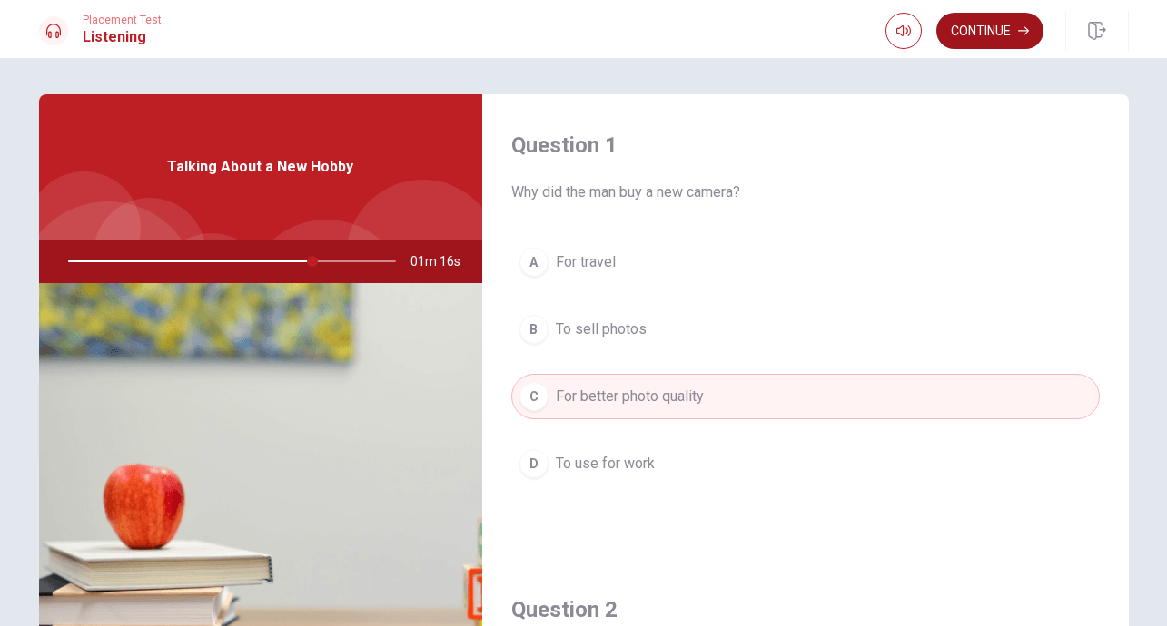
click at [986, 32] on button "Continue" at bounding box center [989, 31] width 107 height 36
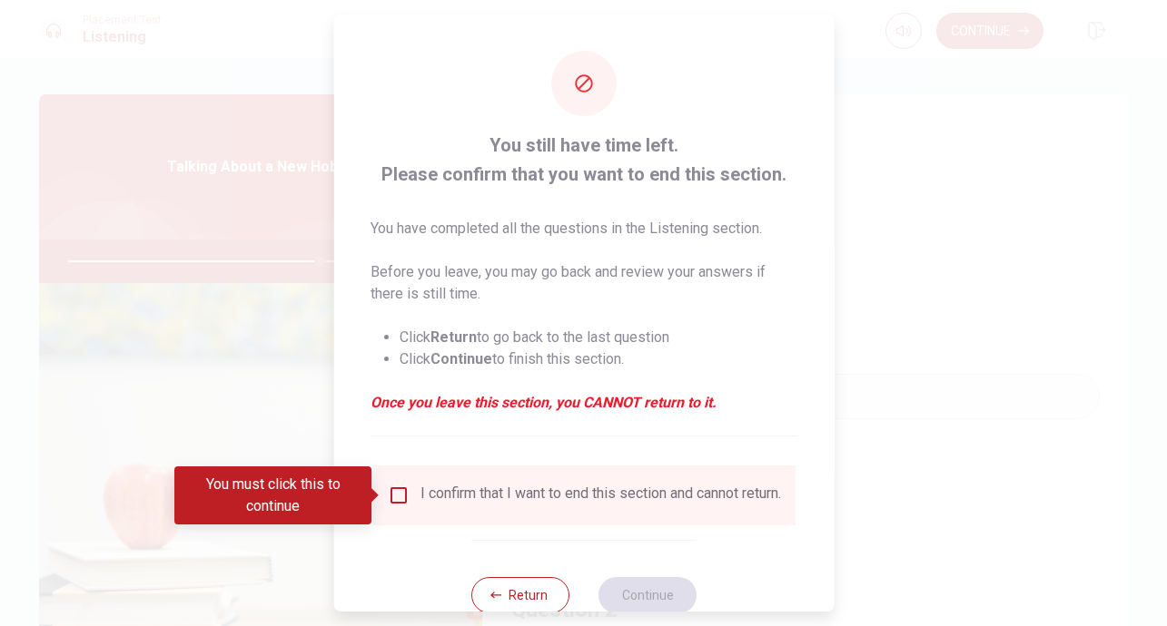
click at [397, 494] on input "You must click this to continue" at bounding box center [398, 496] width 22 height 22
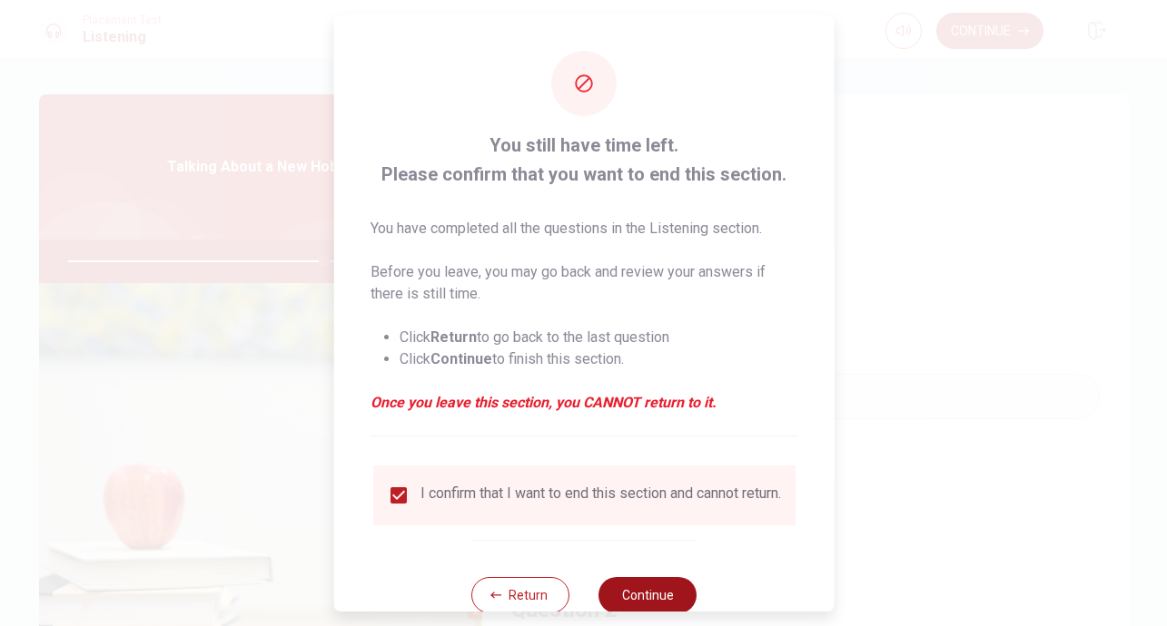
click at [637, 599] on button "Continue" at bounding box center [647, 595] width 98 height 36
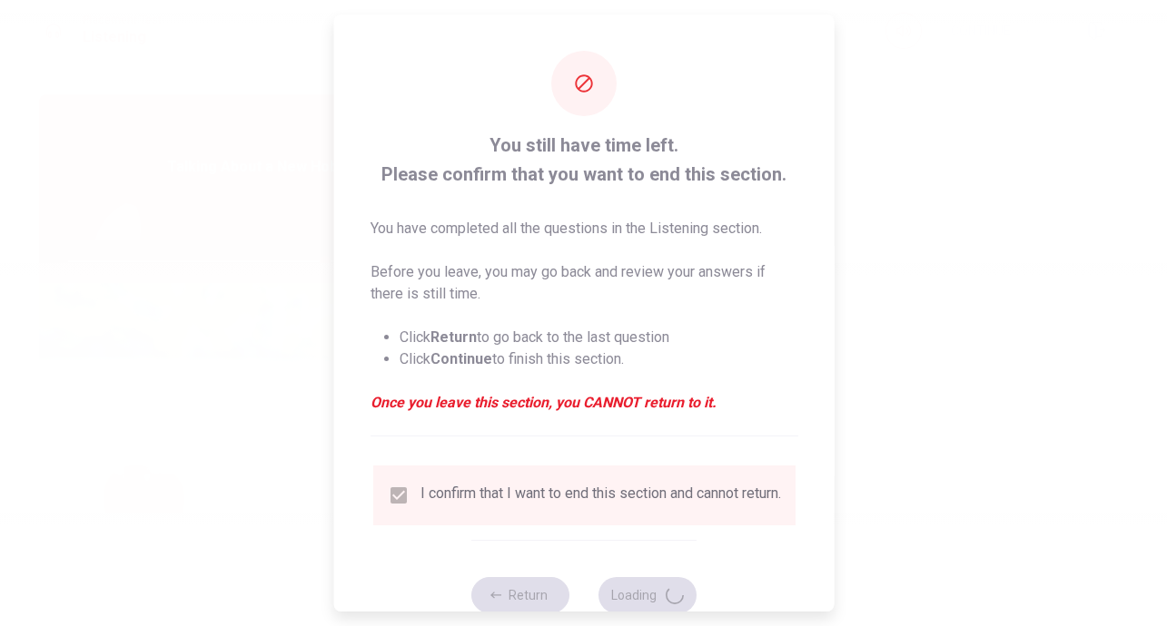
type input "79"
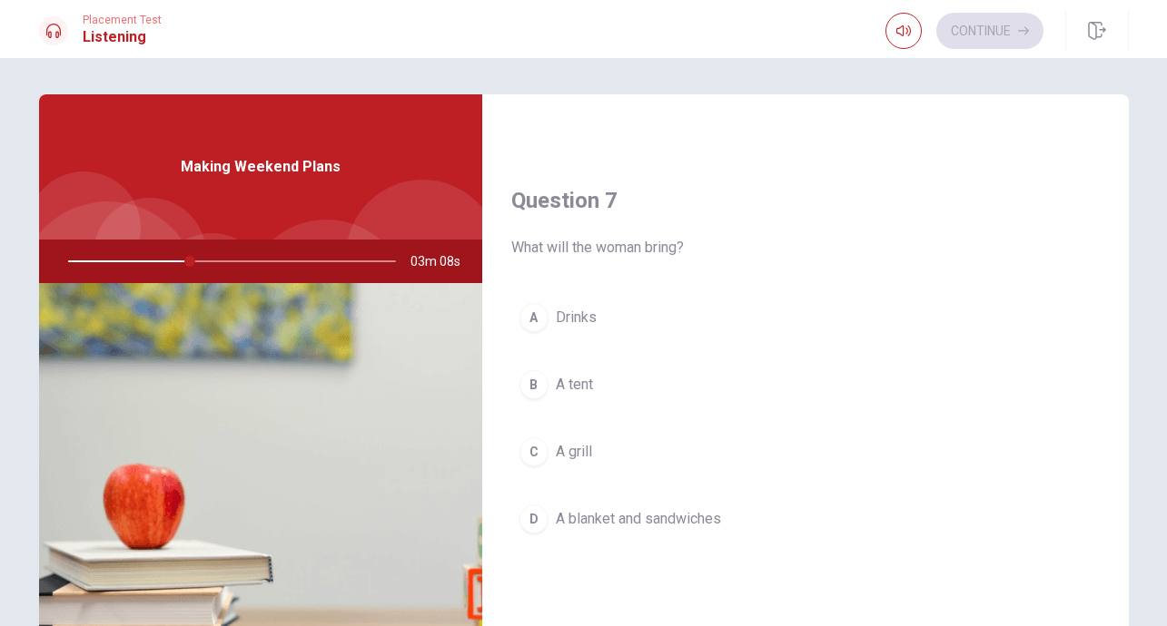
scroll to position [412, 0]
click at [620, 516] on span "A blanket and sandwiches" at bounding box center [638, 517] width 165 height 22
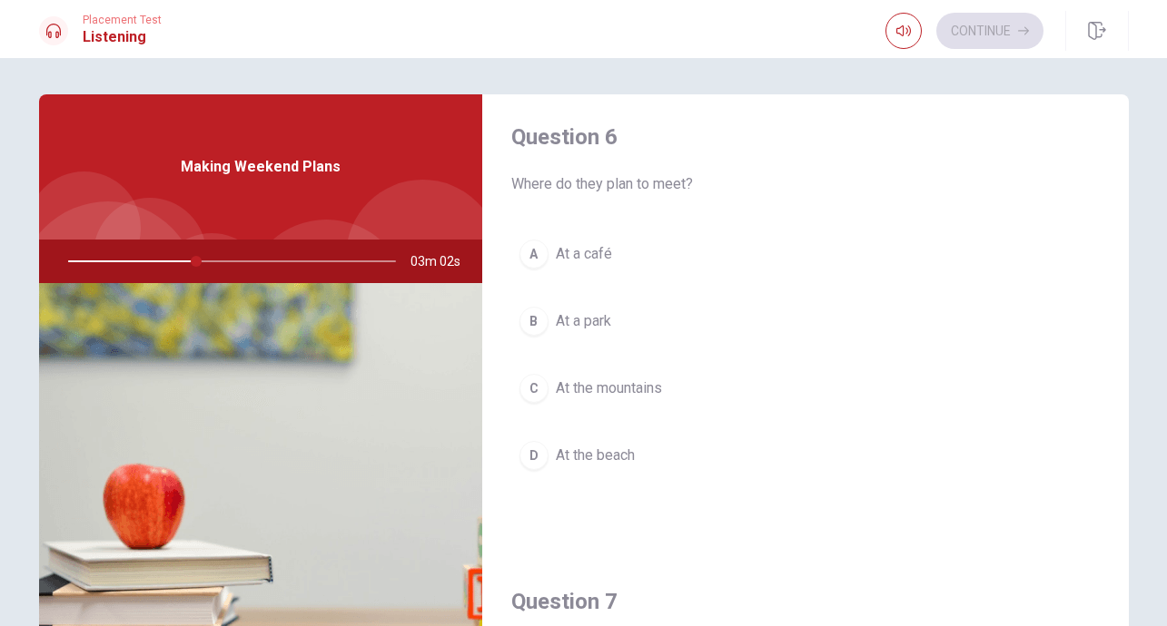
scroll to position [0, 0]
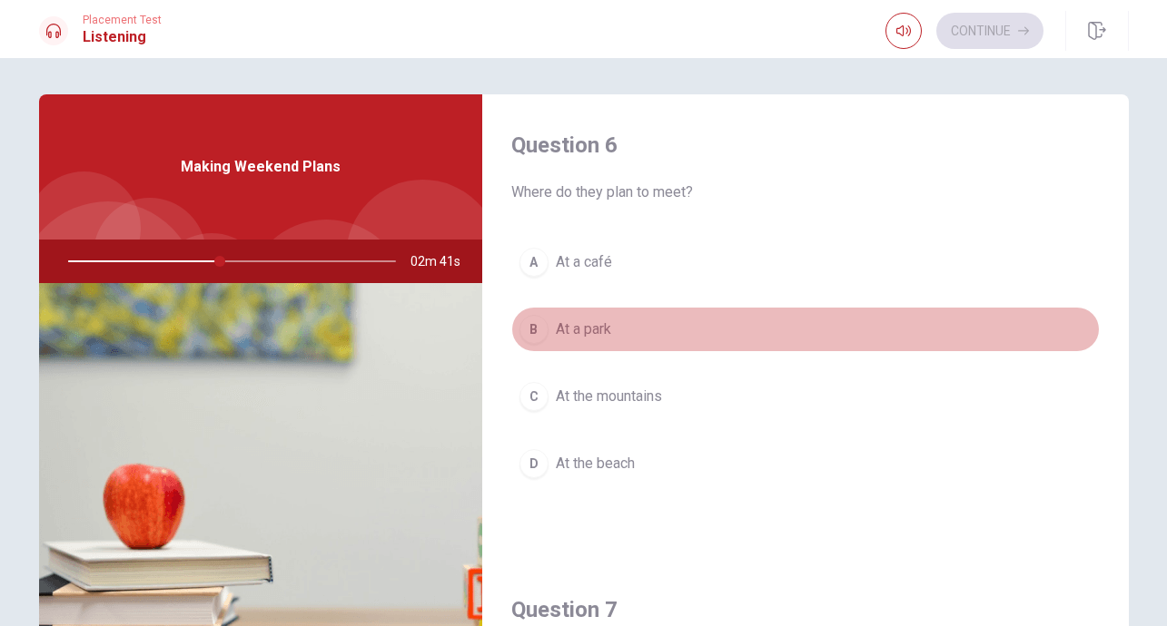
click at [596, 331] on span "At a park" at bounding box center [583, 330] width 55 height 22
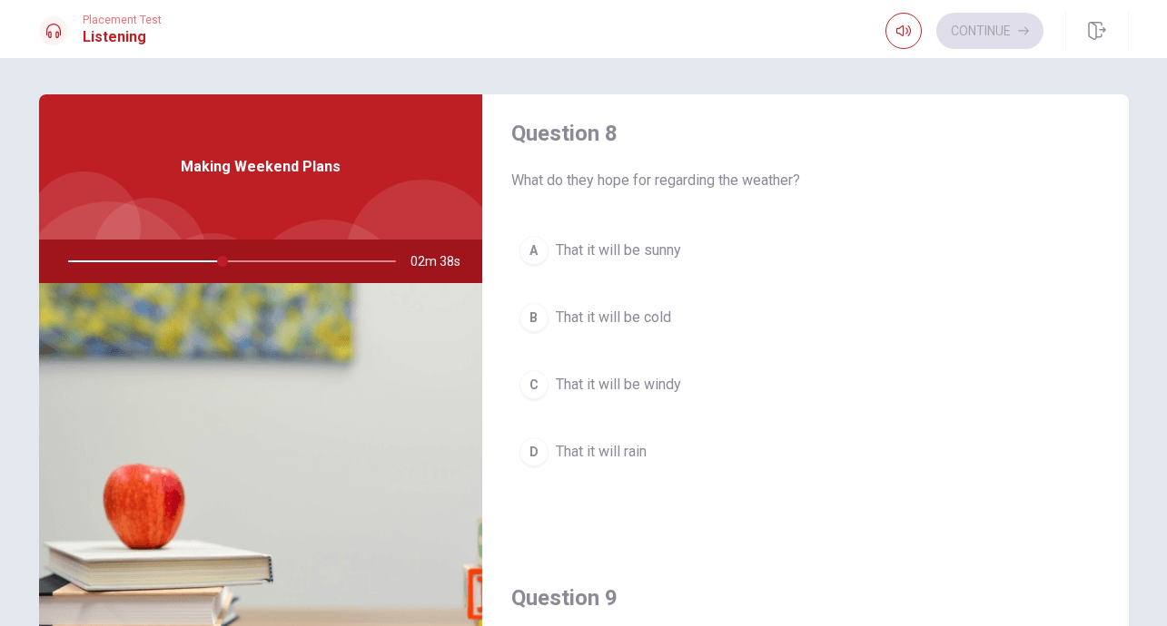
scroll to position [933, 0]
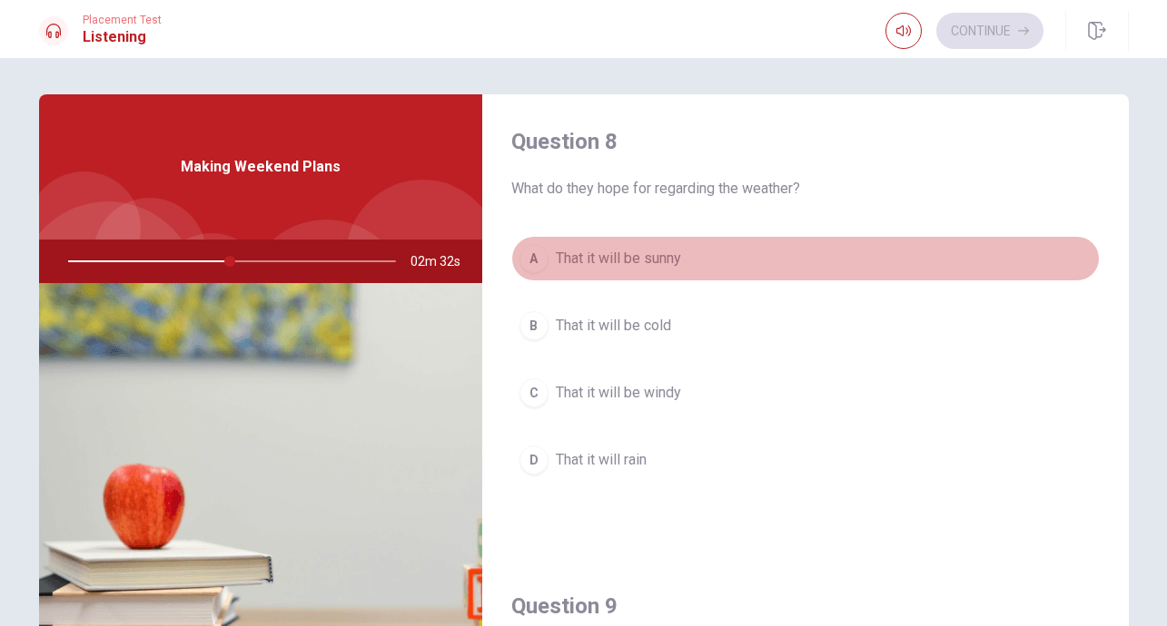
click at [662, 265] on span "That it will be sunny" at bounding box center [618, 259] width 125 height 22
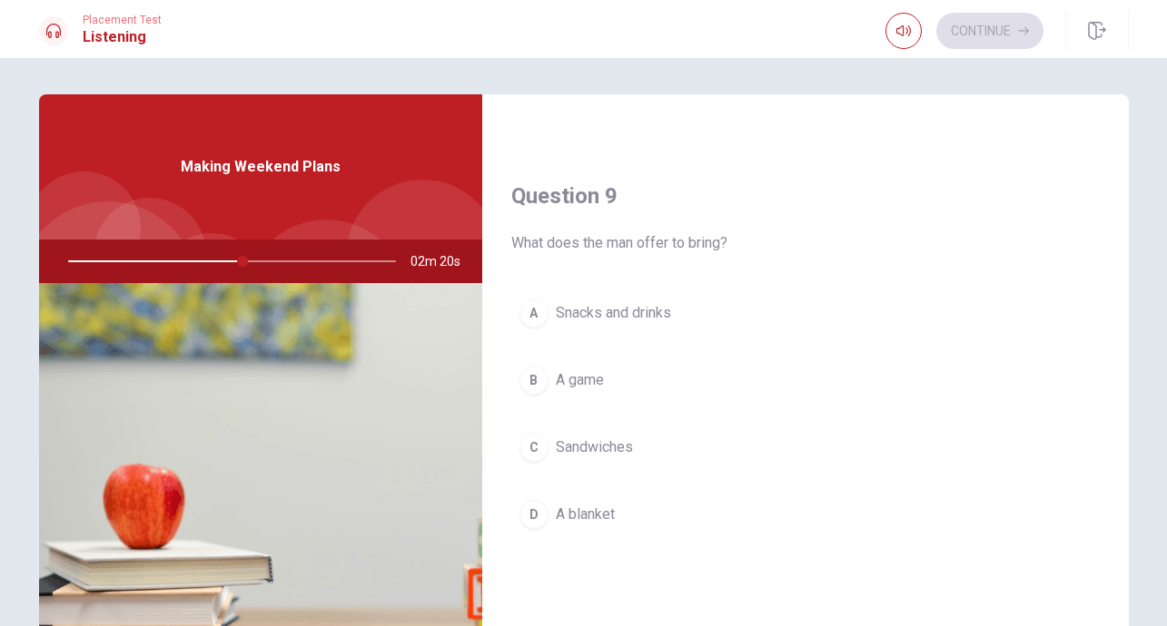
scroll to position [1346, 0]
drag, startPoint x: 243, startPoint y: 264, endPoint x: 215, endPoint y: 262, distance: 28.2
click at [215, 262] on div at bounding box center [228, 262] width 364 height 44
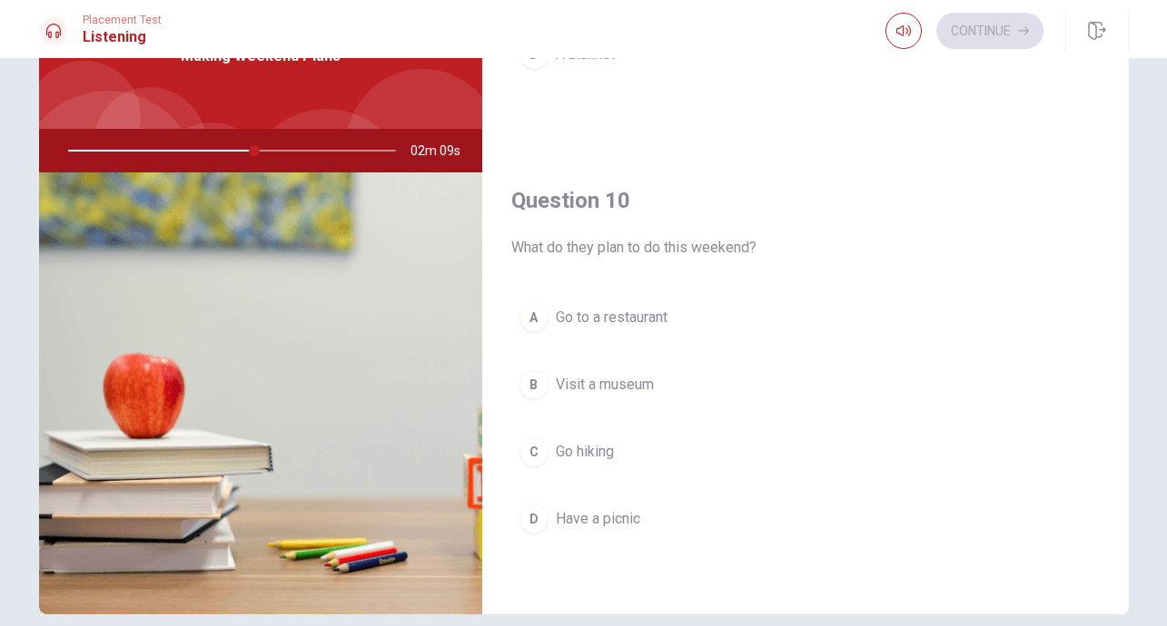
scroll to position [119, 0]
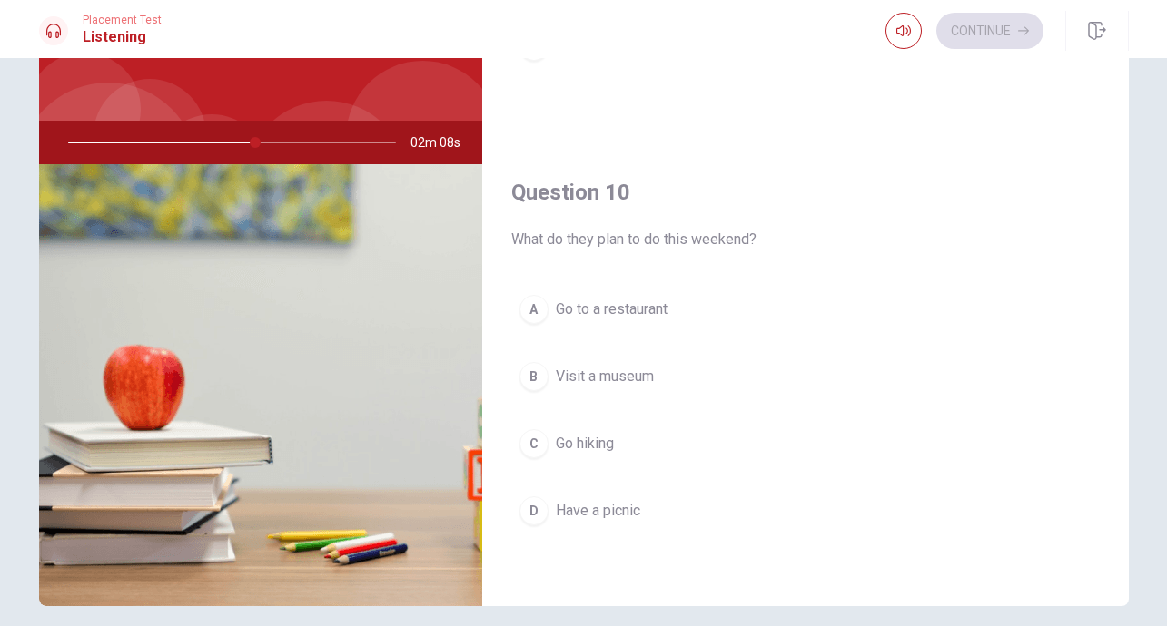
click at [587, 506] on span "Have a picnic" at bounding box center [598, 511] width 84 height 22
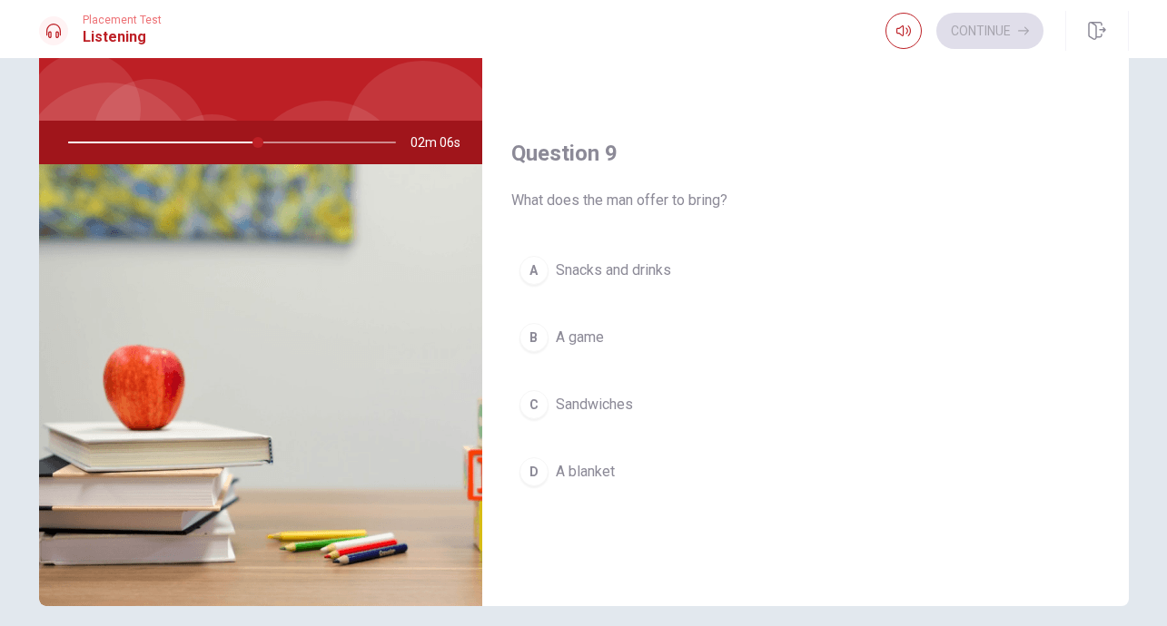
scroll to position [1236, 0]
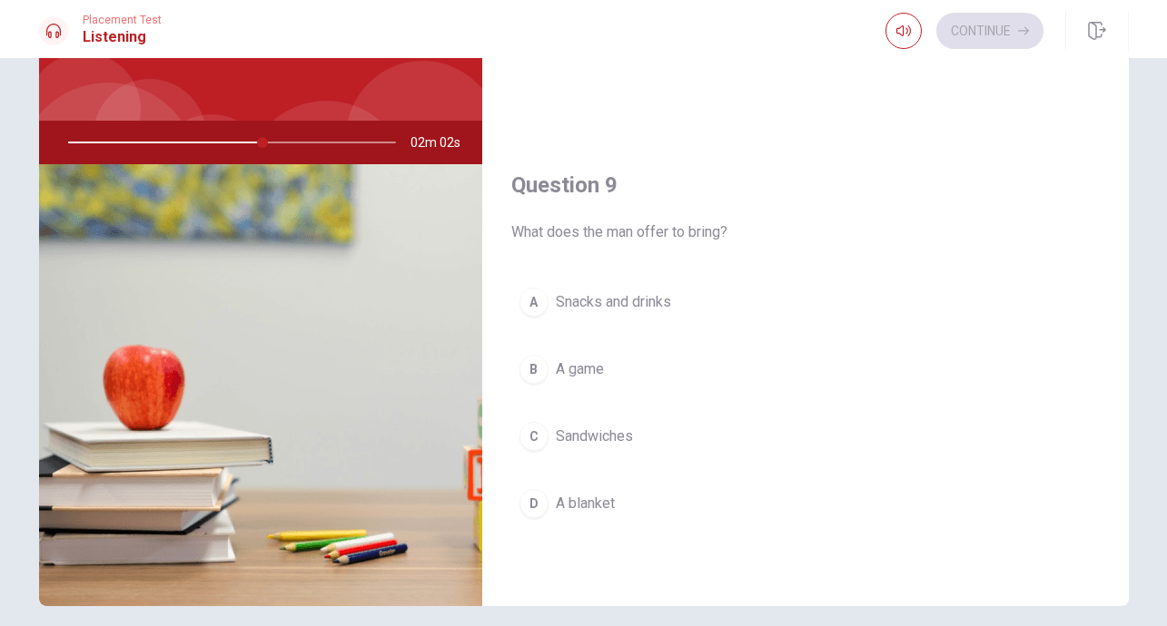
click at [606, 301] on span "Snacks and drinks" at bounding box center [613, 302] width 115 height 22
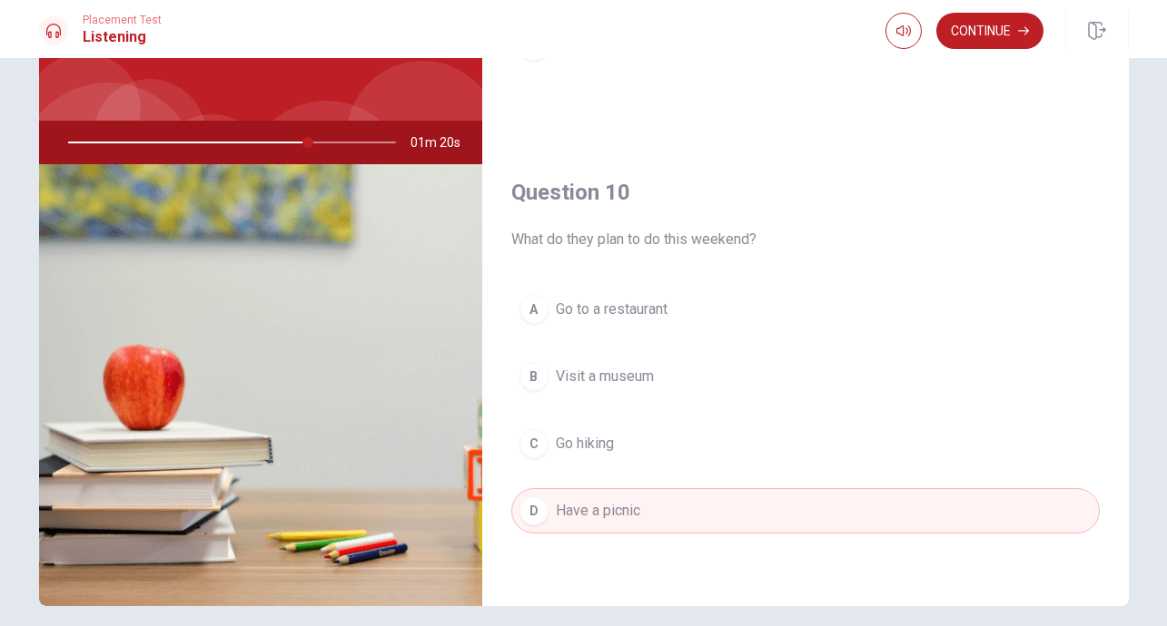
scroll to position [193, 0]
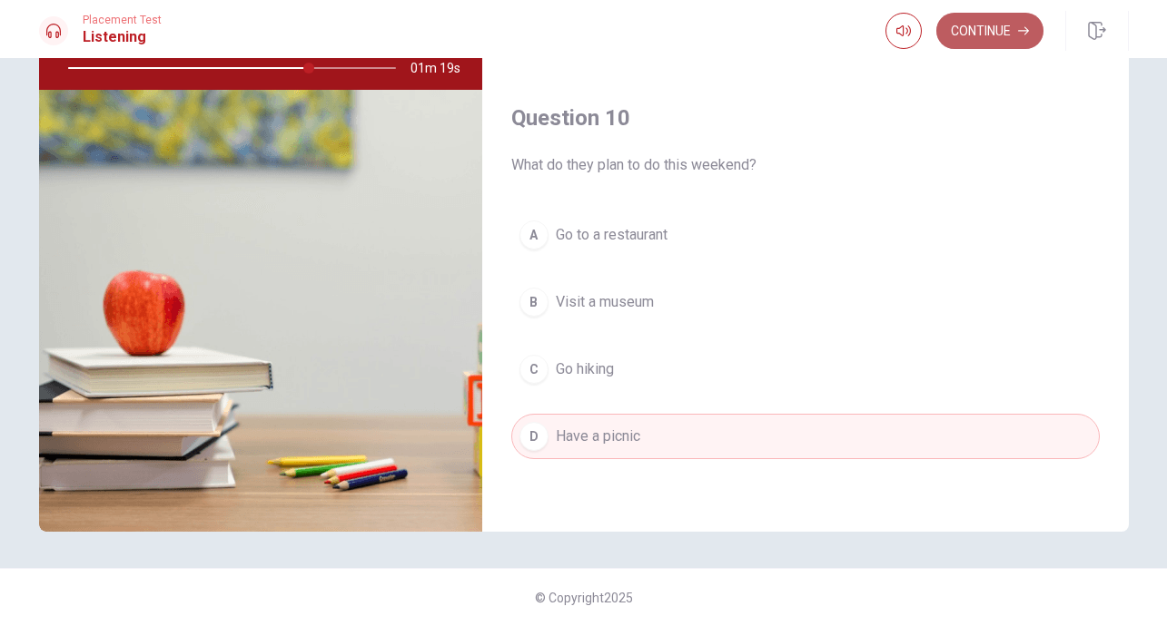
click at [965, 35] on button "Continue" at bounding box center [989, 31] width 107 height 36
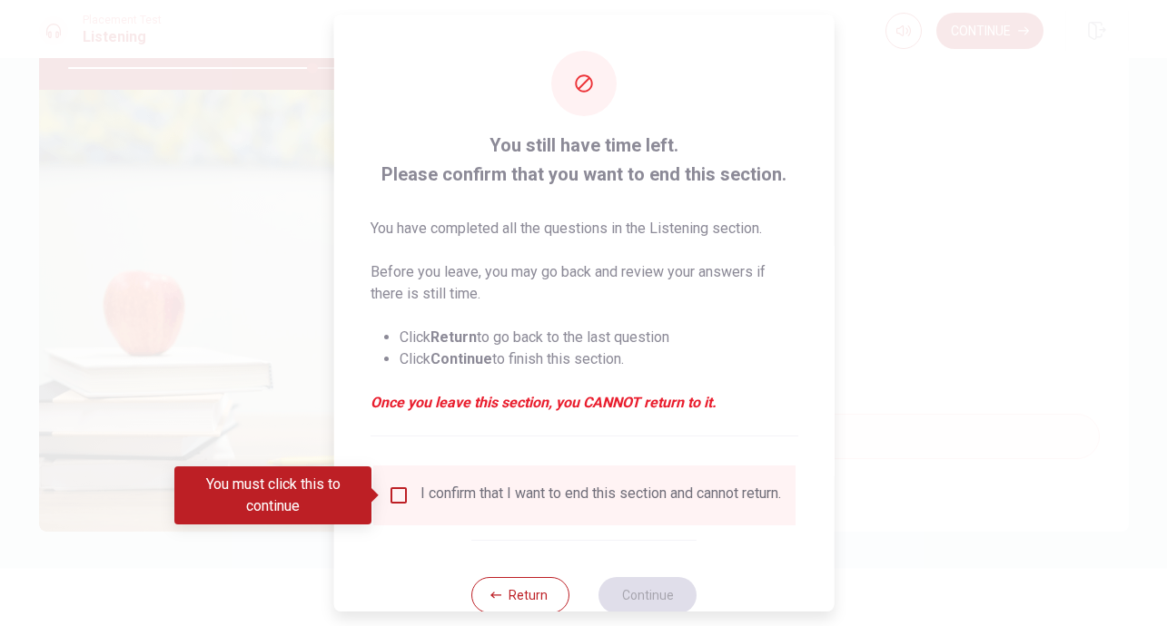
click at [393, 494] on input "You must click this to continue" at bounding box center [398, 496] width 22 height 22
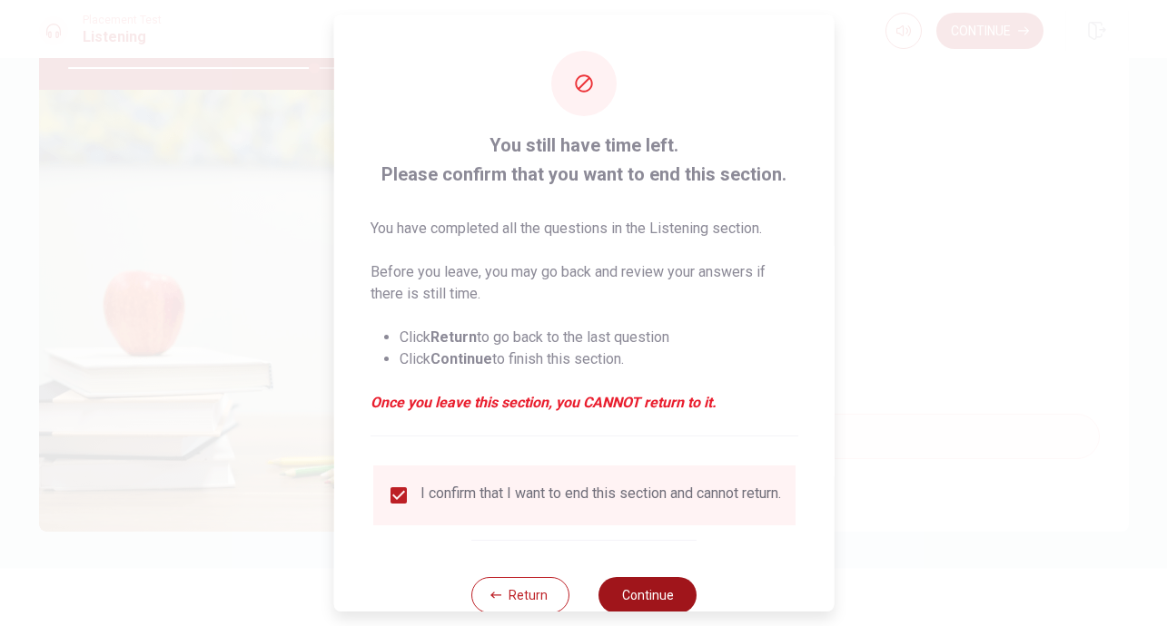
click at [643, 605] on button "Continue" at bounding box center [647, 595] width 98 height 36
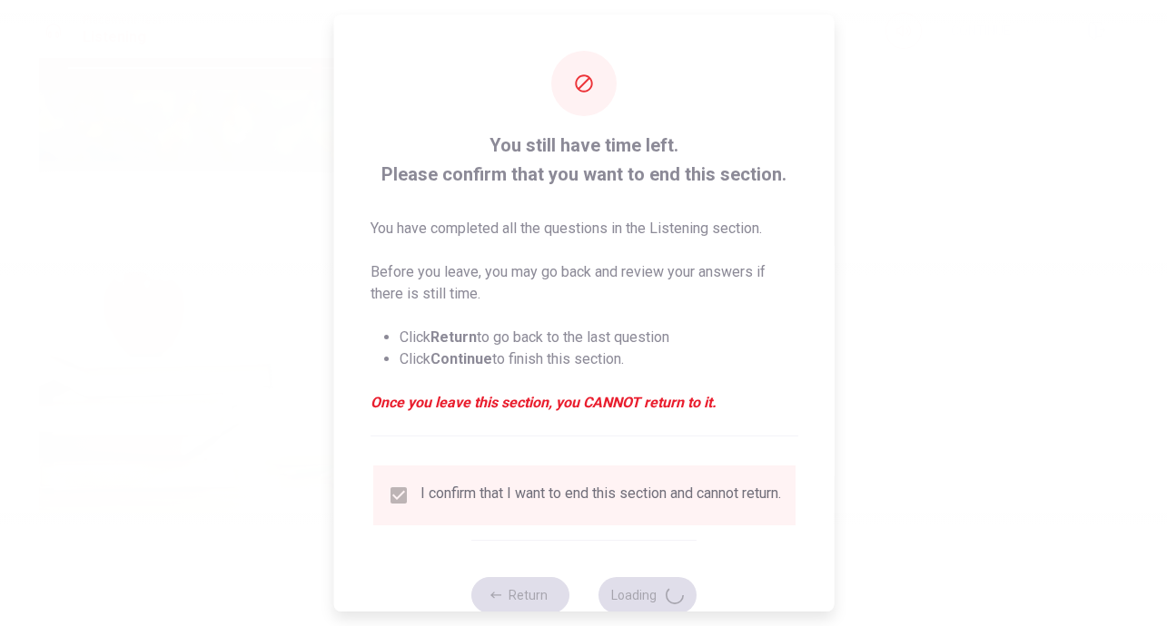
type input "76"
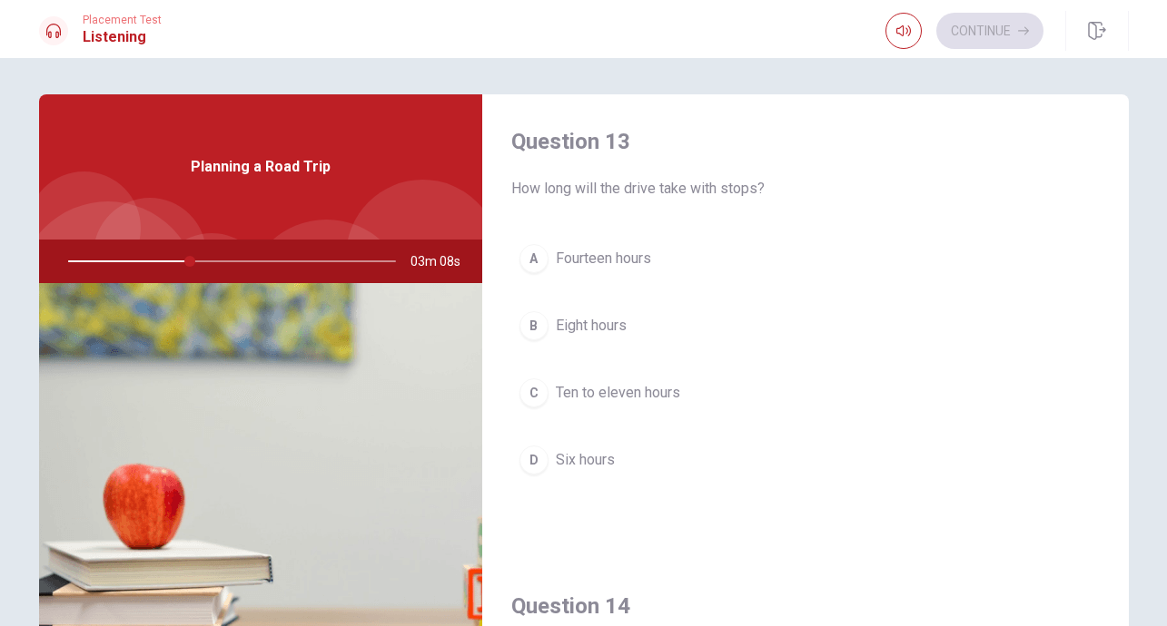
scroll to position [938, 0]
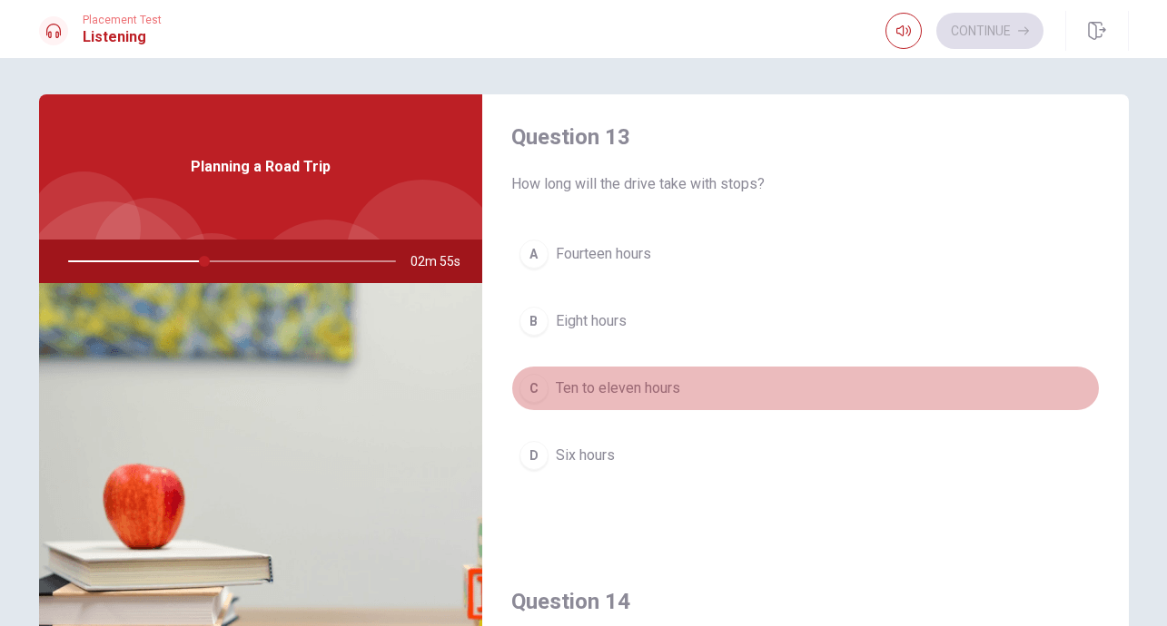
click at [649, 388] on span "Ten to eleven hours" at bounding box center [618, 389] width 124 height 22
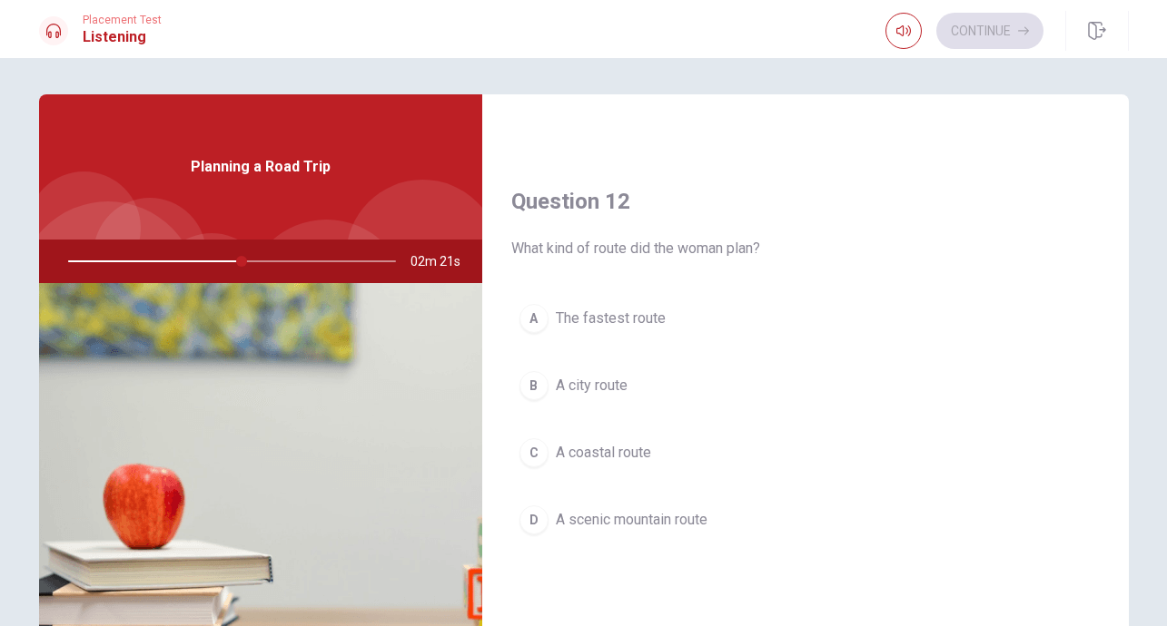
scroll to position [413, 0]
click at [638, 452] on span "A coastal route" at bounding box center [603, 449] width 95 height 22
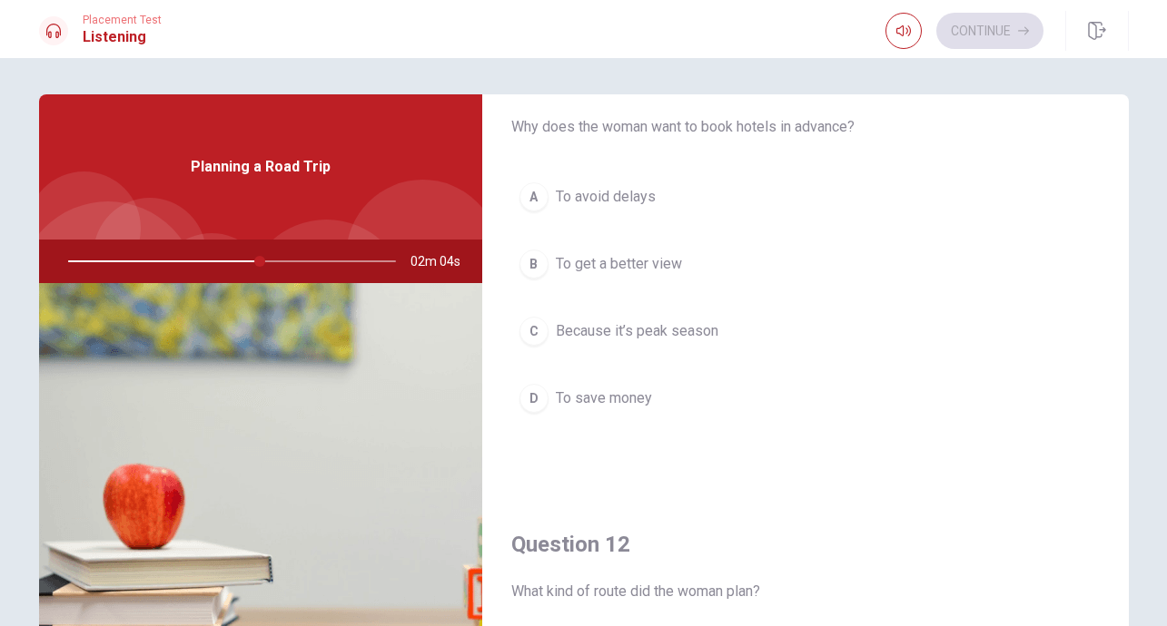
scroll to position [0, 0]
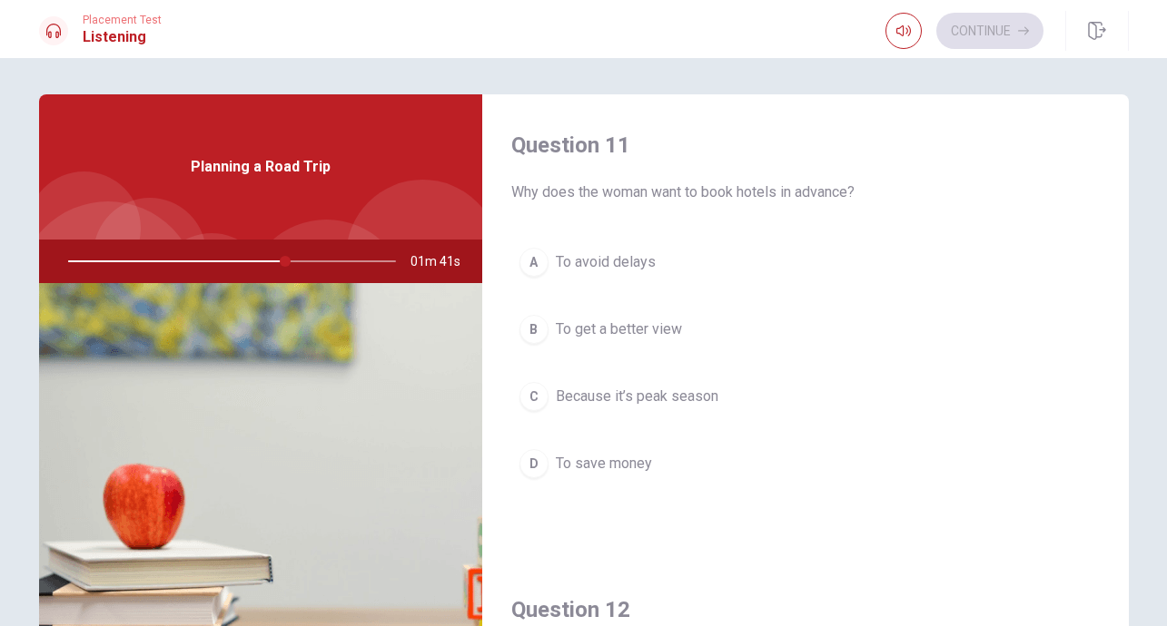
click at [645, 330] on span "To get a better view" at bounding box center [619, 330] width 126 height 22
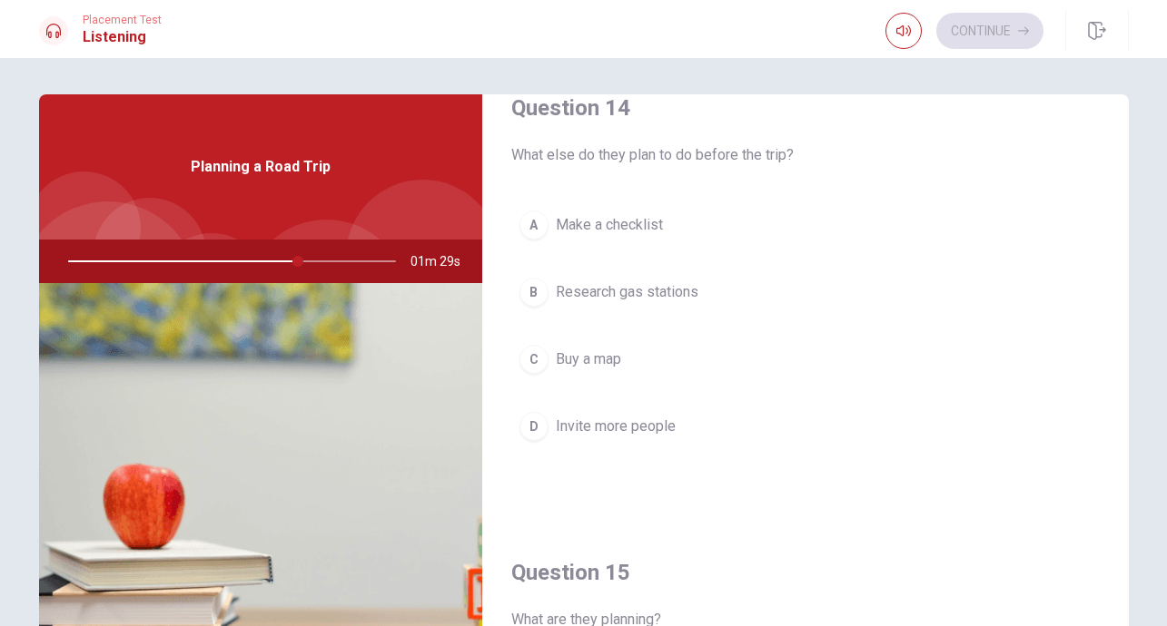
scroll to position [1433, 0]
click at [653, 225] on span "Make a checklist" at bounding box center [609, 224] width 107 height 22
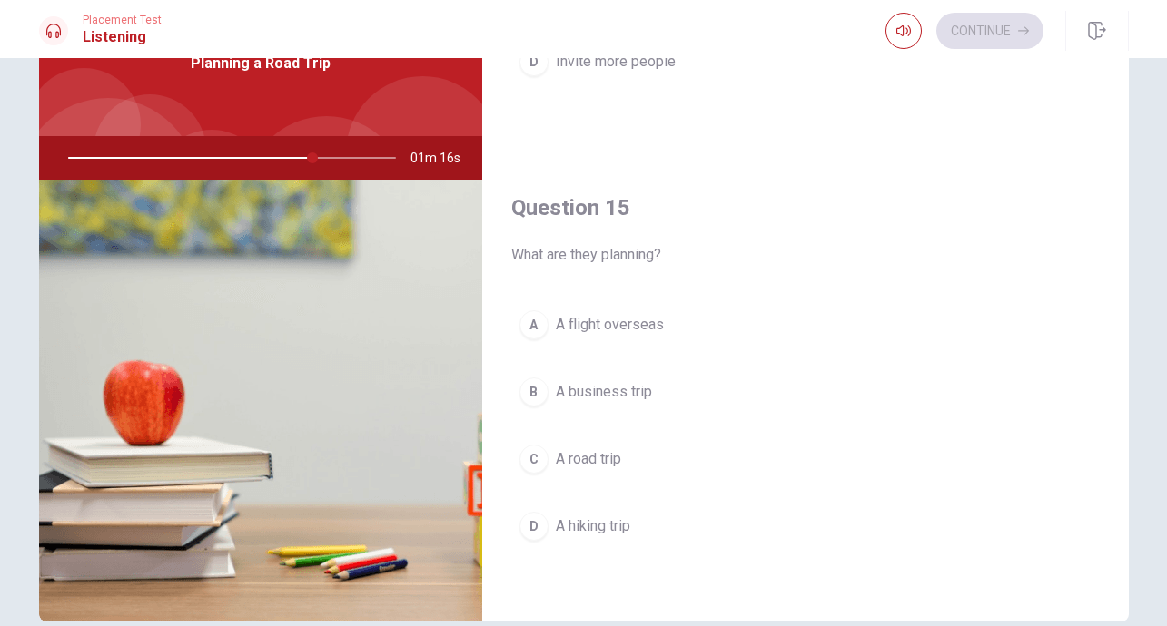
scroll to position [113, 0]
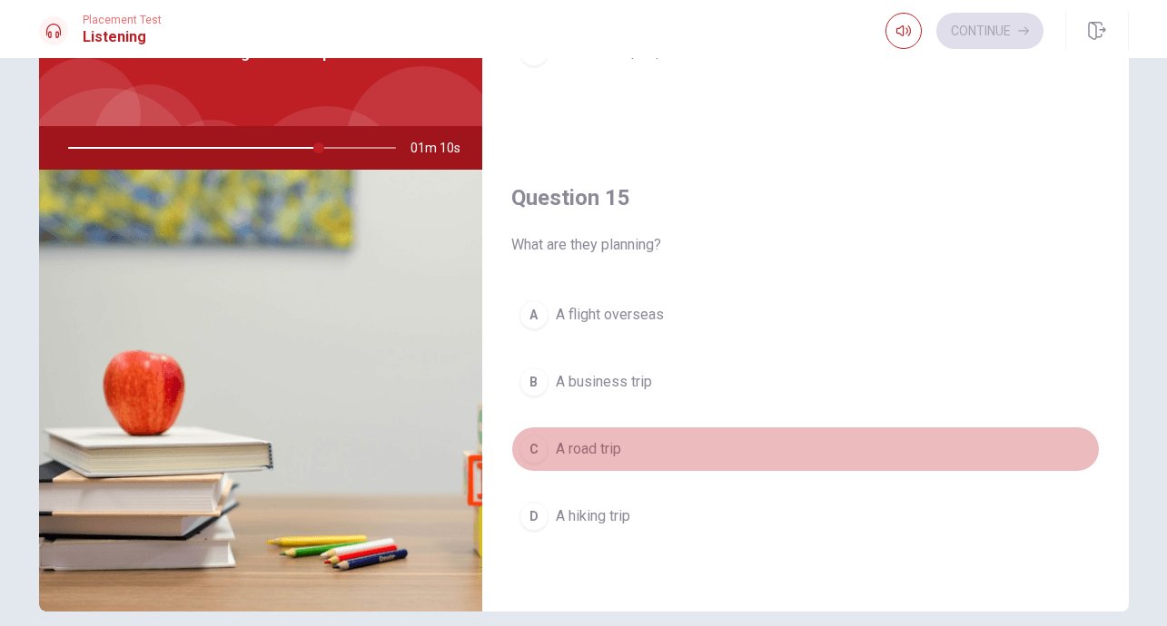
click at [599, 452] on span "A road trip" at bounding box center [588, 450] width 65 height 22
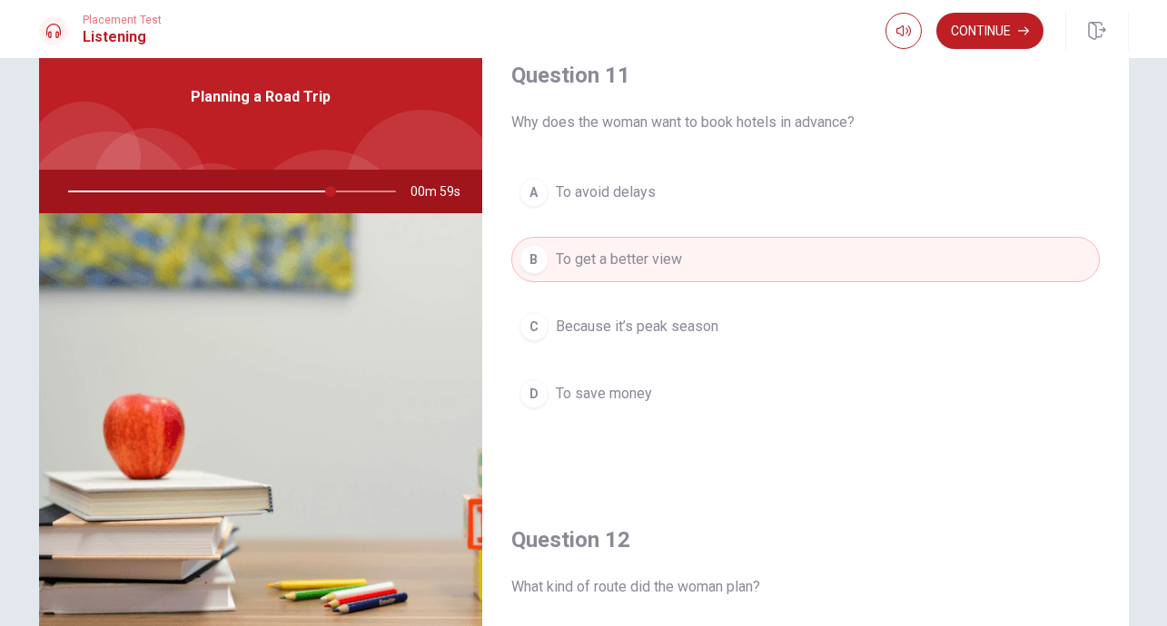
scroll to position [0, 0]
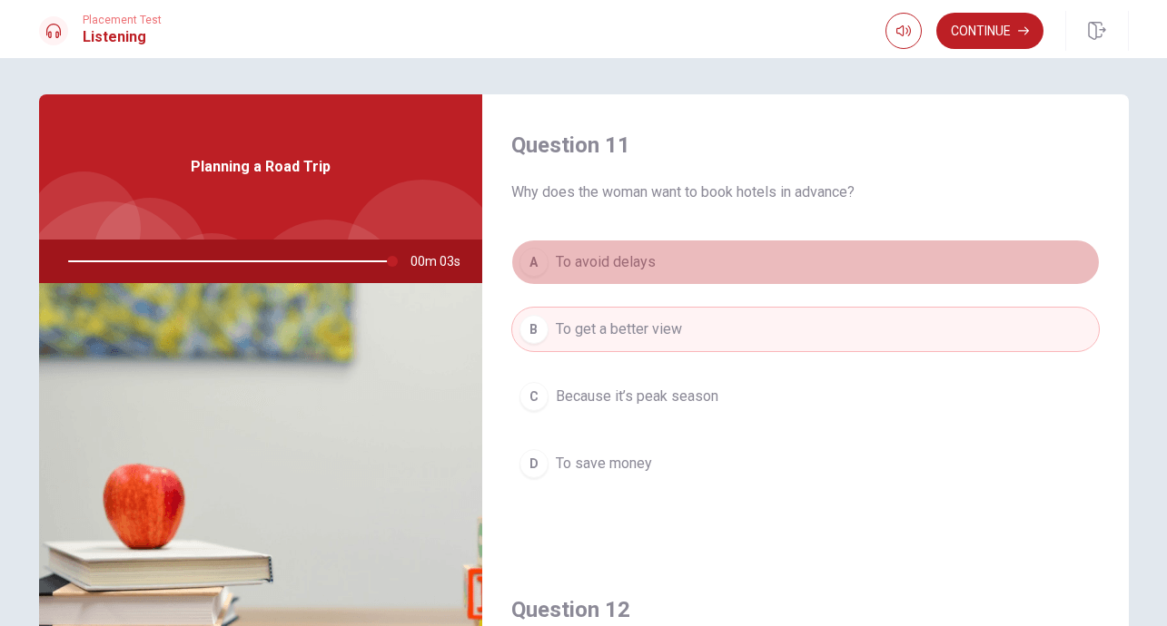
click at [630, 261] on span "To avoid delays" at bounding box center [606, 262] width 100 height 22
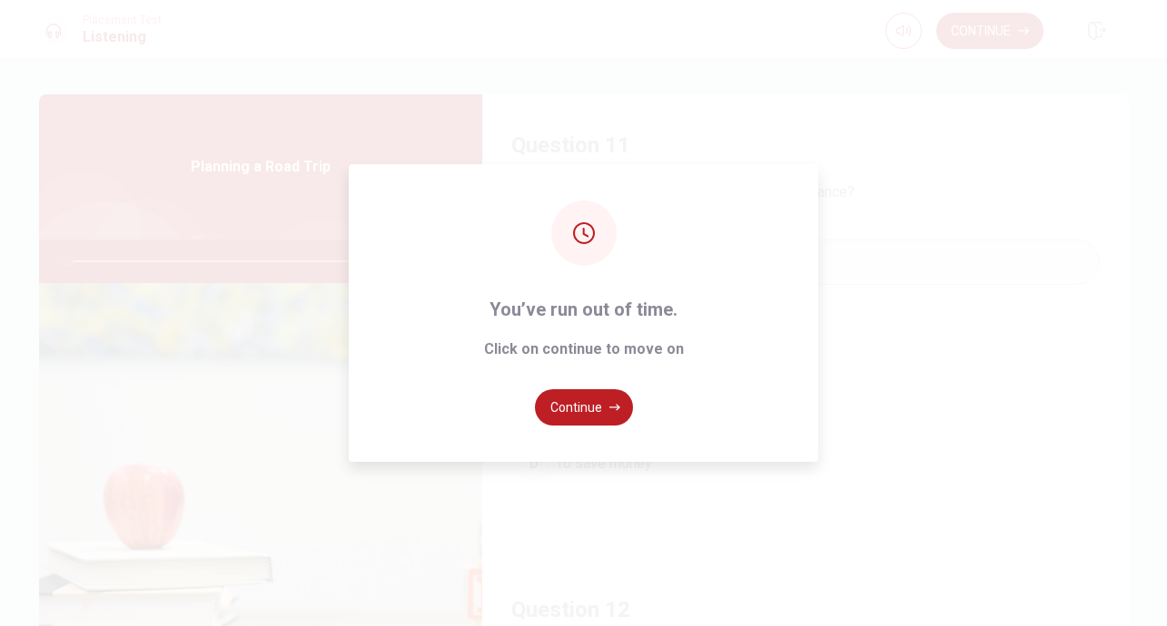
type input "0"
click at [595, 405] on button "Continue" at bounding box center [584, 407] width 98 height 36
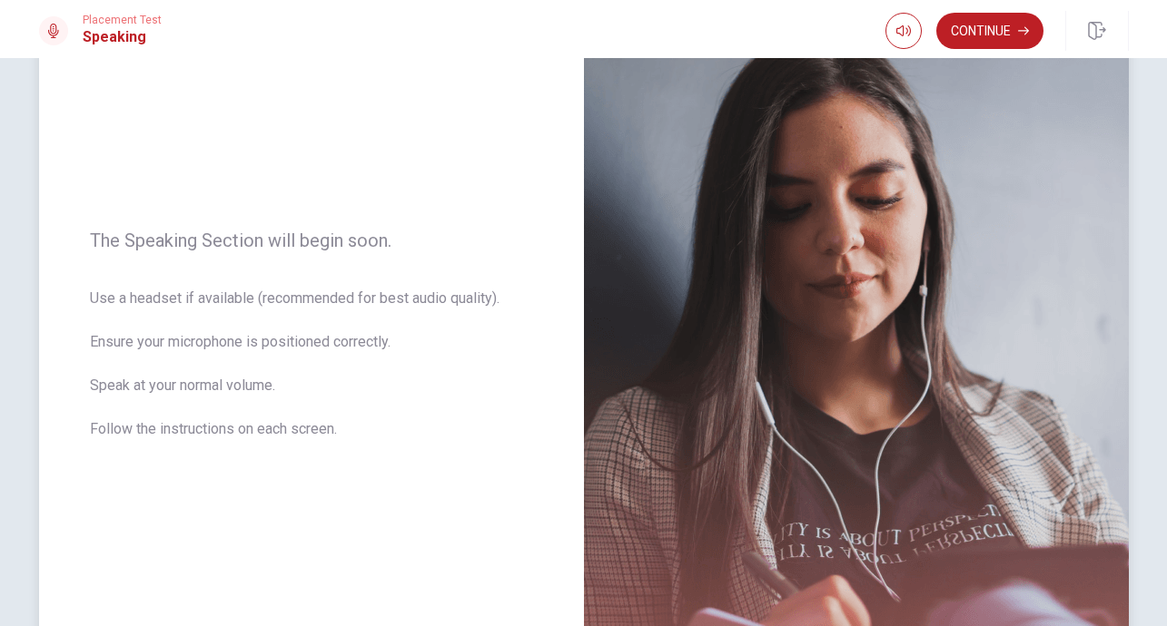
scroll to position [145, 0]
drag, startPoint x: 987, startPoint y: 35, endPoint x: 991, endPoint y: 52, distance: 17.6
click at [987, 35] on button "Continue" at bounding box center [989, 31] width 107 height 36
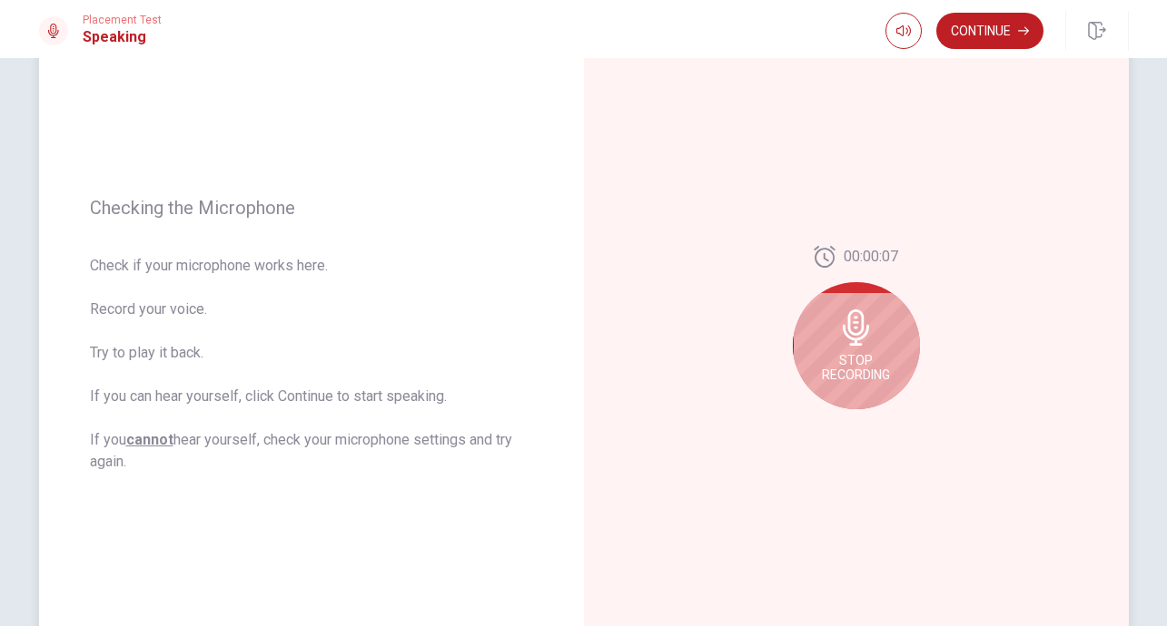
scroll to position [162, 0]
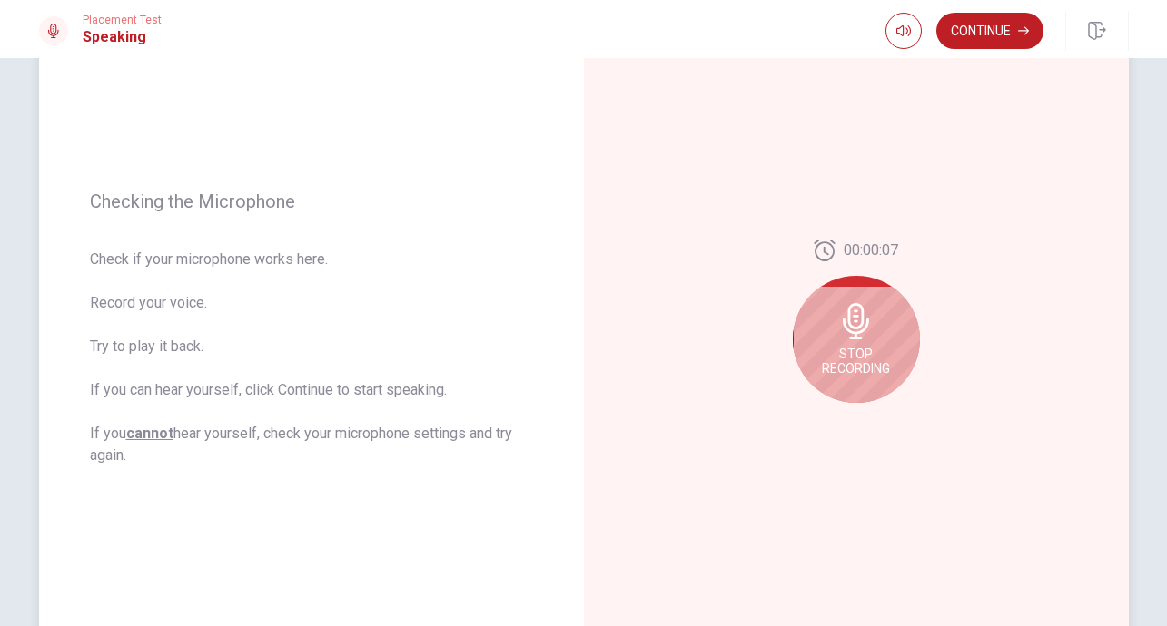
click at [859, 326] on icon at bounding box center [856, 321] width 26 height 36
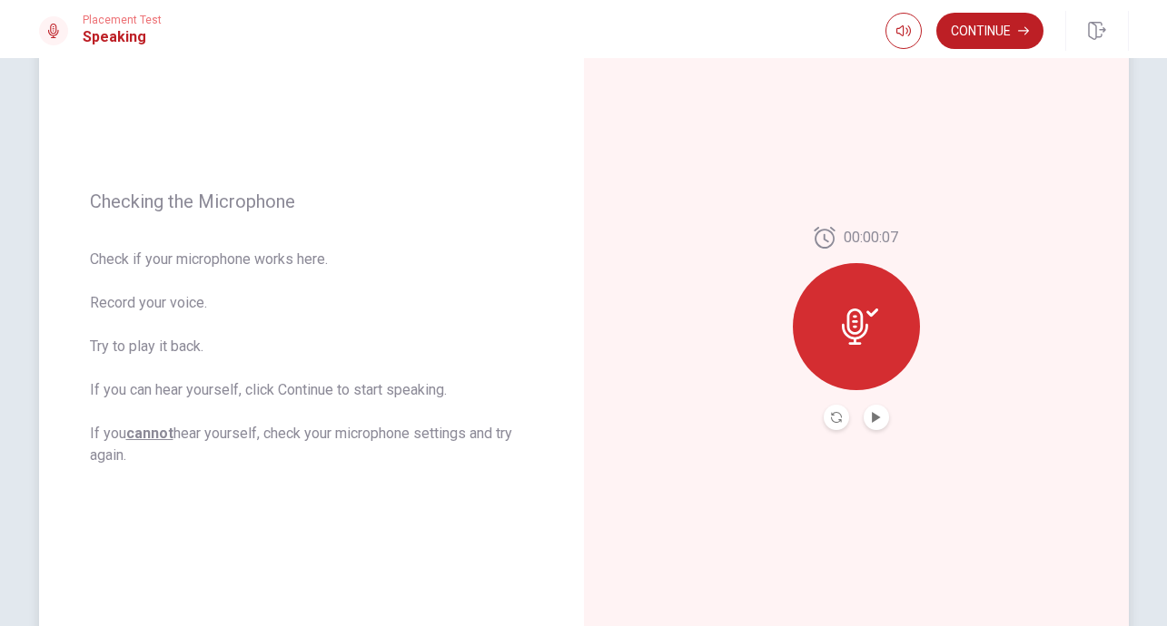
click at [854, 321] on icon at bounding box center [855, 327] width 26 height 36
drag, startPoint x: 876, startPoint y: 413, endPoint x: 893, endPoint y: 414, distance: 17.3
click at [875, 413] on icon "Play Audio" at bounding box center [876, 417] width 11 height 11
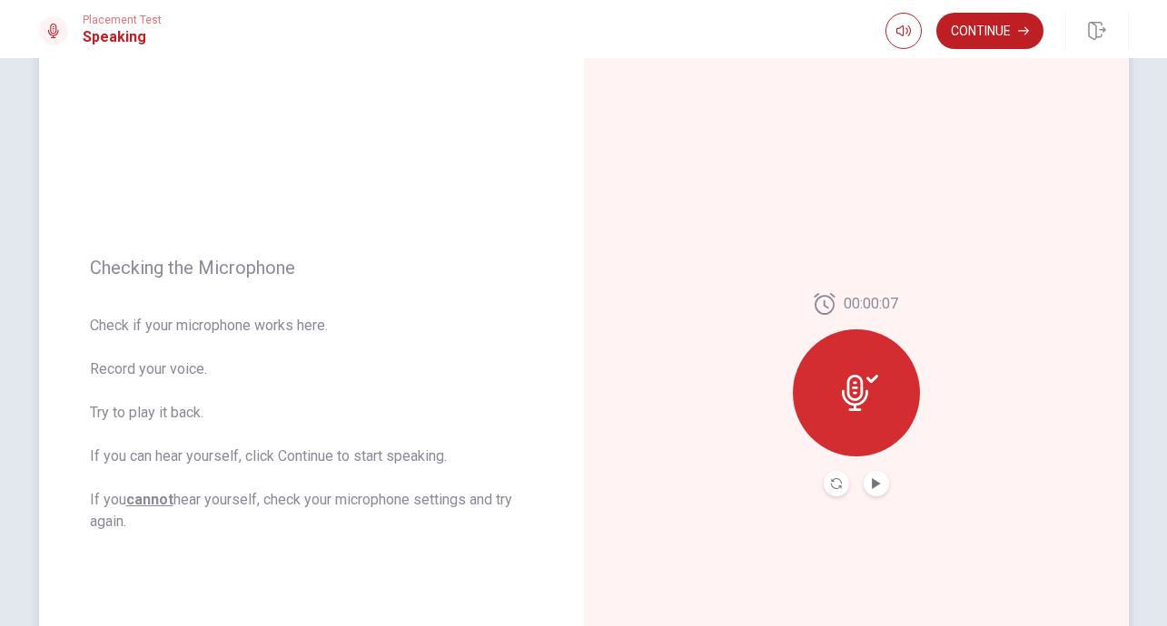
scroll to position [103, 0]
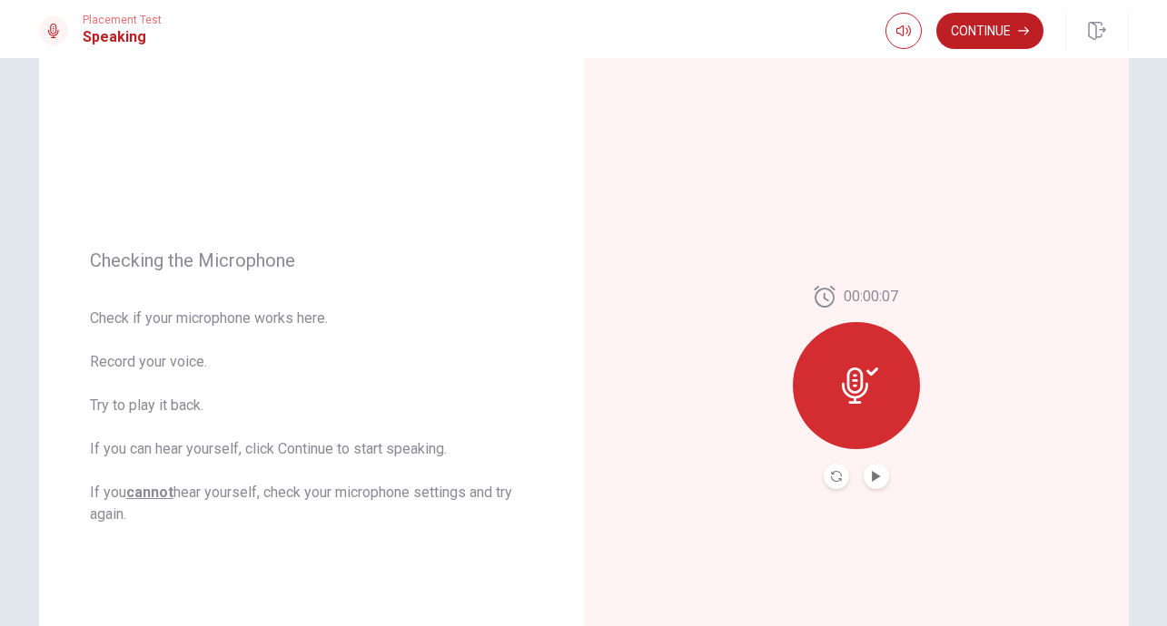
click at [992, 33] on button "Continue" at bounding box center [989, 31] width 107 height 36
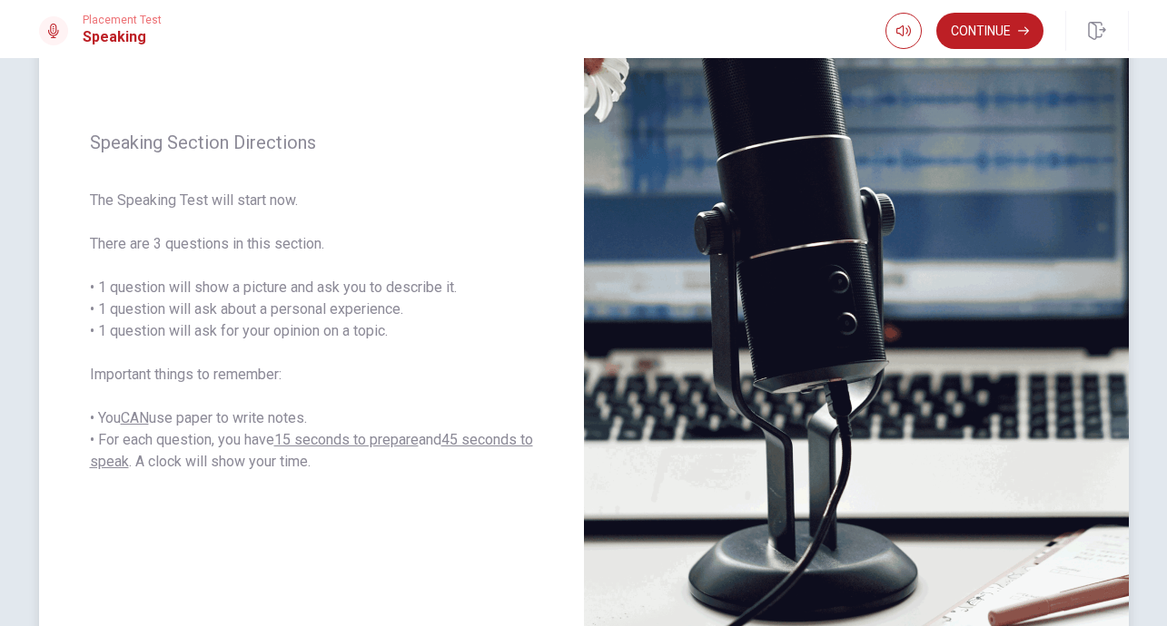
scroll to position [184, 0]
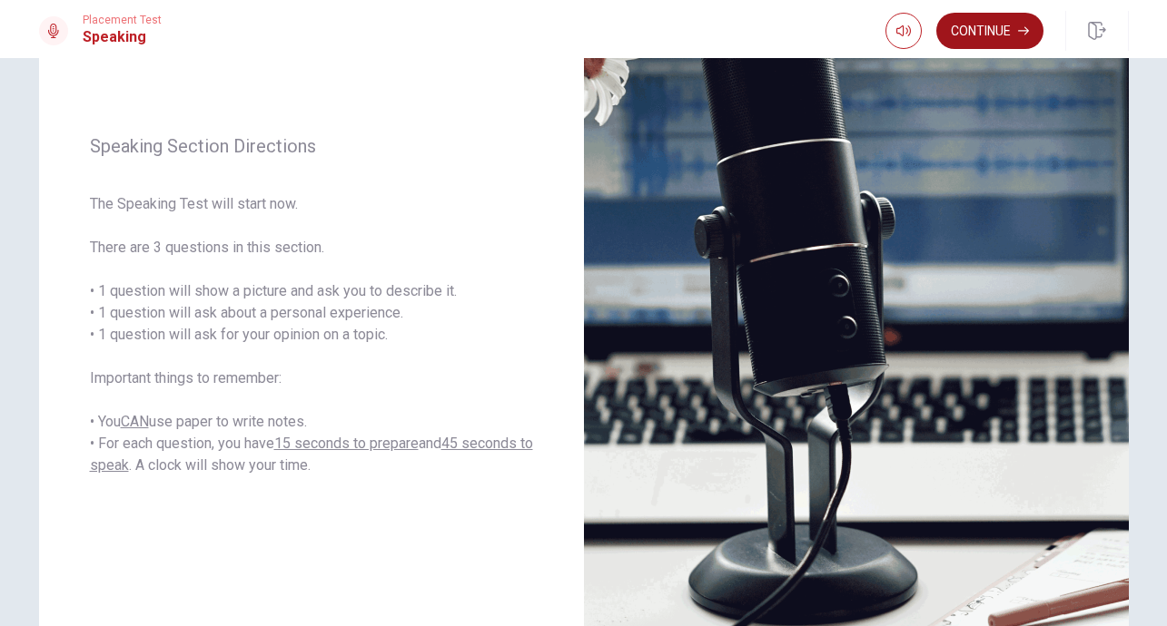
click at [997, 29] on button "Continue" at bounding box center [989, 31] width 107 height 36
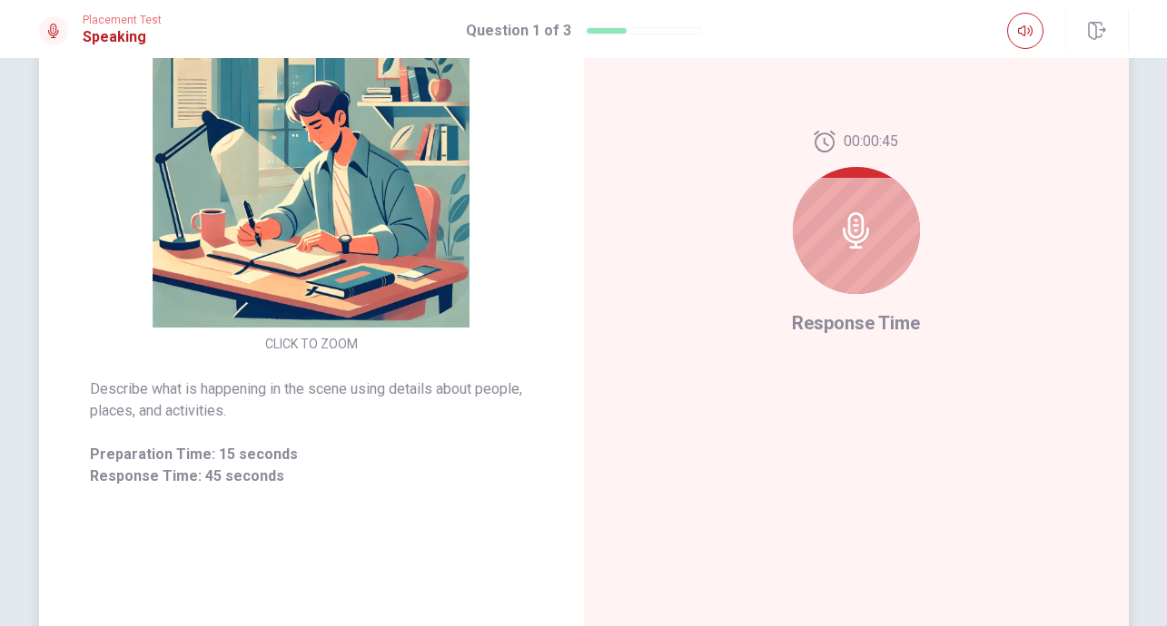
scroll to position [249, 0]
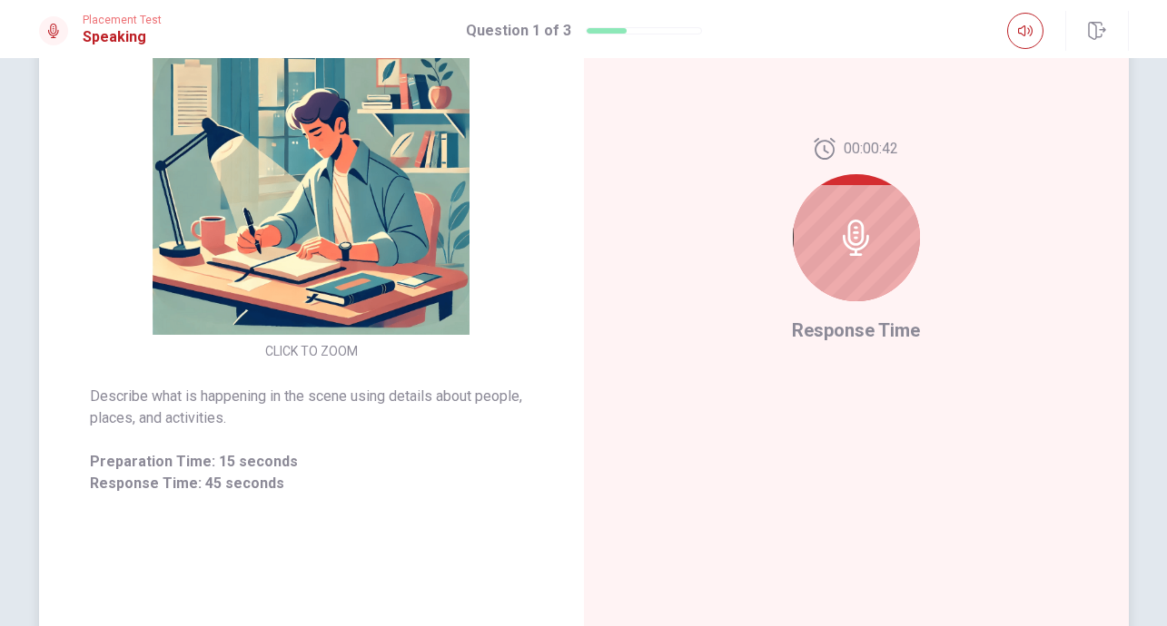
click at [860, 246] on icon at bounding box center [856, 238] width 36 height 36
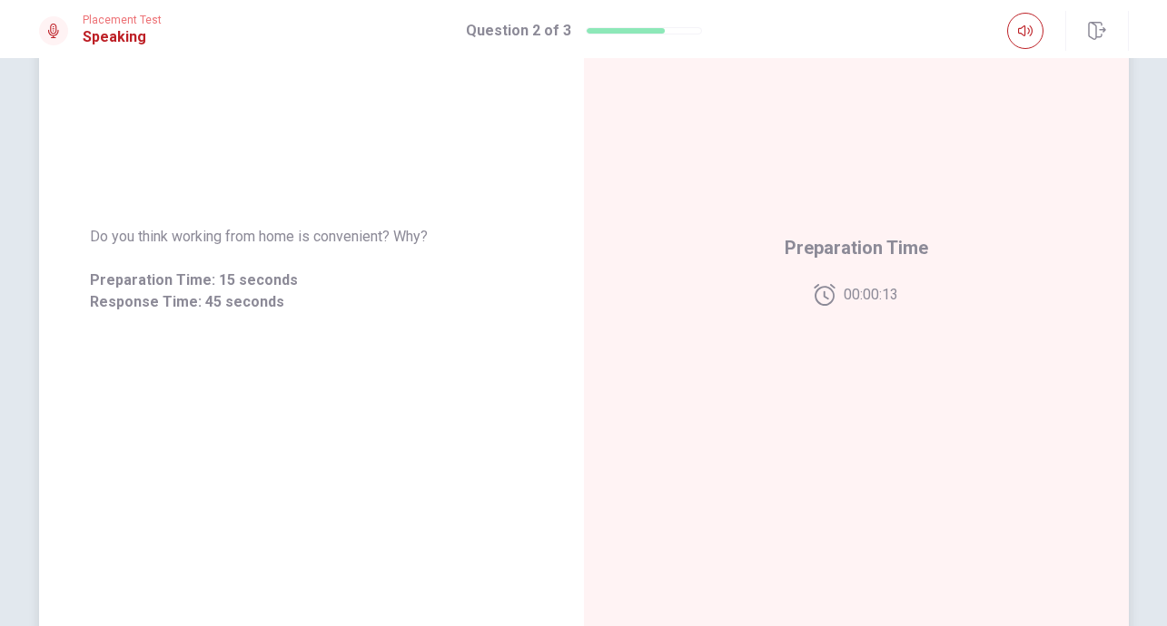
scroll to position [224, 0]
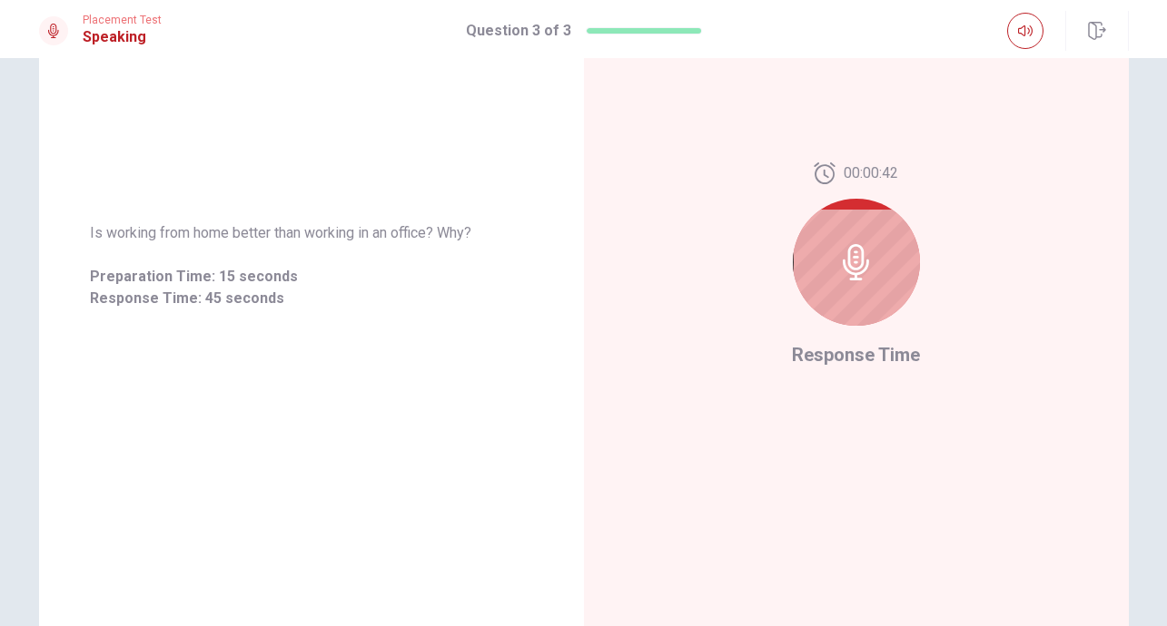
click at [866, 274] on icon at bounding box center [856, 262] width 36 height 36
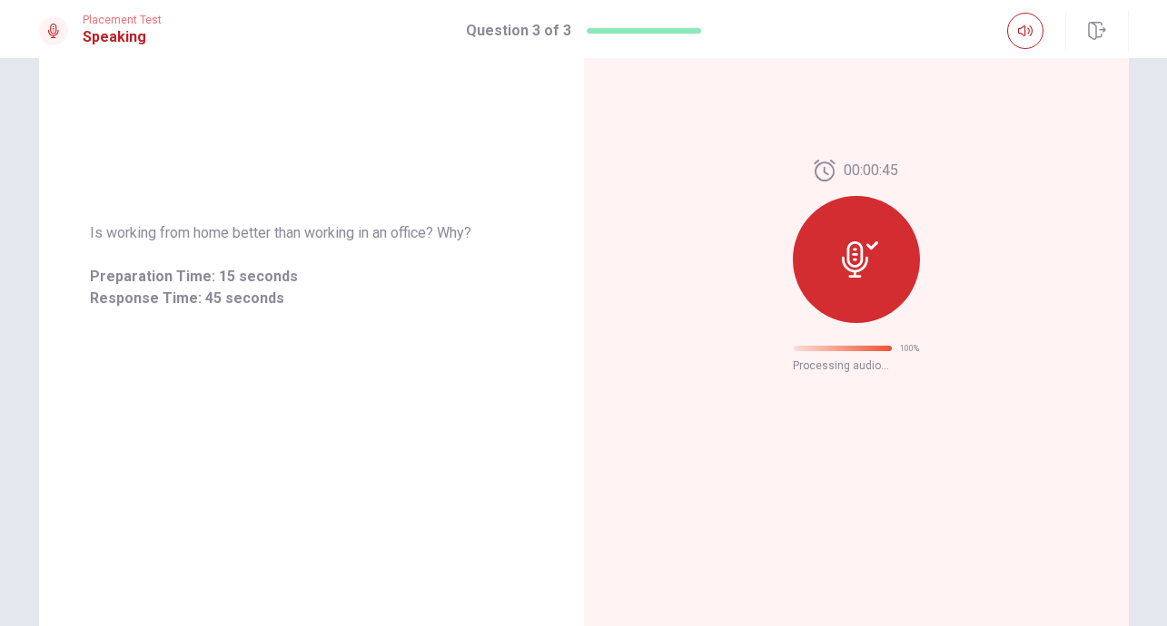
scroll to position [0, 0]
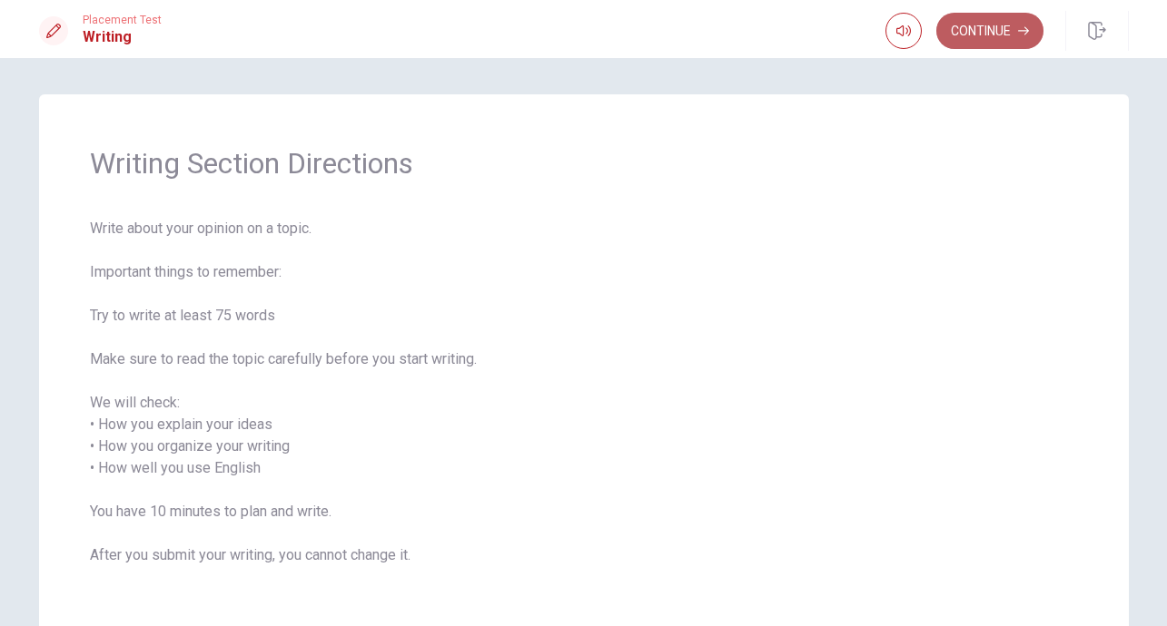
click at [1005, 33] on button "Continue" at bounding box center [989, 31] width 107 height 36
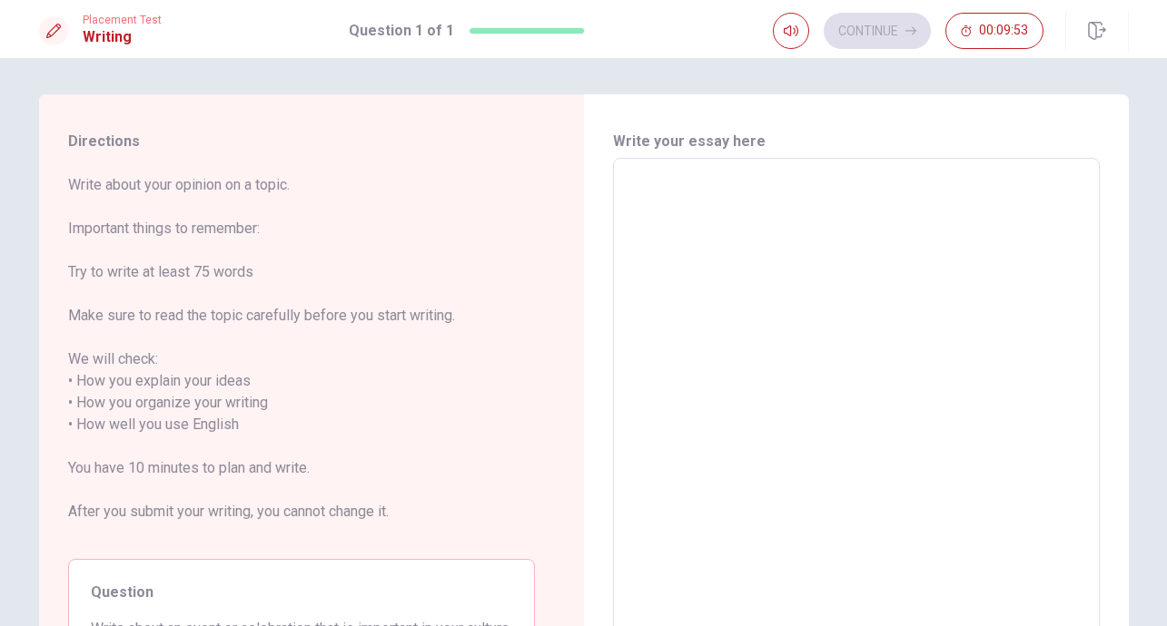
click at [820, 202] on textarea at bounding box center [856, 414] width 461 height 482
type textarea "T"
type textarea "x"
type textarea "Th"
type textarea "x"
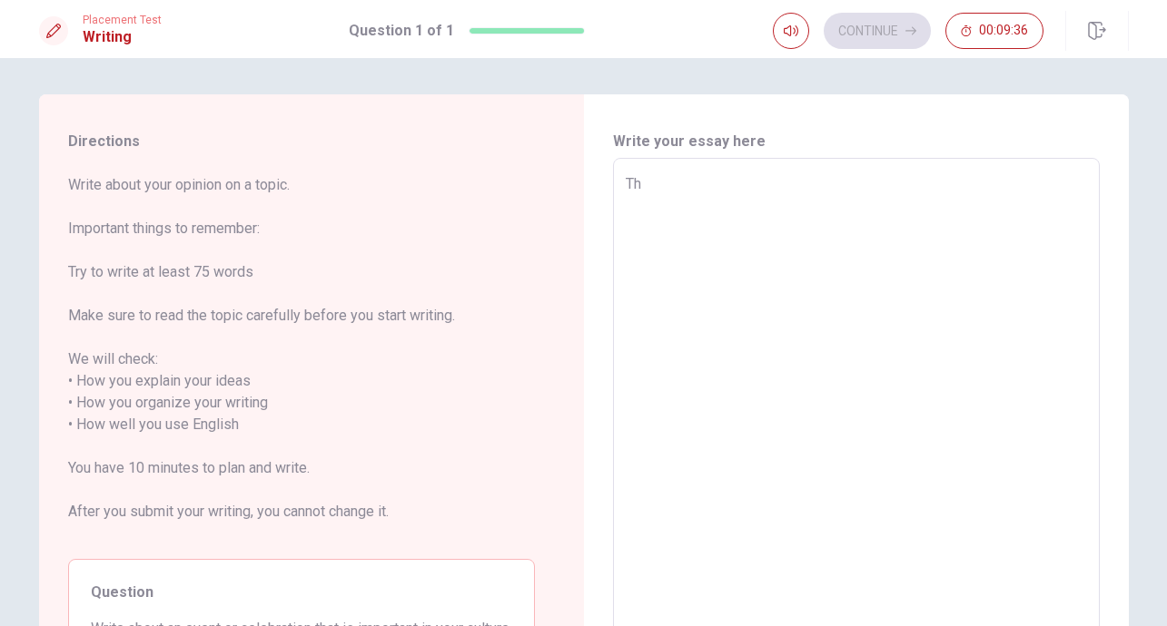
type textarea "The"
type textarea "x"
type textarea "The"
type textarea "x"
type textarea "The m"
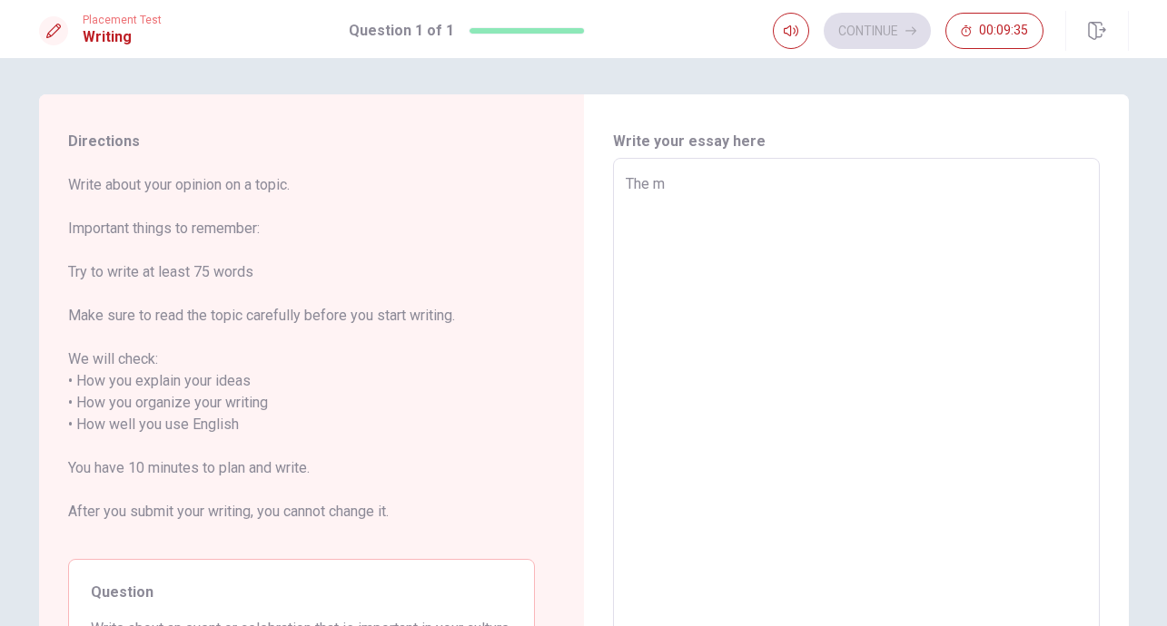
type textarea "x"
type textarea "The ma"
type textarea "x"
type textarea "The m"
type textarea "x"
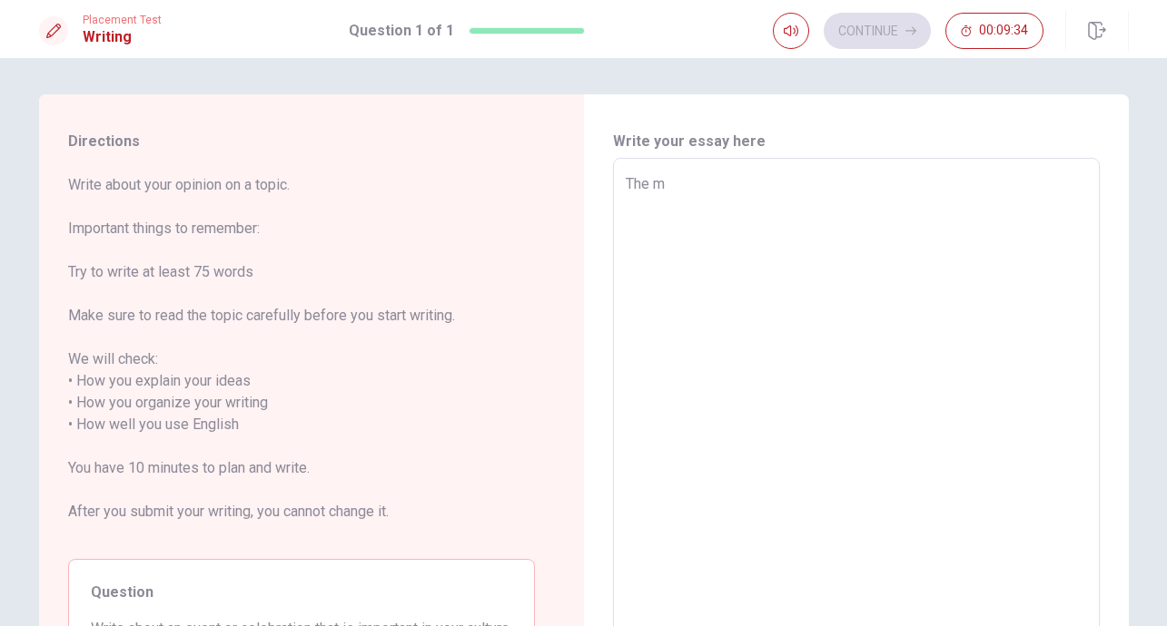
type textarea "The"
type textarea "x"
type textarea "The"
type textarea "x"
type textarea "Th"
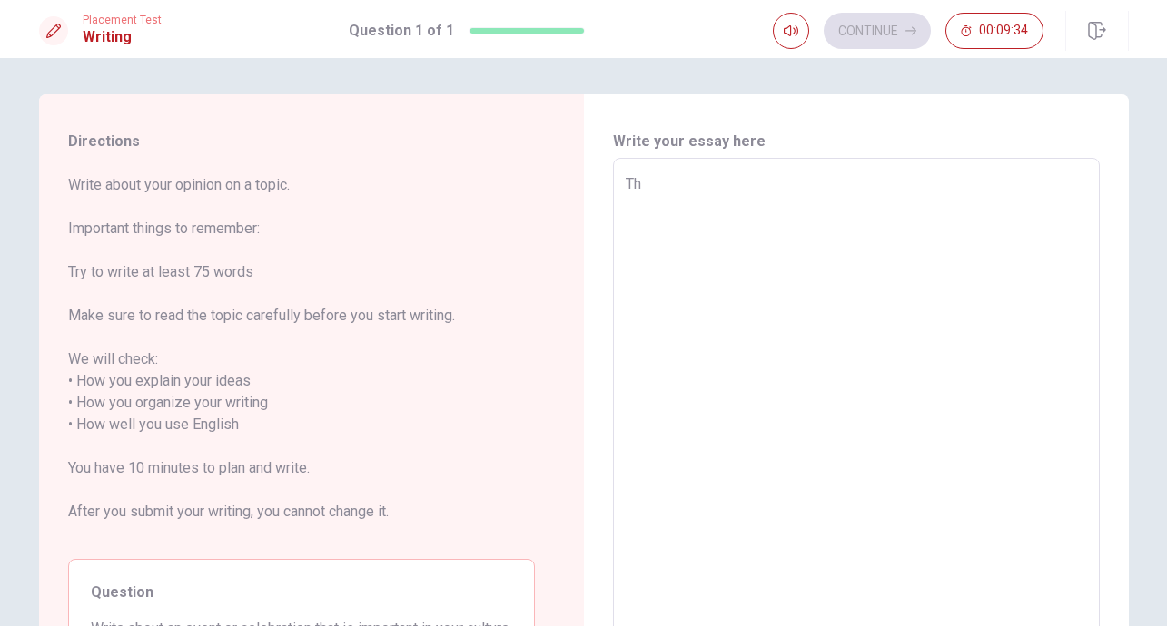
type textarea "x"
type textarea "T"
type textarea "x"
type textarea "W"
type textarea "x"
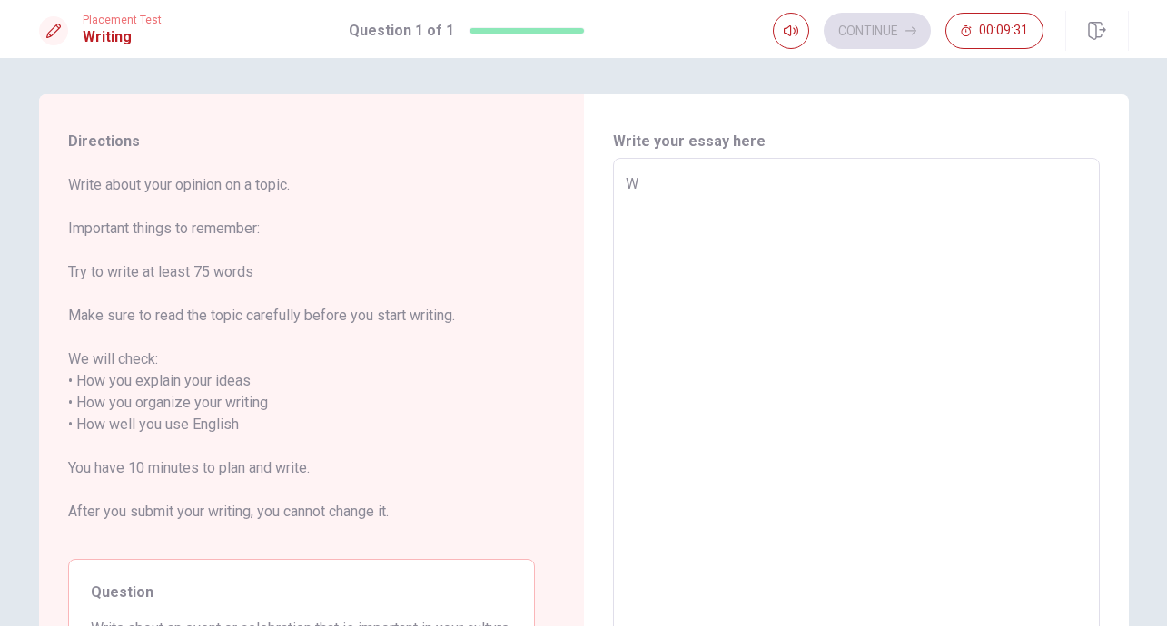
type textarea "Wh"
type textarea "x"
type textarea "Whe"
type textarea "x"
type textarea "When"
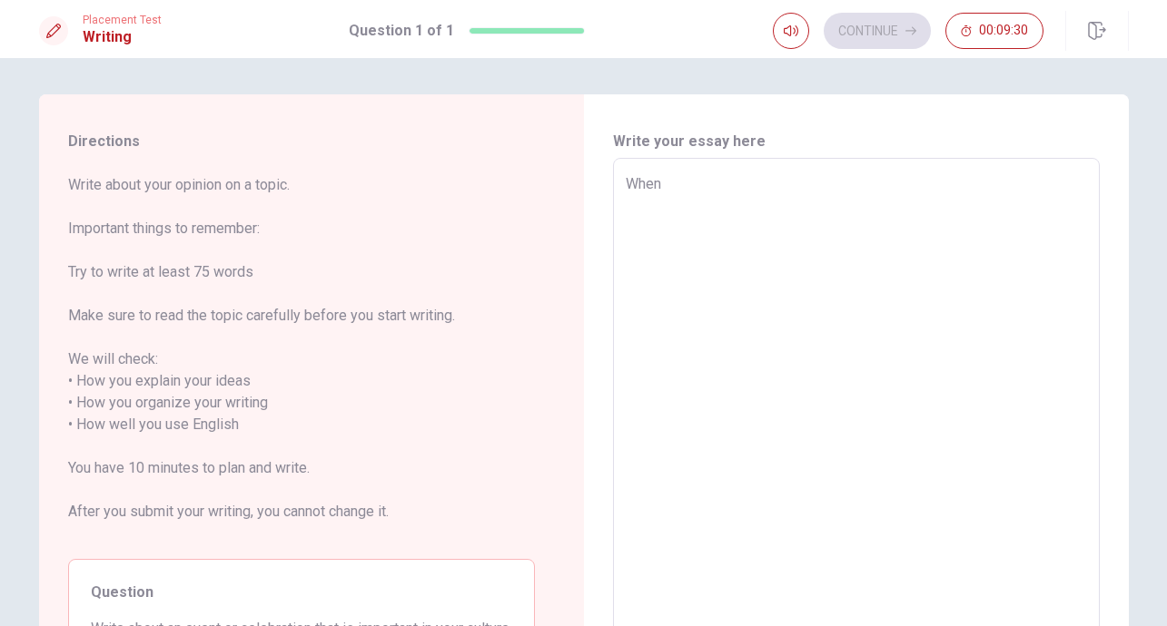
type textarea "x"
type textarea "When"
type textarea "x"
type textarea "When I"
type textarea "x"
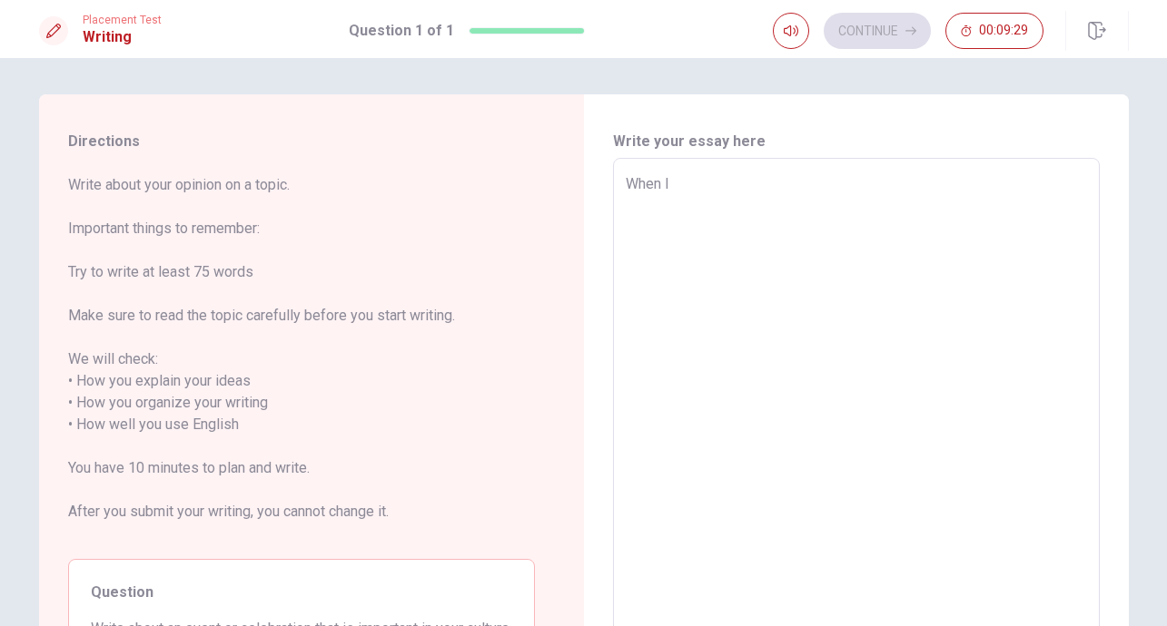
type textarea "When I"
type textarea "x"
type textarea "When I c"
type textarea "x"
type textarea "When I ca"
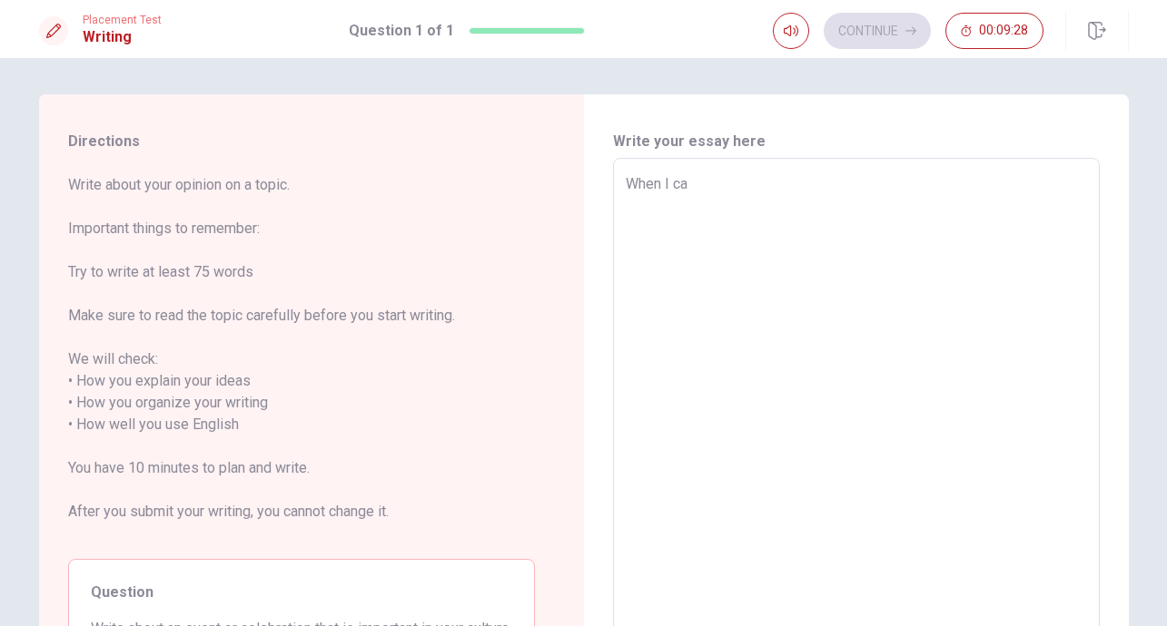
type textarea "x"
type textarea "When I can"
type textarea "x"
type textarea "When I can"
type textarea "x"
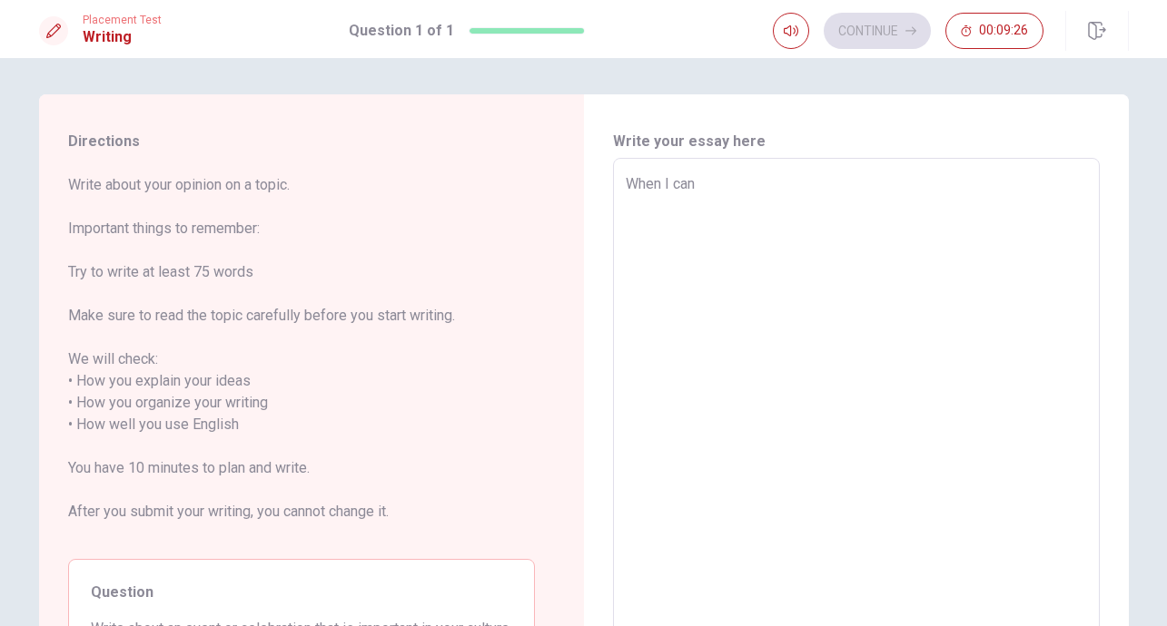
type textarea "When I can t"
type textarea "x"
type textarea "When I can to"
type textarea "x"
type textarea "When I can to"
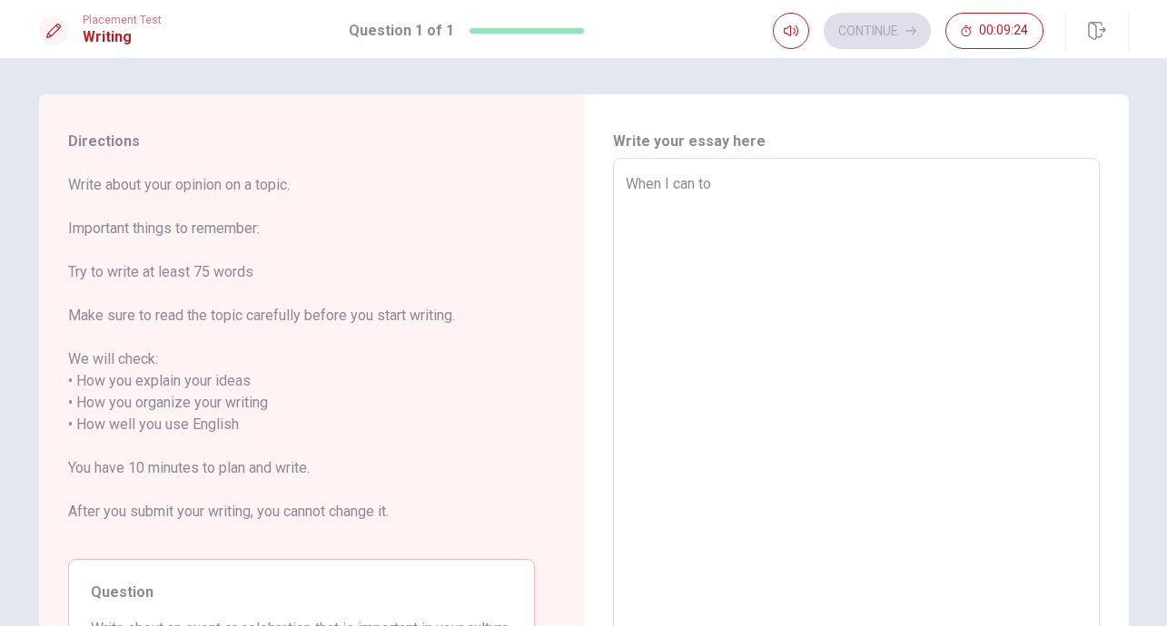
type textarea "x"
type textarea "When I can to"
type textarea "x"
type textarea "When I can t"
type textarea "x"
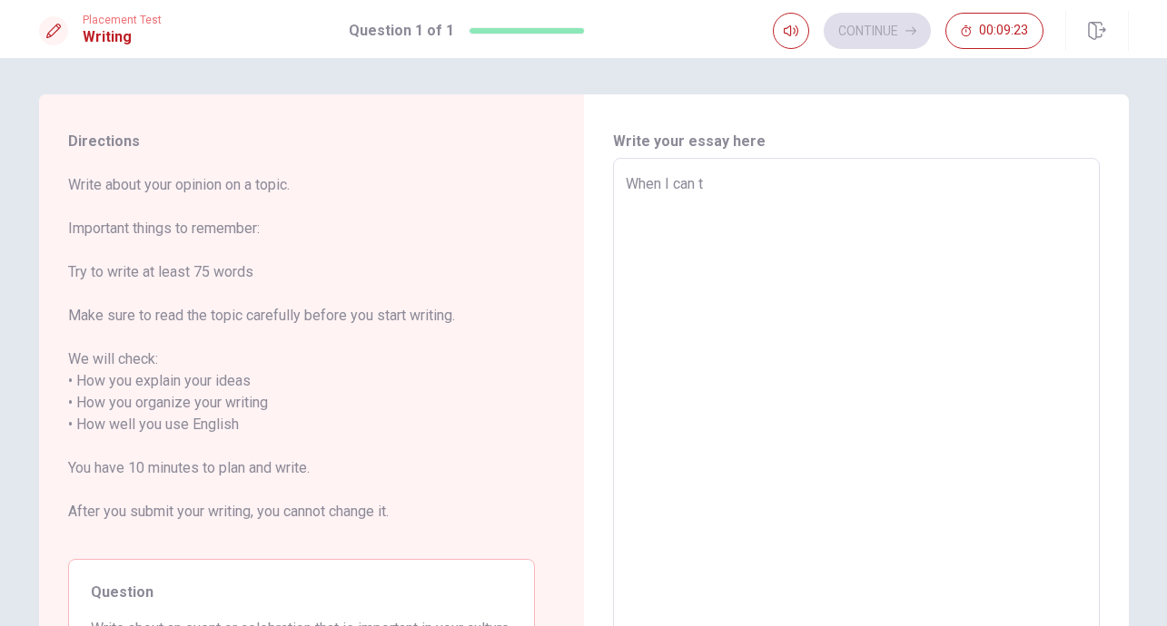
type textarea "When I can"
type textarea "x"
type textarea "When I can"
type textarea "x"
type textarea "When I ca"
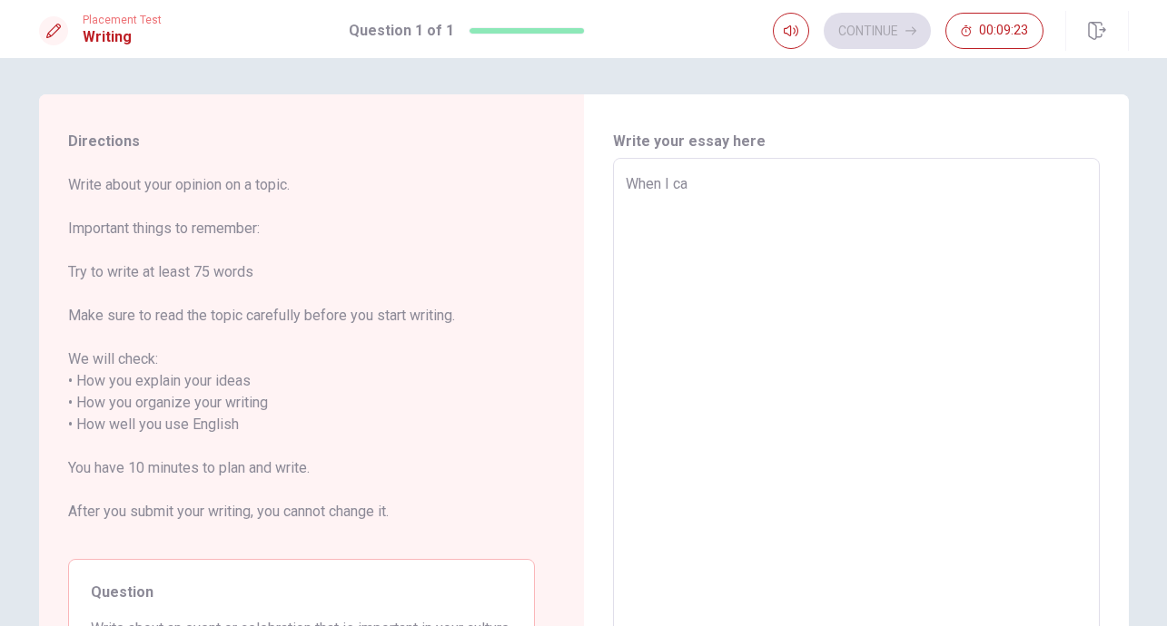
type textarea "x"
type textarea "When I c"
type textarea "x"
type textarea "When I"
type textarea "x"
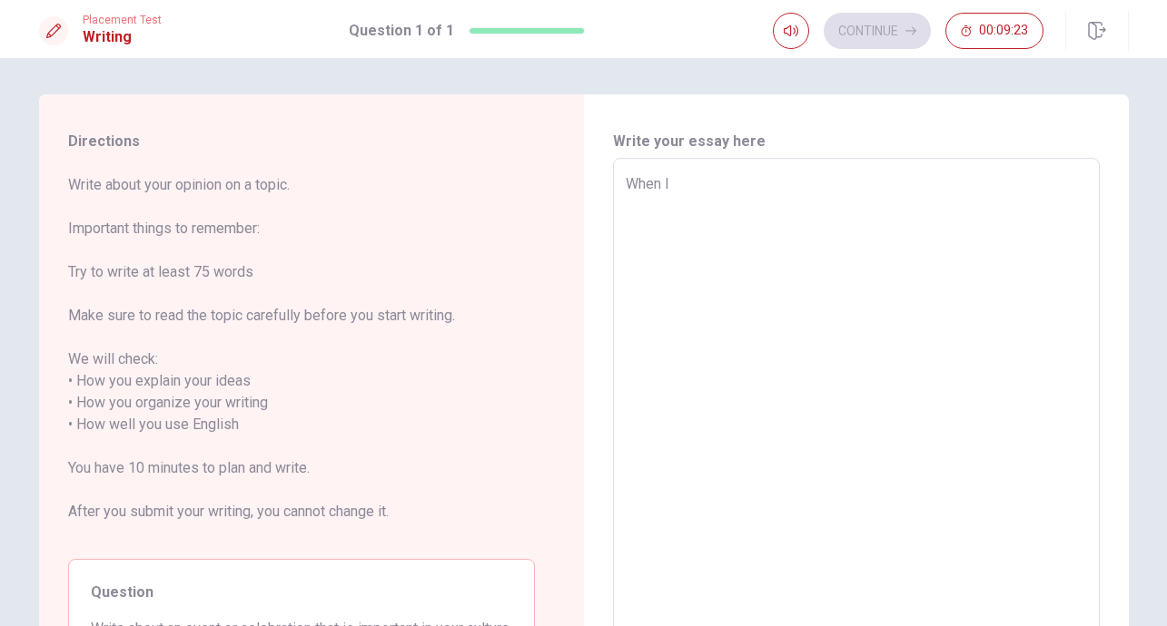
type textarea "When I"
type textarea "x"
type textarea "When"
type textarea "x"
type textarea "When"
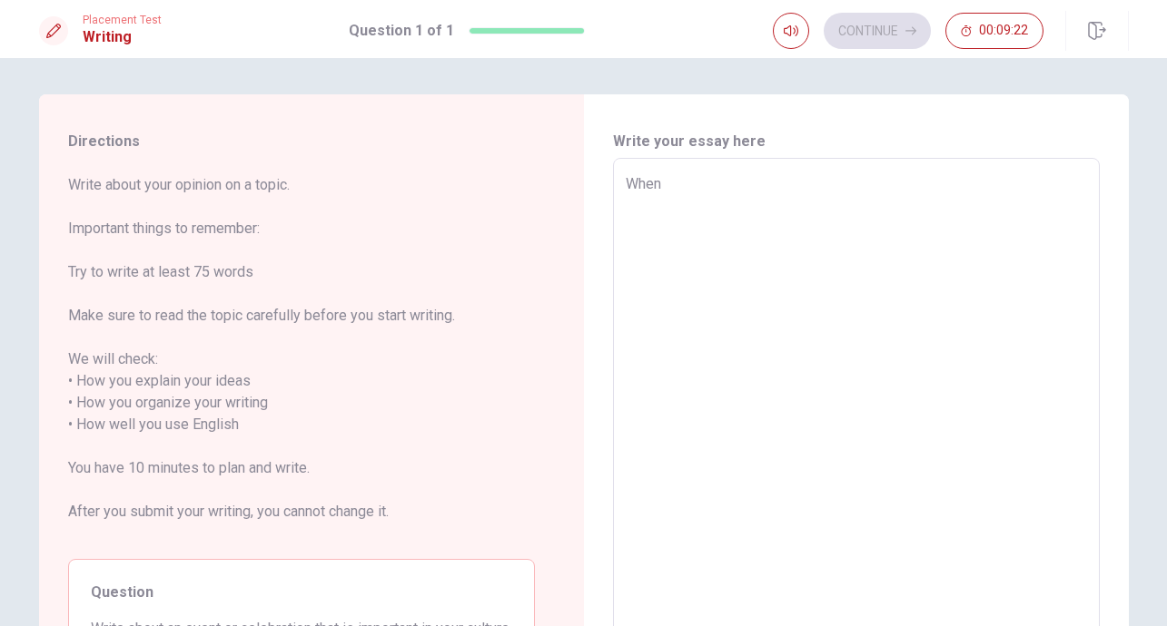
type textarea "x"
type textarea "Whe"
type textarea "x"
type textarea "Wh"
type textarea "x"
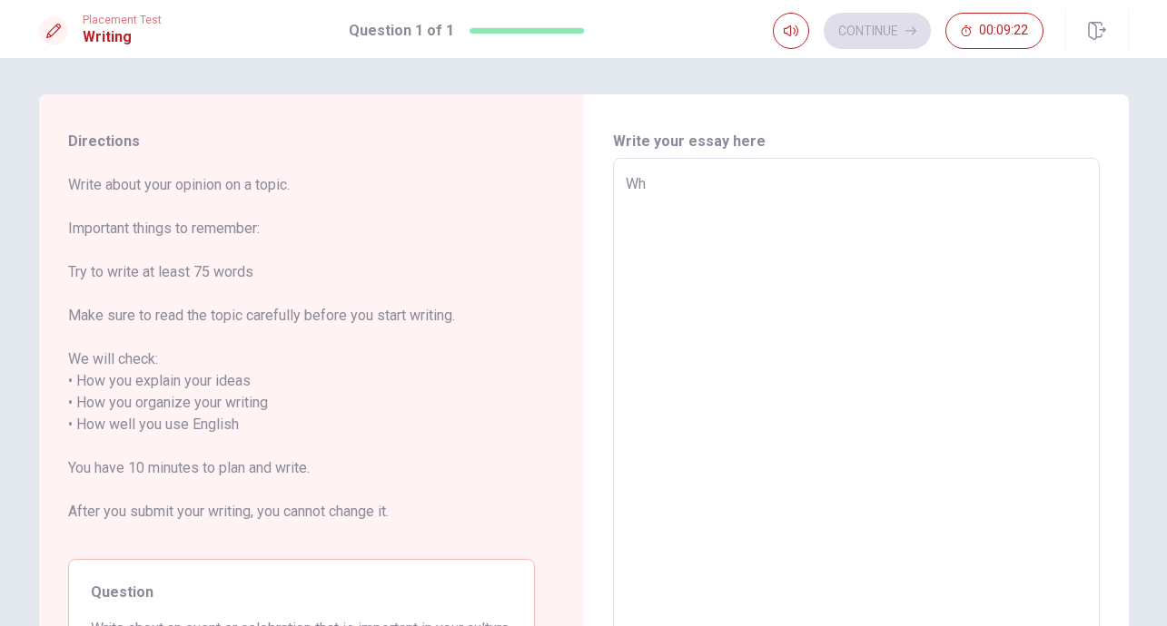
type textarea "W"
type textarea "x"
type textarea "I"
type textarea "x"
type textarea "I"
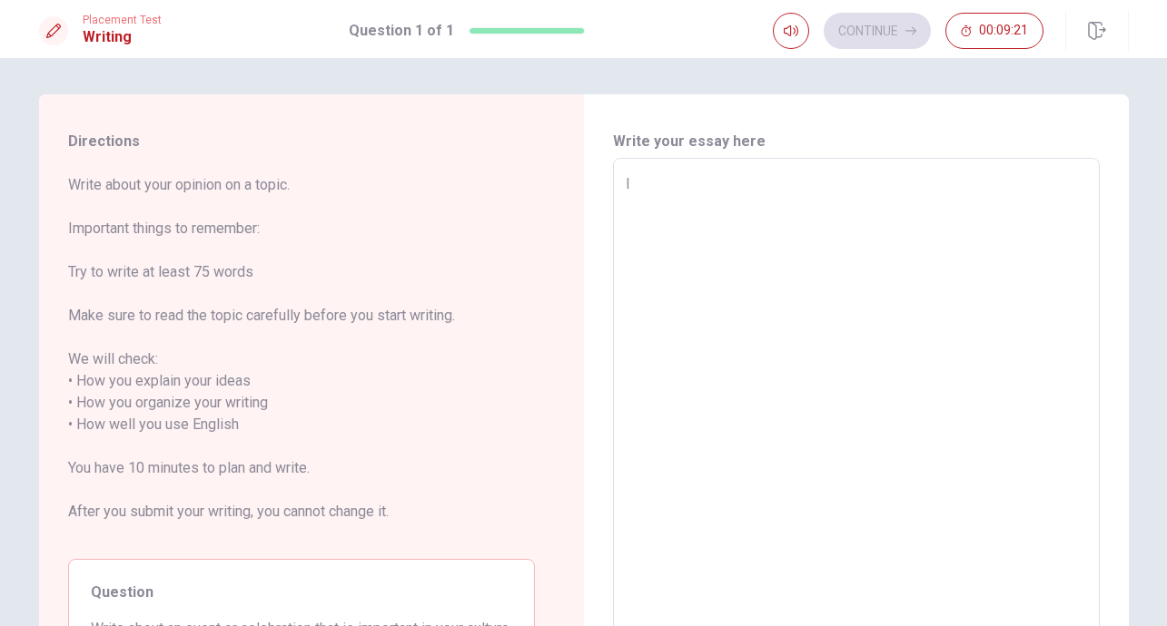
type textarea "x"
type textarea "I c"
type textarea "x"
type textarea "I can"
type textarea "x"
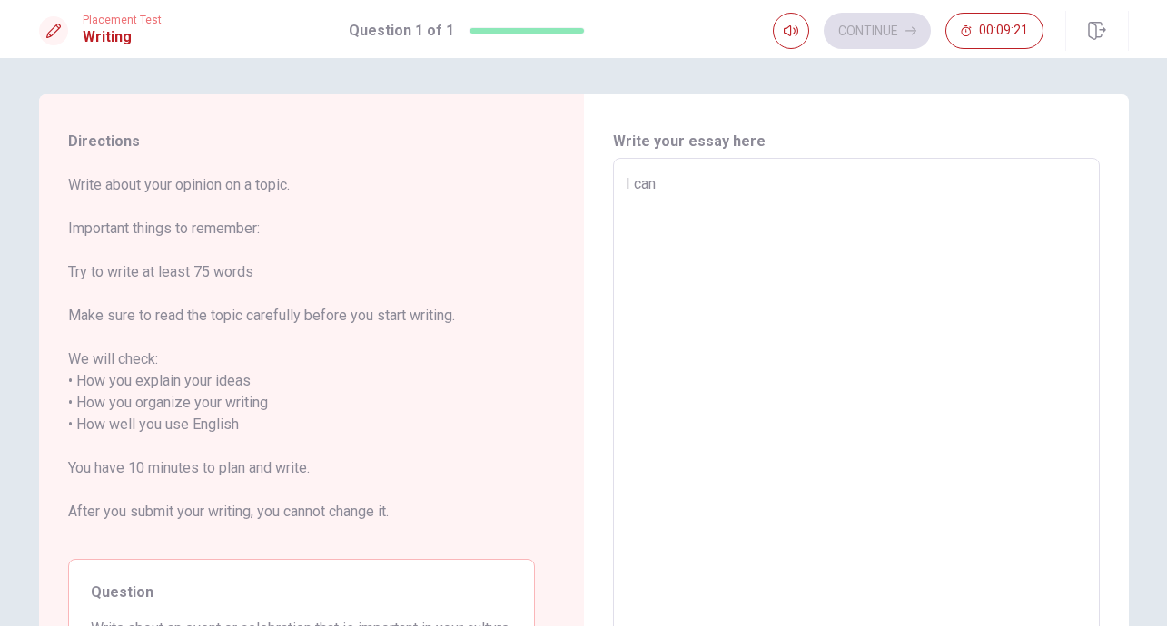
type textarea "I can t"
type textarea "x"
type textarea "I can to"
type textarea "x"
type textarea "I can to"
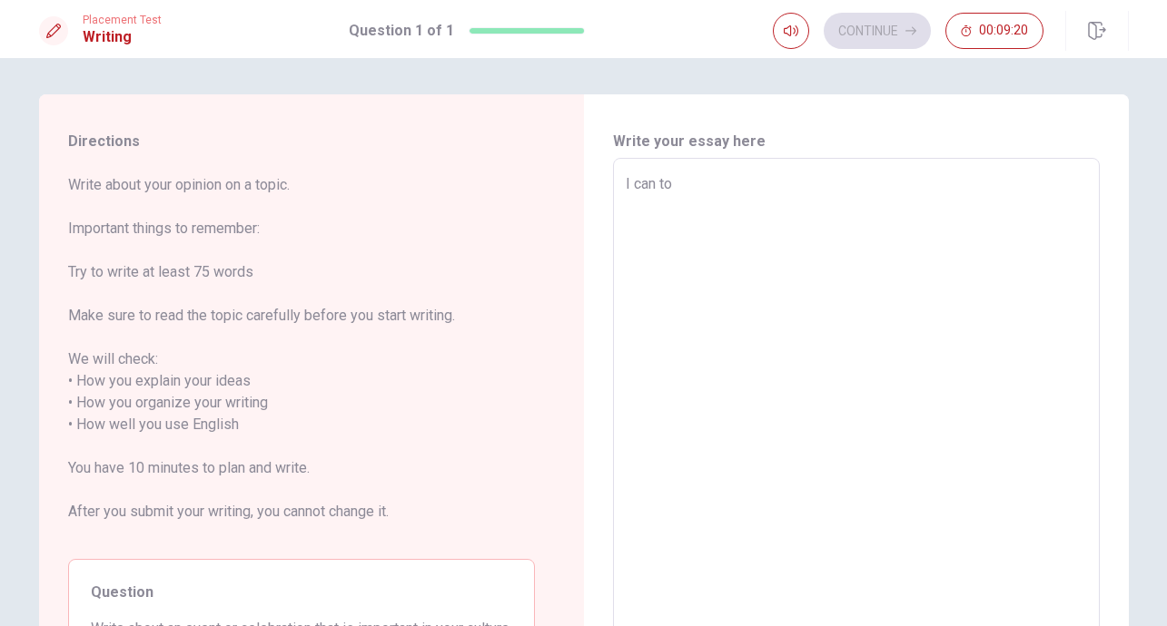
type textarea "x"
type textarea "I can to s"
type textarea "x"
type textarea "I can to se"
type textarea "x"
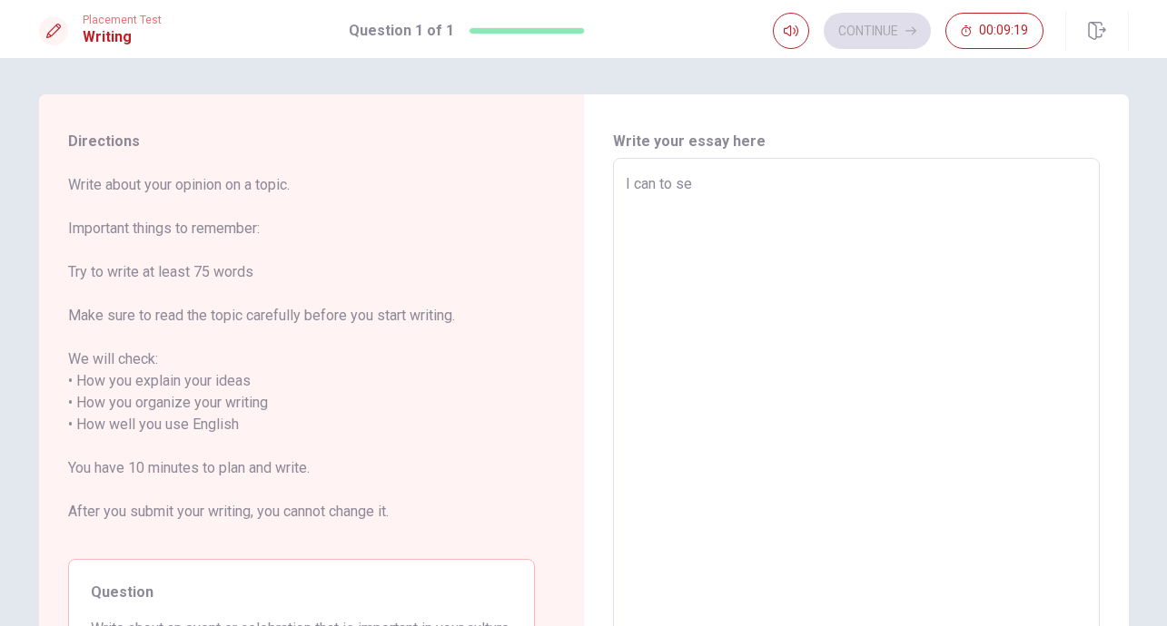
type textarea "I can to see"
type textarea "x"
type textarea "I can to see"
type textarea "x"
type textarea "I can to see e"
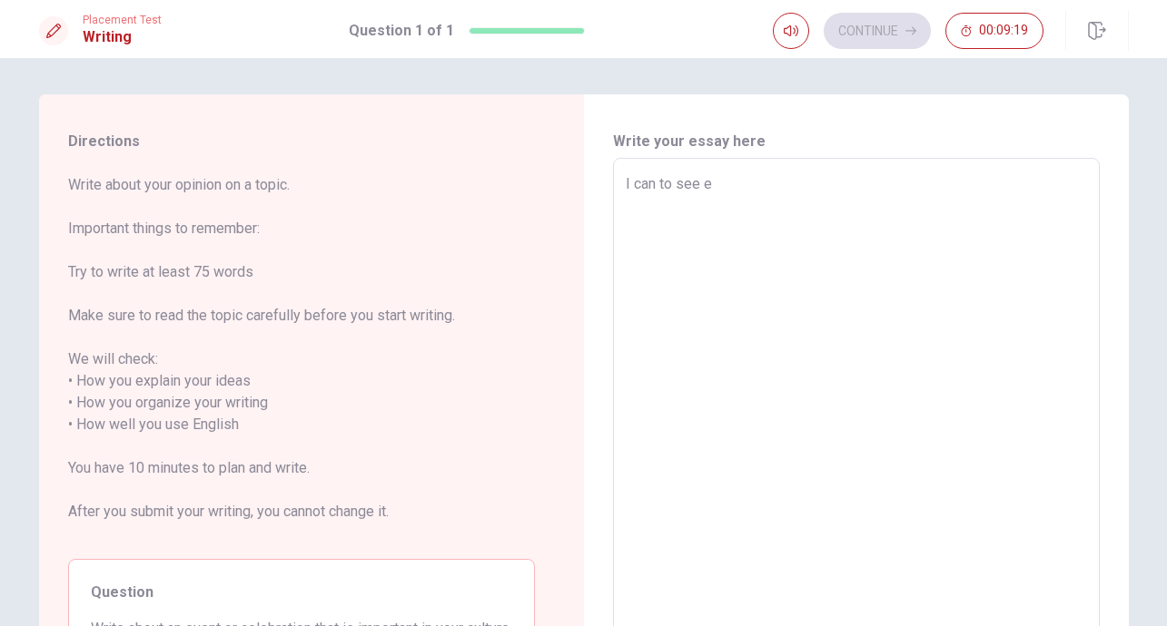
type textarea "x"
type textarea "I can to see en"
type textarea "x"
type textarea "I can to see en"
type textarea "x"
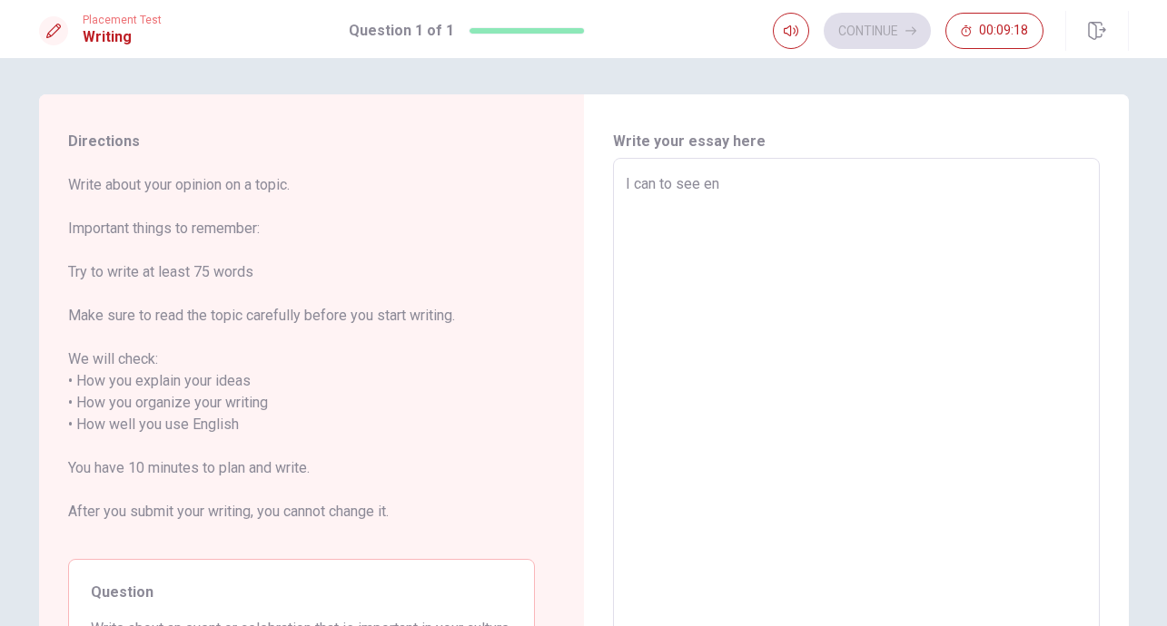
type textarea "I can to see en"
type textarea "x"
type textarea "I can to see e"
type textarea "x"
type textarea "I can to see"
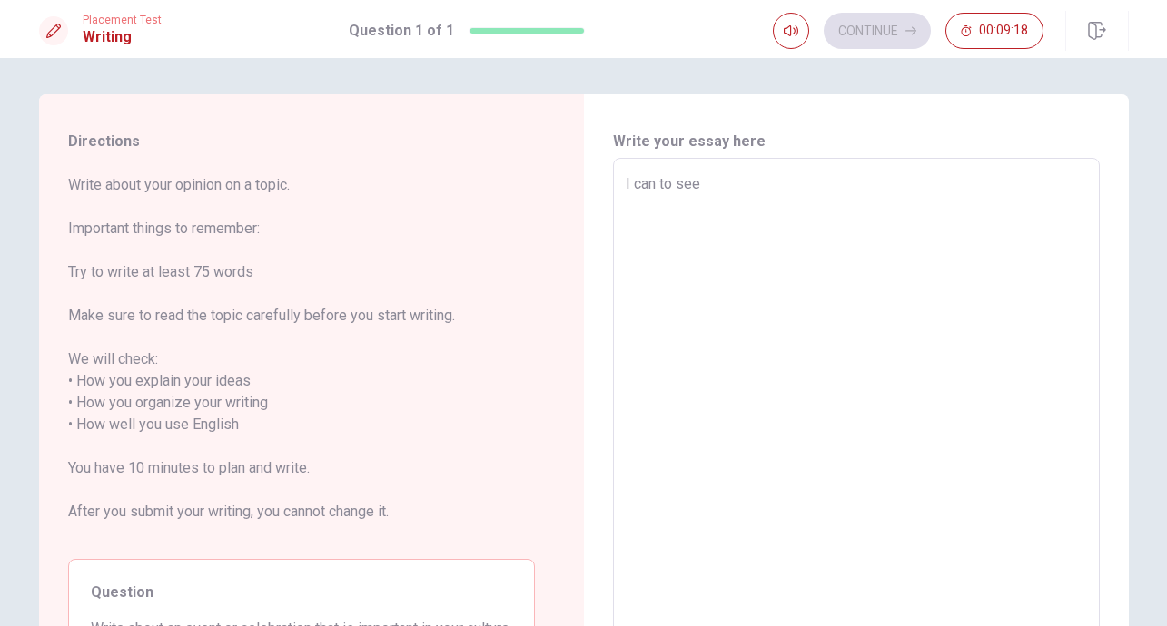
type textarea "x"
type textarea "I can to see i"
type textarea "x"
type textarea "I can to see in"
type textarea "x"
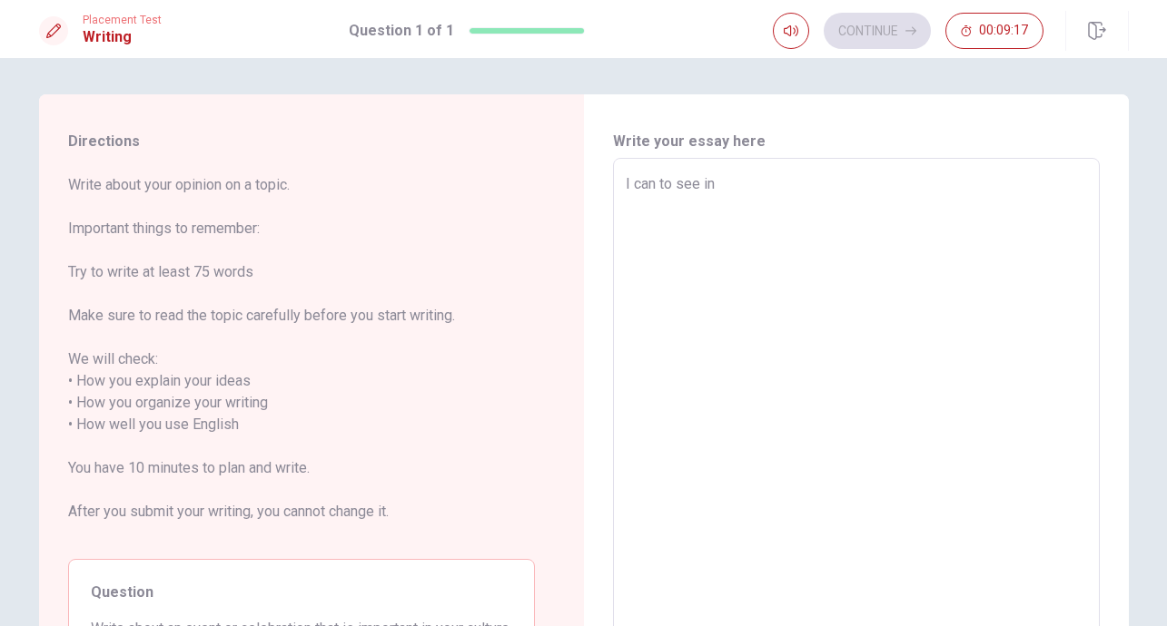
type textarea "I can to see in"
type textarea "x"
type textarea "I can to see in t"
type textarea "x"
type textarea "I can to see in th"
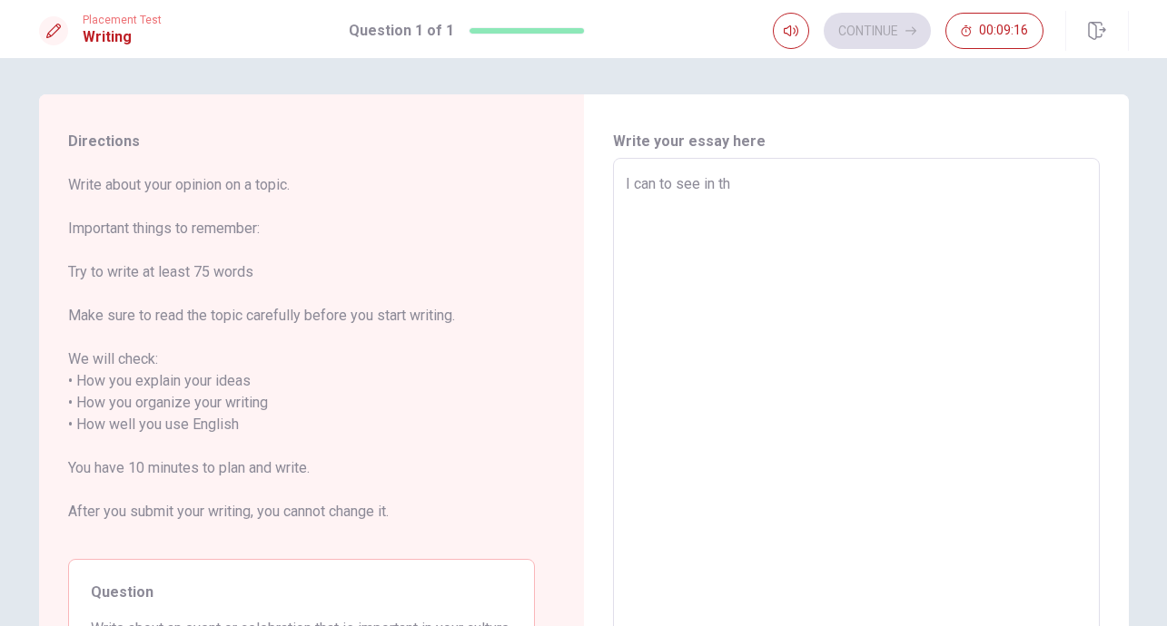
type textarea "x"
type textarea "I can to see in the"
type textarea "x"
type textarea "I can to see in the"
type textarea "x"
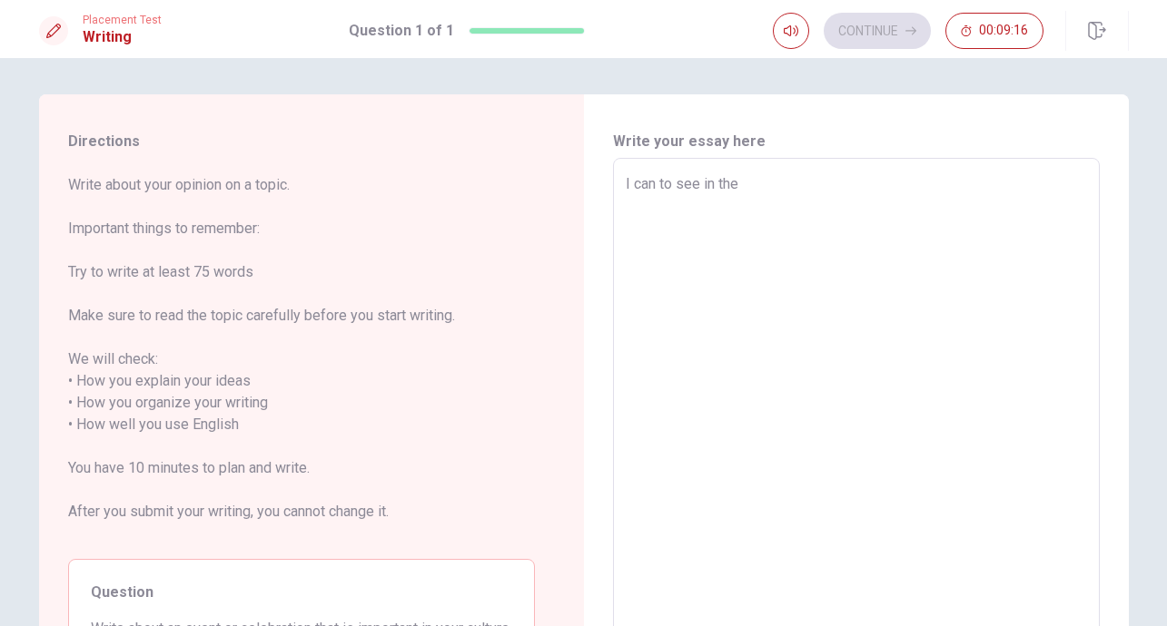
type textarea "I can to see in the p"
type textarea "x"
type textarea "I can to see in the pi"
type textarea "x"
type textarea "I can to see in the pic"
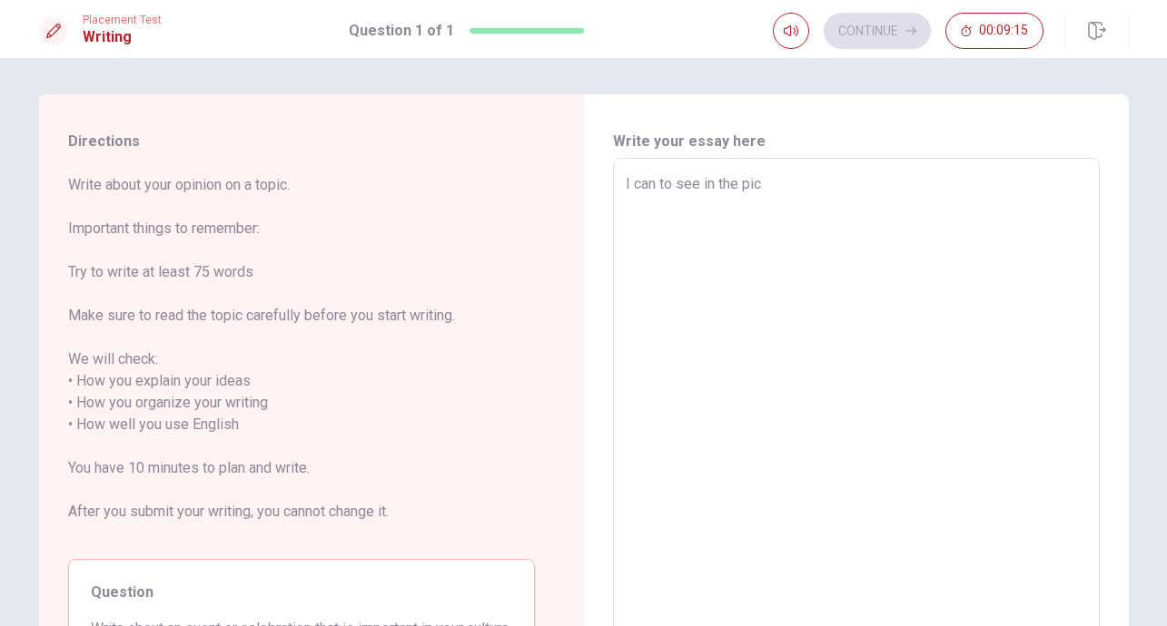
type textarea "x"
type textarea "I can to see in the pict"
type textarea "x"
type textarea "I can to see in the pictu"
type textarea "x"
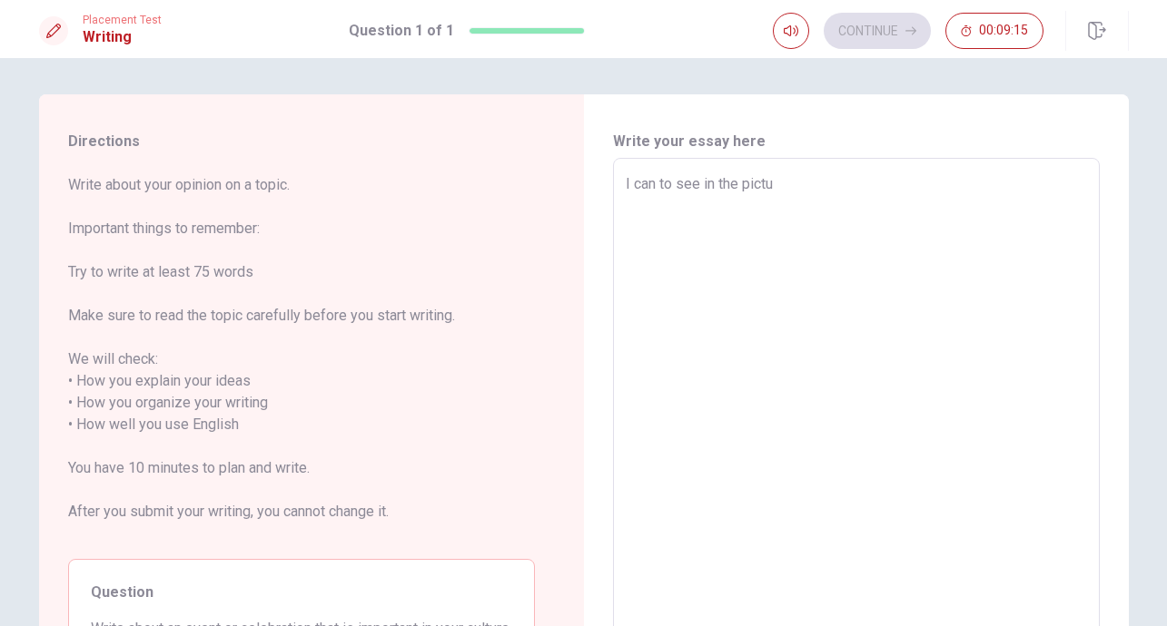
type textarea "I can to see in the pictur"
type textarea "x"
type textarea "I can to see in the picture"
type textarea "x"
type textarea "I can to see in the picture"
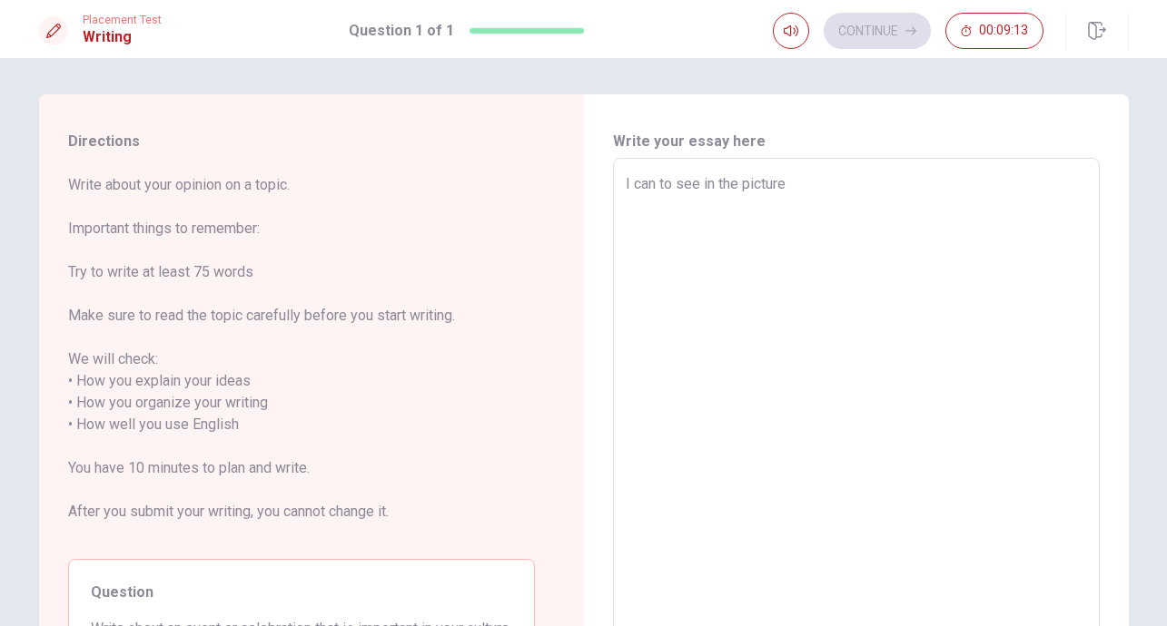
type textarea "x"
type textarea "I can to see in the picture a"
type textarea "x"
type textarea "I can to see in the picture a"
type textarea "x"
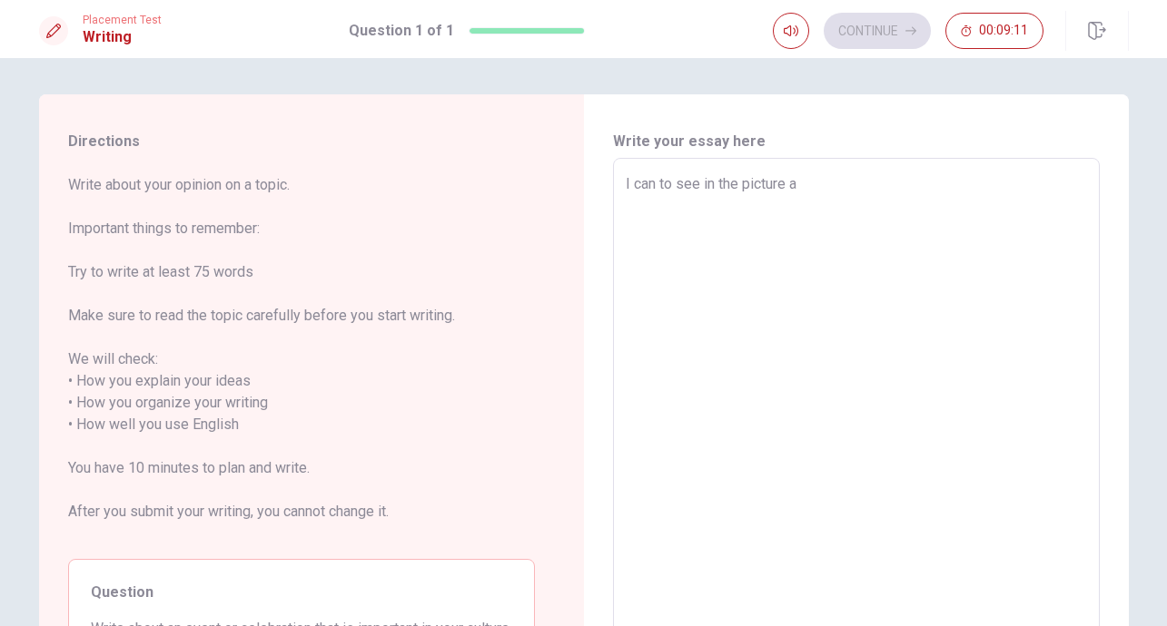
type textarea "I can to see in the picture a m"
type textarea "x"
type textarea "I can to see in the picture a ma"
type textarea "x"
type textarea "I can to see in the picture a man"
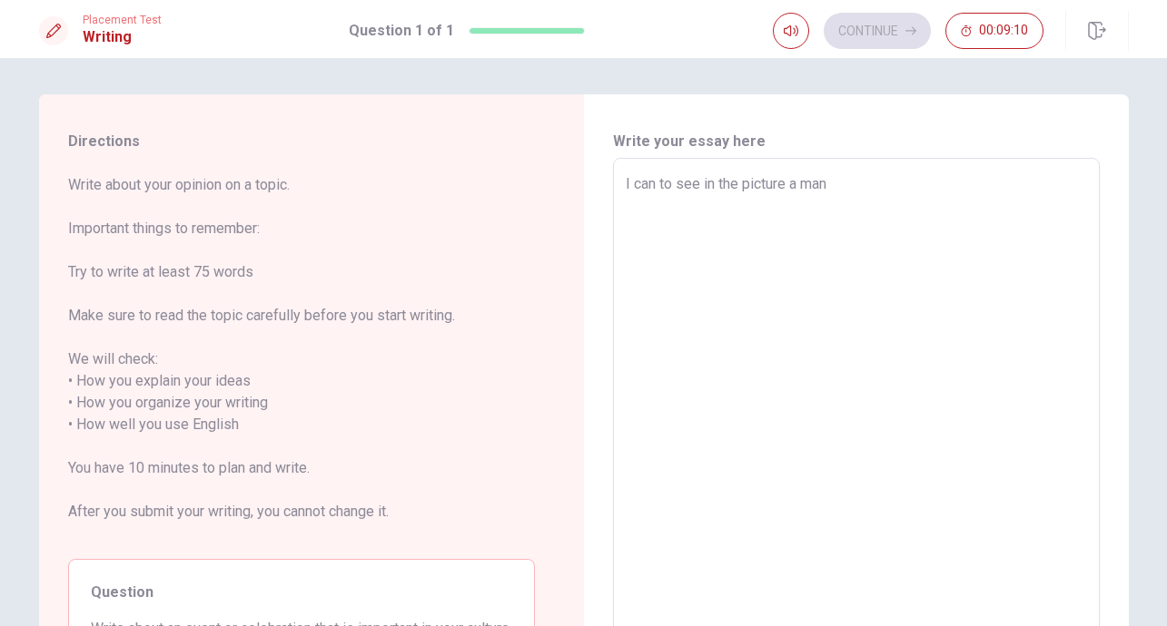
type textarea "x"
type textarea "I can to see in the picture a man"
type textarea "x"
type textarea "I can to see in the picture a man d"
type textarea "x"
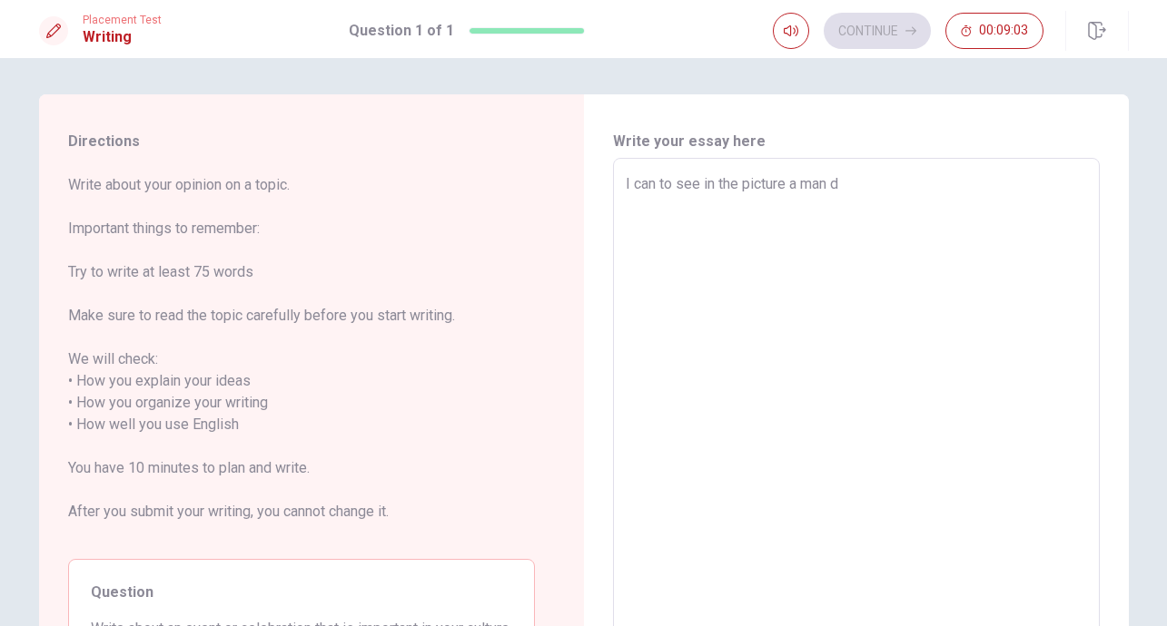
type textarea "I can to see in the picture a man do"
type textarea "x"
type textarea "I can to see in the picture a man d"
type textarea "x"
type textarea "I can to see in the picture a man"
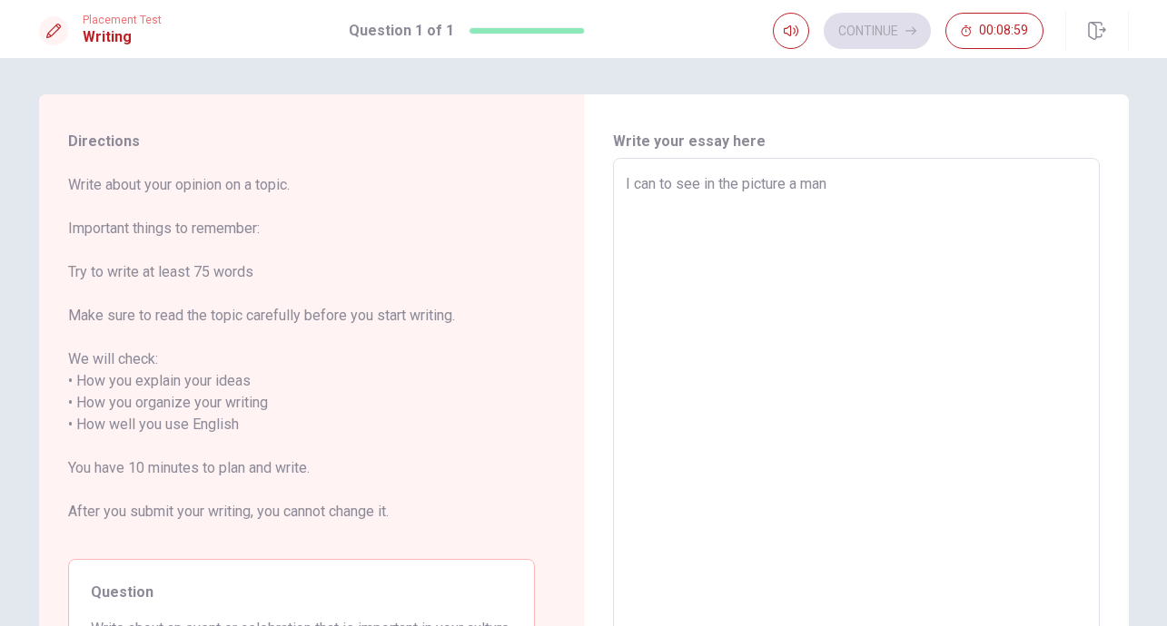
type textarea "x"
type textarea "I can to see in the picture a man m"
type textarea "x"
type textarea "I can to see in the picture a man ma"
type textarea "x"
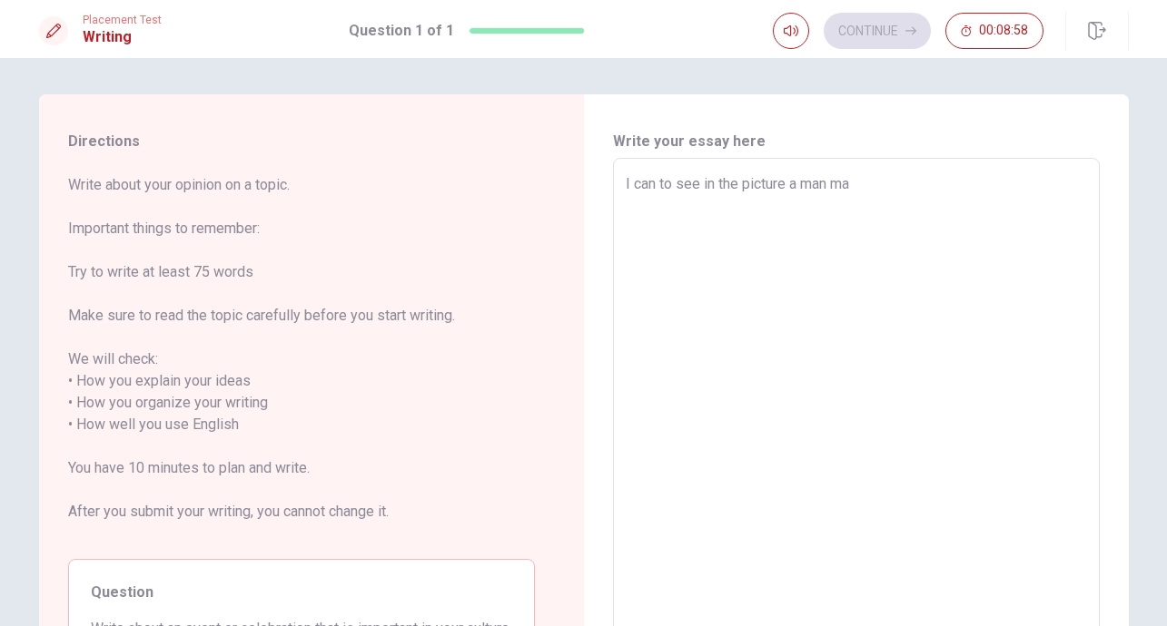
type textarea "I can to see in the picture a man mak"
type textarea "x"
type textarea "I can to see in the picture a man [PERSON_NAME]"
type textarea "x"
type textarea "I can to see in the picture a man makin"
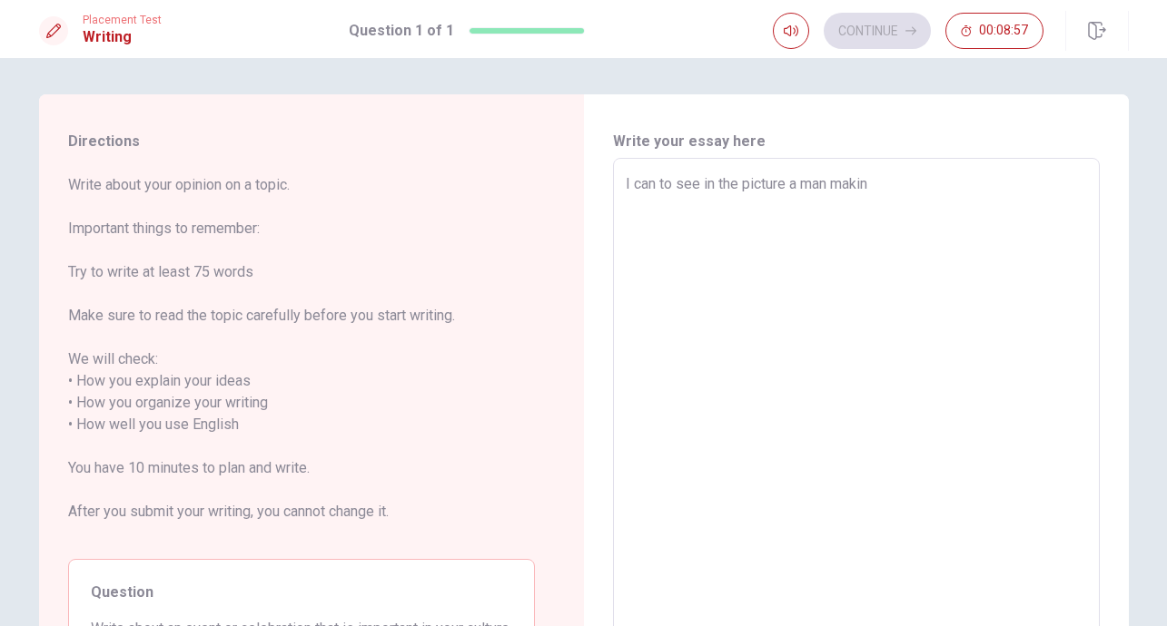
type textarea "x"
type textarea "I can to see in the picture a man making"
type textarea "x"
type textarea "I can to see in the picture a man making"
type textarea "x"
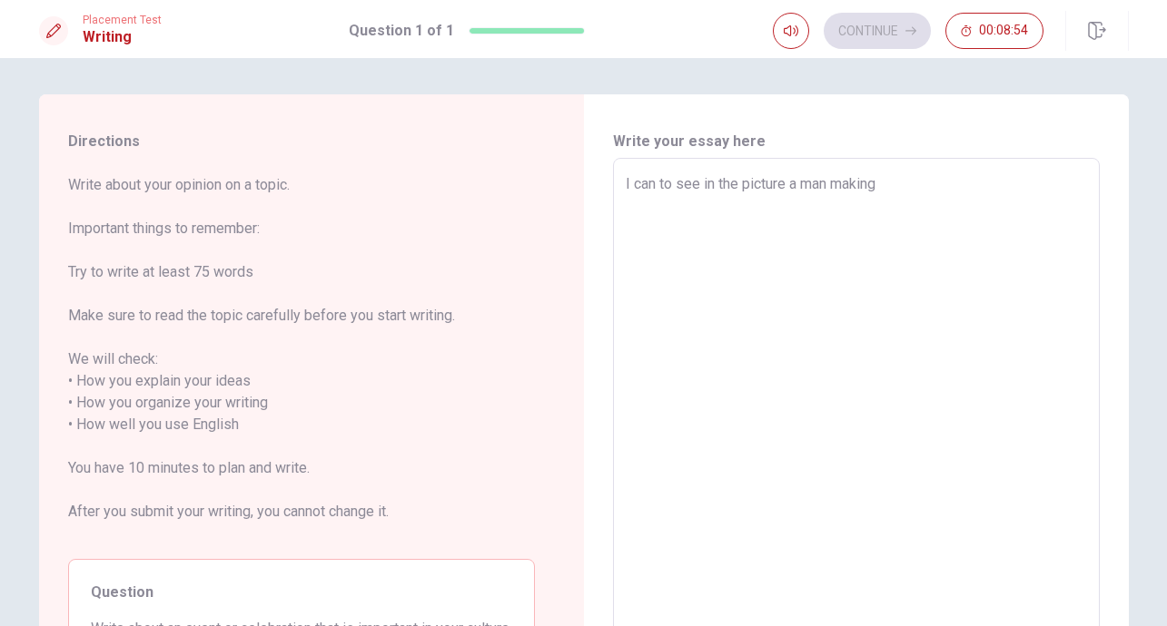
type textarea "I can to see in the picture a man making"
type textarea "x"
type textarea "I can to see in the picture a man makin"
type textarea "x"
type textarea "I can to see in the picture a man [PERSON_NAME]"
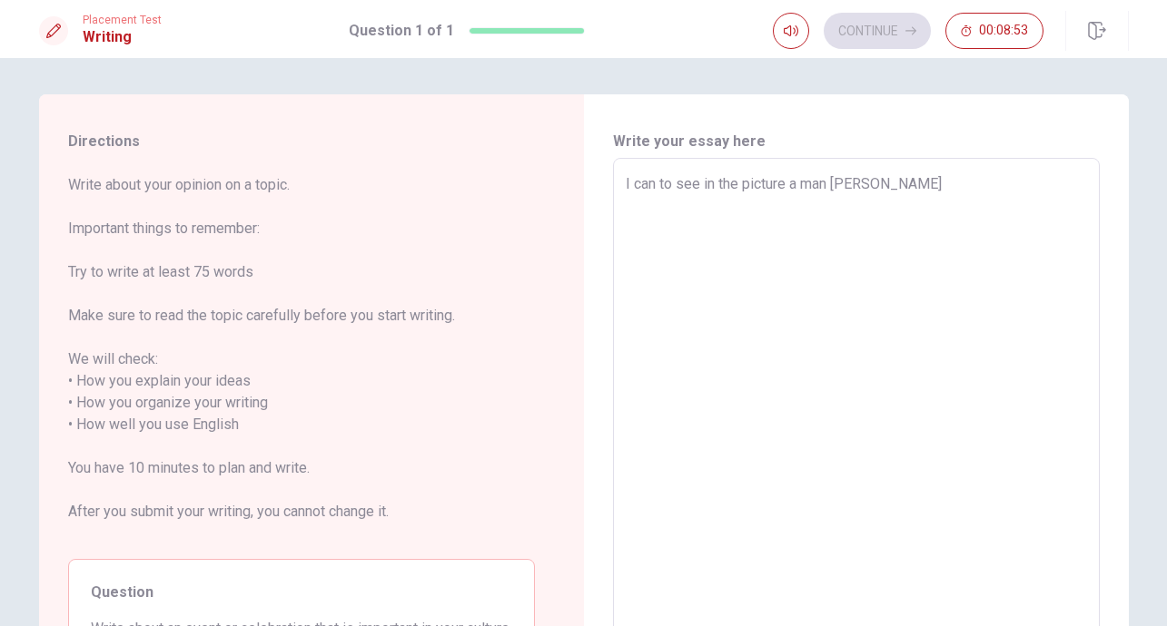
type textarea "x"
type textarea "I can to see in the picture a man mak"
type textarea "x"
type textarea "I can to see in the picture a man ma"
type textarea "x"
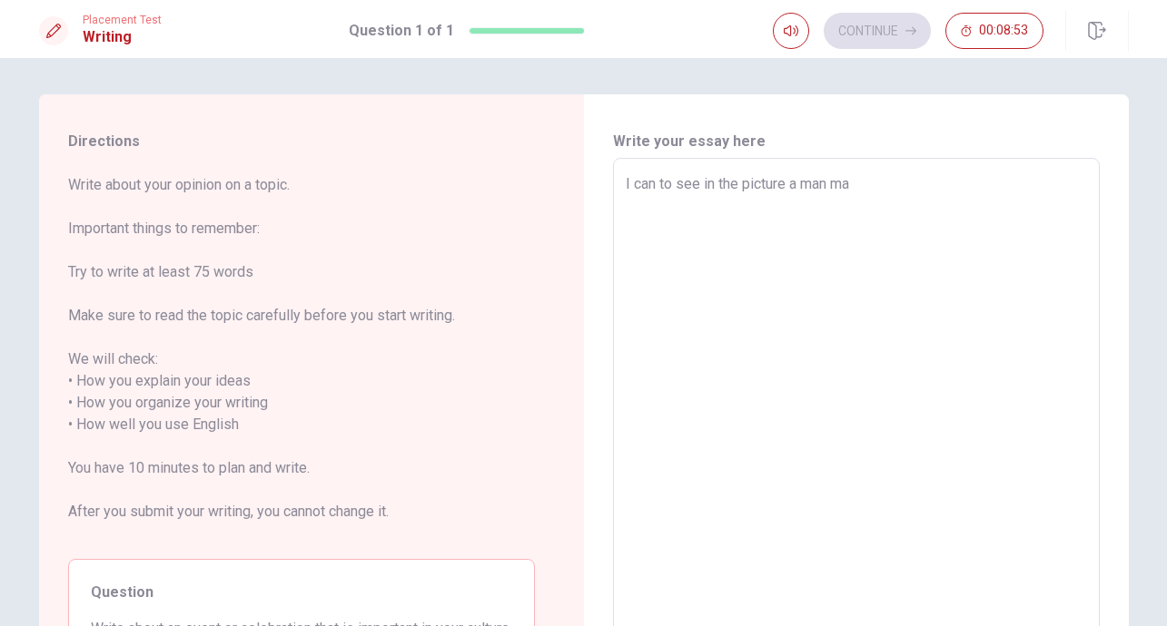
type textarea "I can to see in the picture a man m"
type textarea "x"
type textarea "I can to see in the picture a man"
type textarea "x"
type textarea "I can to see in the picture a man"
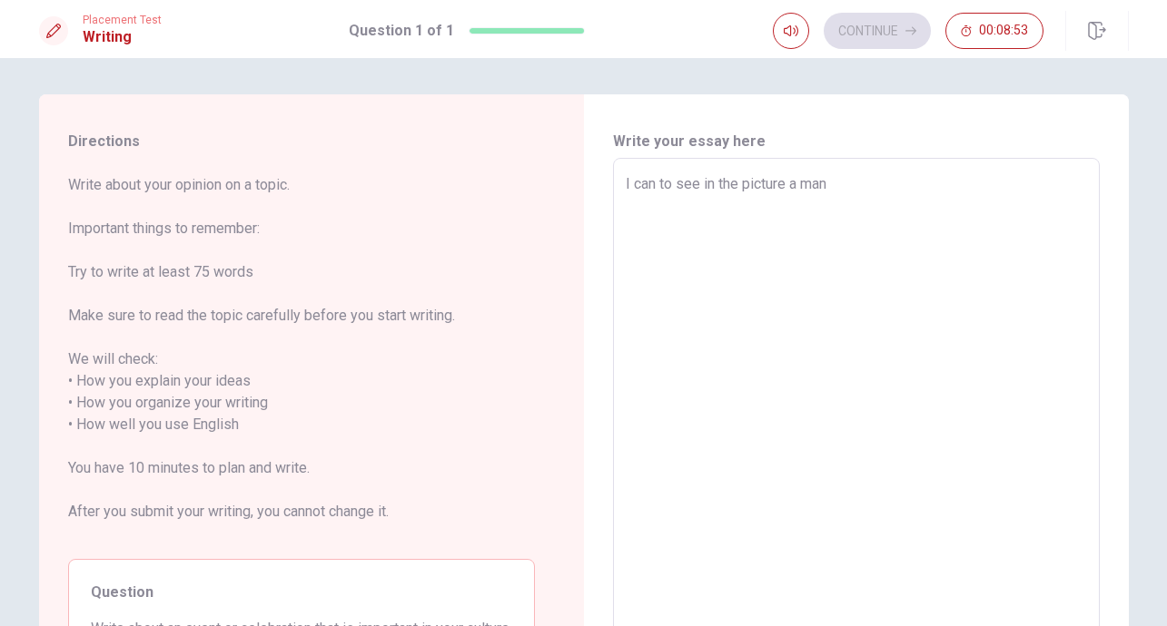
type textarea "x"
type textarea "I can to see in the picture a man"
type textarea "x"
type textarea "I can to see in the picture a man t"
type textarea "x"
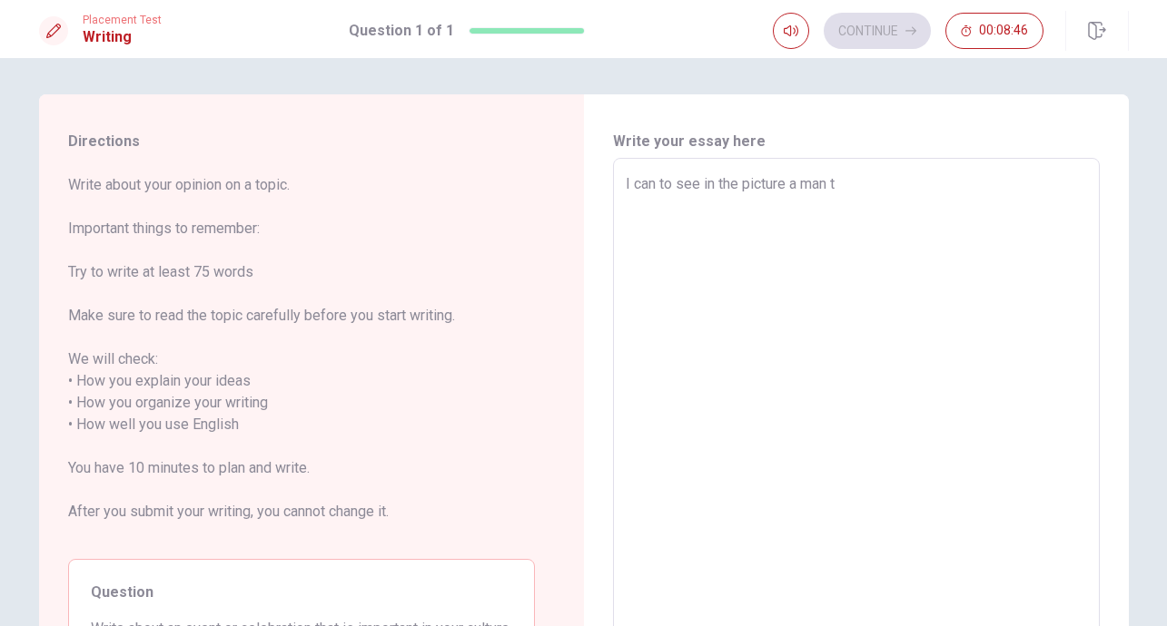
type textarea "I can to see in the picture a man th"
type textarea "x"
type textarea "I can to see in the picture a man tha"
drag, startPoint x: 699, startPoint y: 184, endPoint x: 686, endPoint y: 184, distance: 12.7
click at [685, 183] on textarea "I can to see in the picture a man that is writing very" at bounding box center [856, 414] width 461 height 482
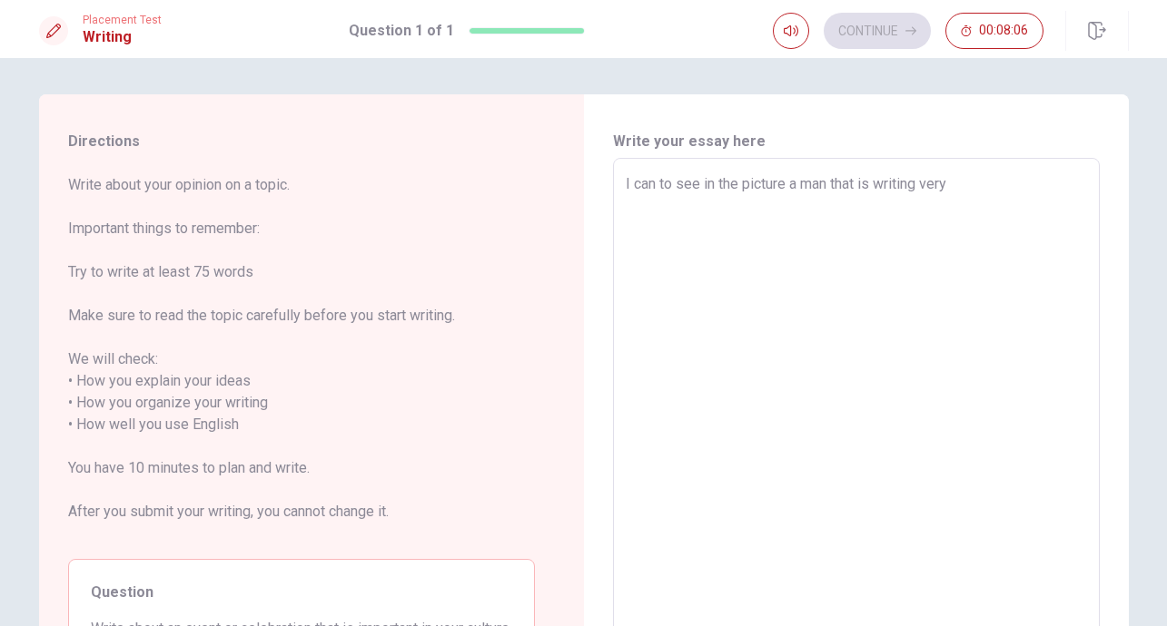
click at [735, 209] on textarea "I can to see in the picture a man that is writing very" at bounding box center [856, 414] width 461 height 482
drag, startPoint x: 698, startPoint y: 182, endPoint x: 642, endPoint y: 186, distance: 56.4
click at [635, 183] on textarea "I can to see in the picture a man that is writing very" at bounding box center [856, 414] width 461 height 482
drag, startPoint x: 748, startPoint y: 182, endPoint x: 678, endPoint y: 185, distance: 70.0
click at [663, 183] on textarea "I saw in the picture a man that is writing very" at bounding box center [856, 414] width 461 height 482
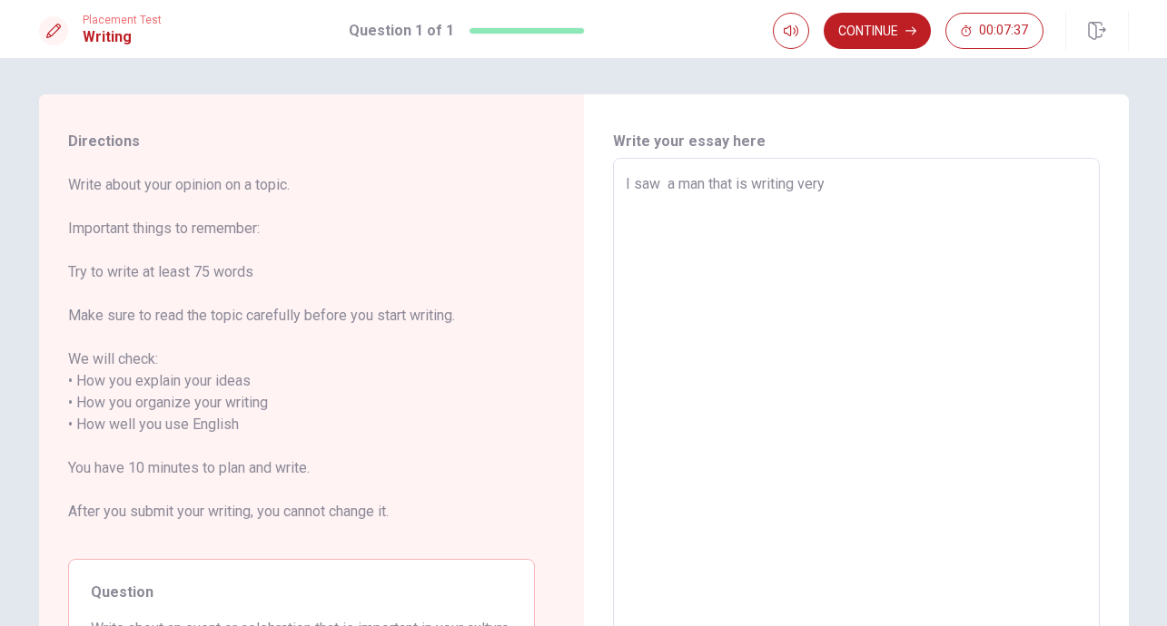
click at [869, 192] on textarea "I saw a man that is writing very" at bounding box center [856, 414] width 461 height 482
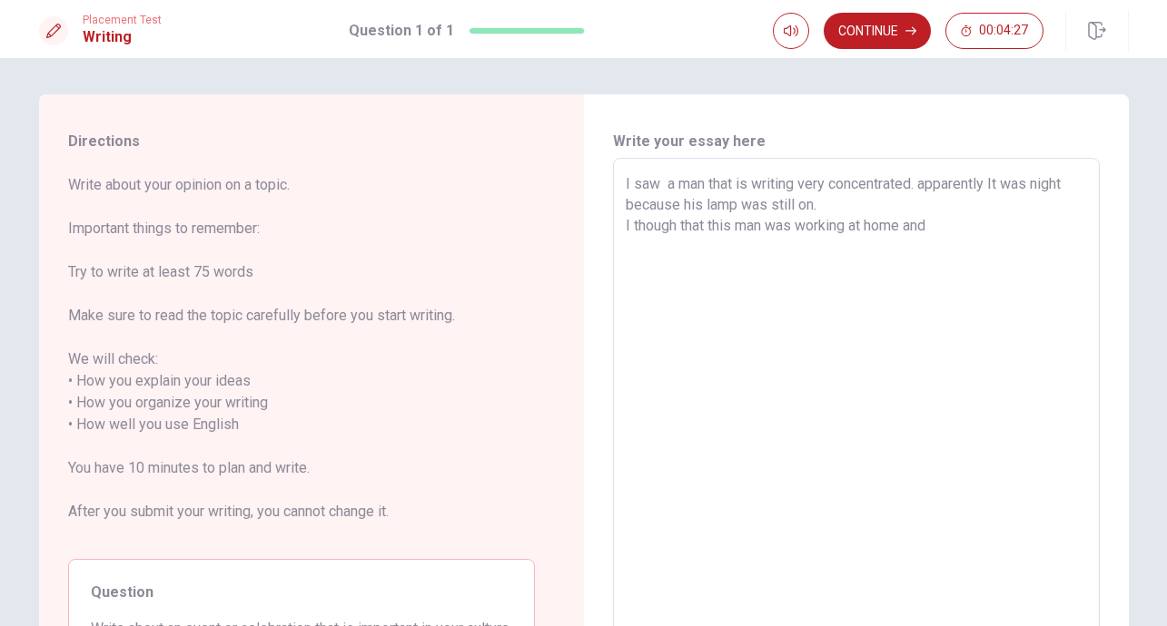
scroll to position [2, 0]
drag, startPoint x: 948, startPoint y: 223, endPoint x: 927, endPoint y: 227, distance: 21.2
click at [911, 223] on textarea "I saw a man that is writing very concentrated. apparently It was night because …" at bounding box center [856, 413] width 461 height 482
drag, startPoint x: 1047, startPoint y: 221, endPoint x: 1086, endPoint y: 239, distance: 43.1
click at [1087, 239] on div "I saw a man that is writing very concentrated. apparently It was night because …" at bounding box center [856, 412] width 487 height 512
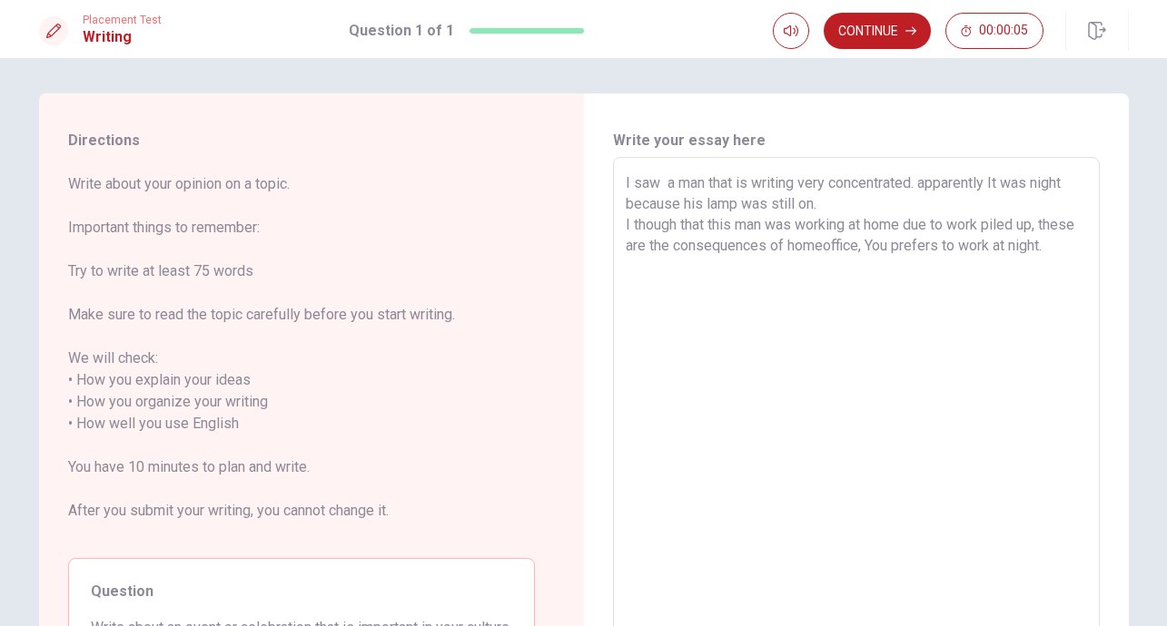
scroll to position [0, 0]
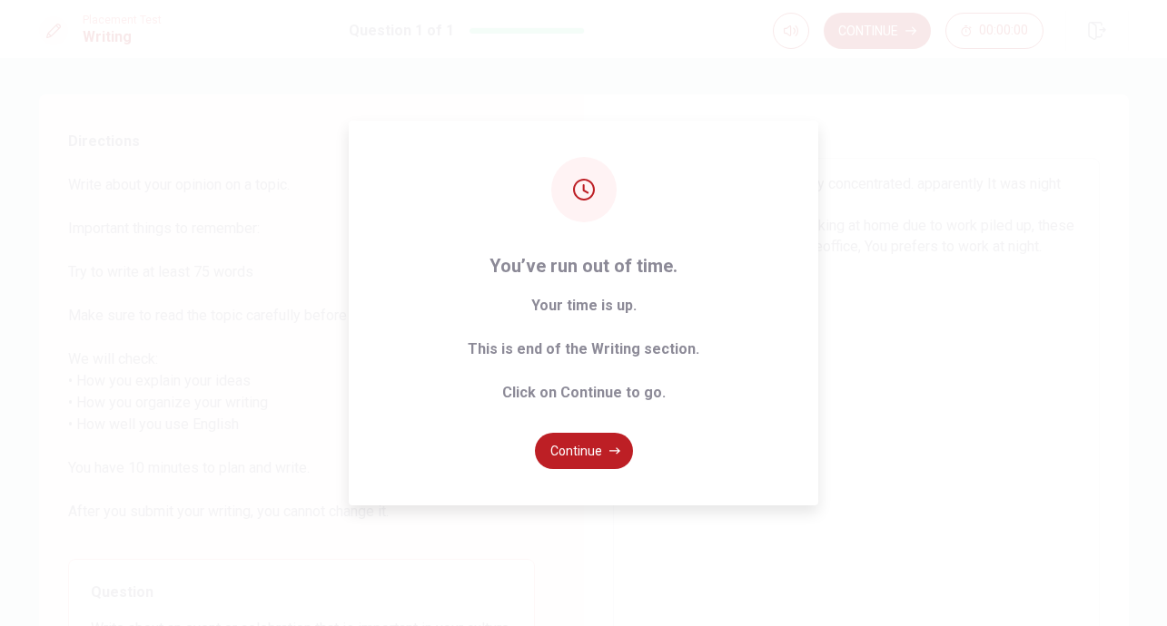
click at [600, 450] on button "Continue" at bounding box center [584, 451] width 98 height 36
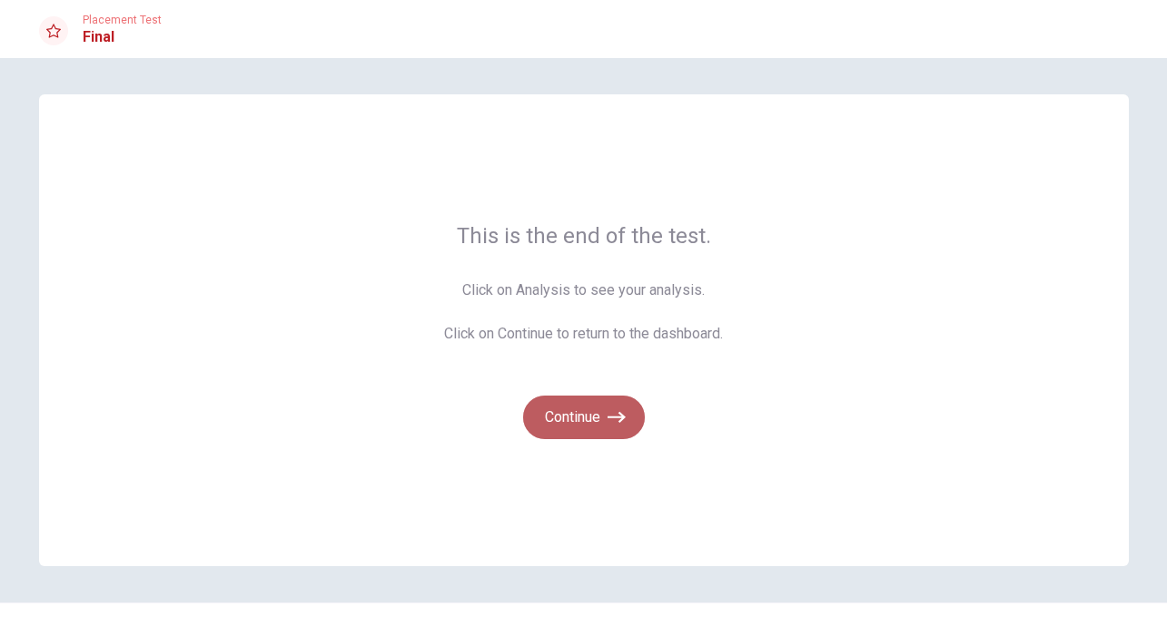
drag, startPoint x: 586, startPoint y: 407, endPoint x: 604, endPoint y: 411, distance: 18.7
click at [586, 407] on button "Continue" at bounding box center [584, 418] width 122 height 44
